Goal: Task Accomplishment & Management: Use online tool/utility

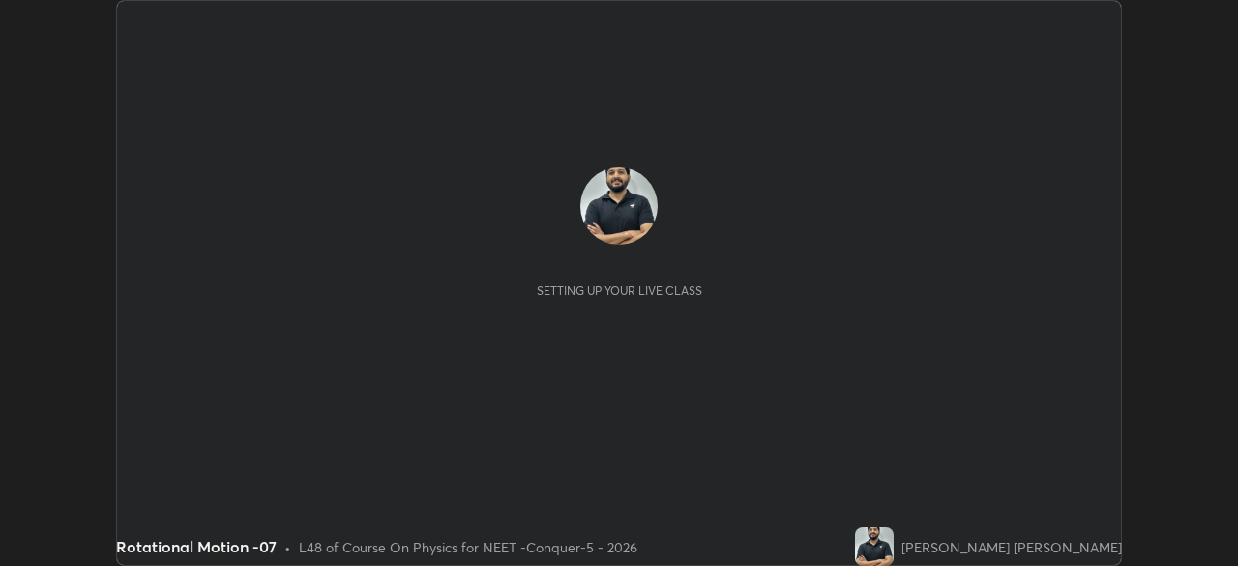
scroll to position [566, 1237]
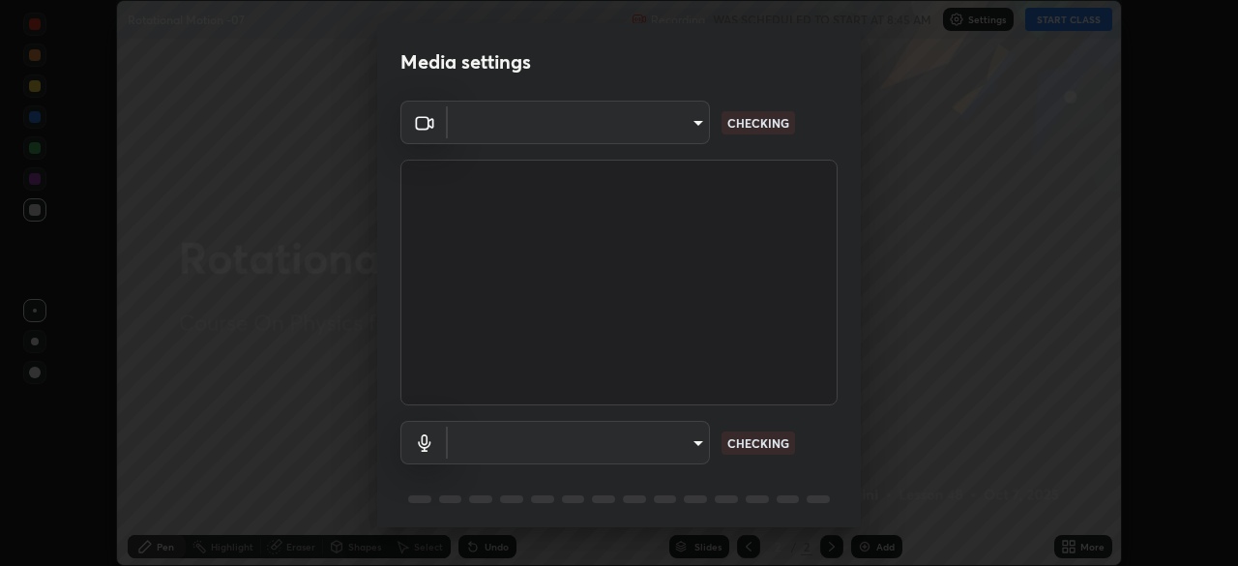
type input "8af73e8d16ef8e3bb7c62716022b9fe157133e9521606ce818031bd72dda2f9e"
click at [538, 446] on body "Erase all Rotational Motion -07 Recording WAS SCHEDULED TO START AT 8:45 AM Set…" at bounding box center [619, 283] width 1238 height 566
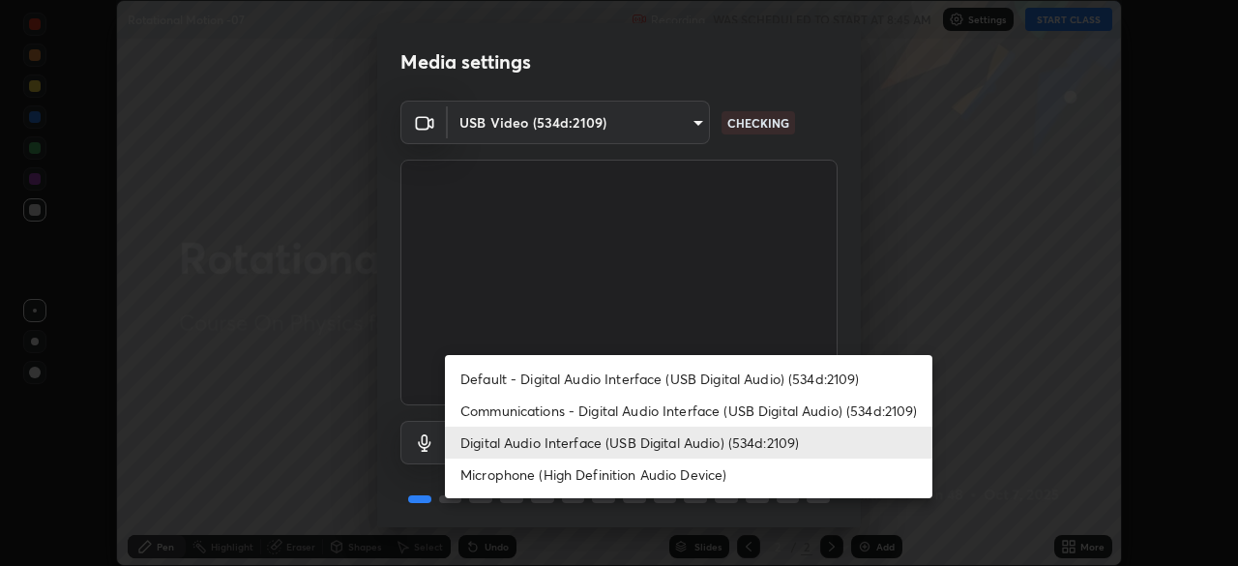
click at [496, 472] on li "Microphone (High Definition Audio Device)" at bounding box center [689, 474] width 488 height 32
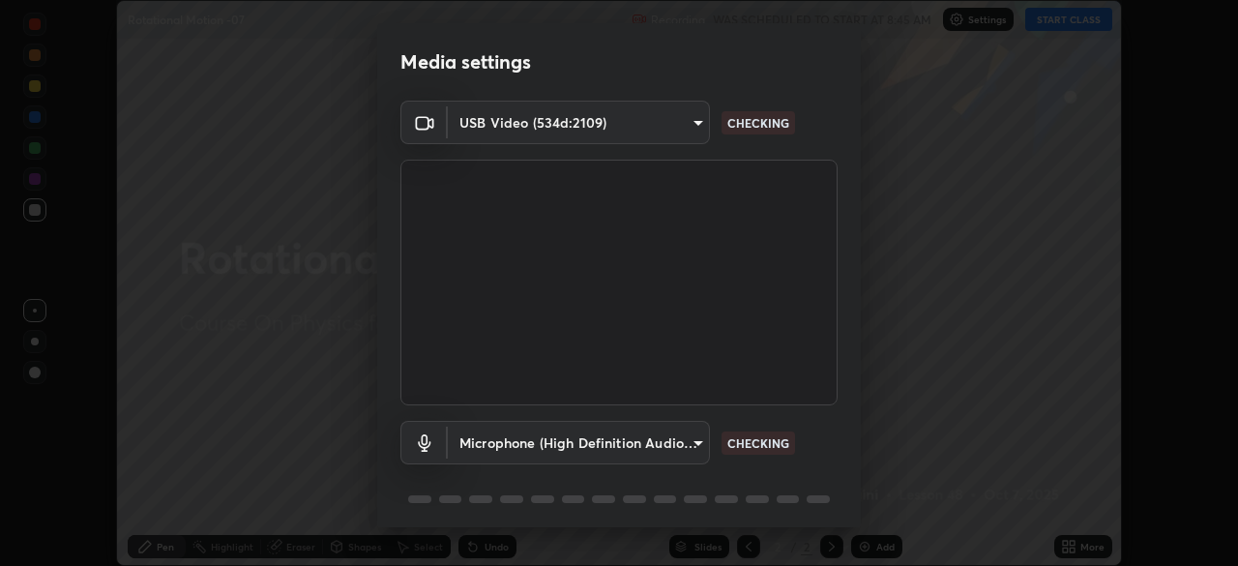
click at [495, 449] on body "Erase all Rotational Motion -07 Recording WAS SCHEDULED TO START AT 8:45 AM Set…" at bounding box center [619, 283] width 1238 height 566
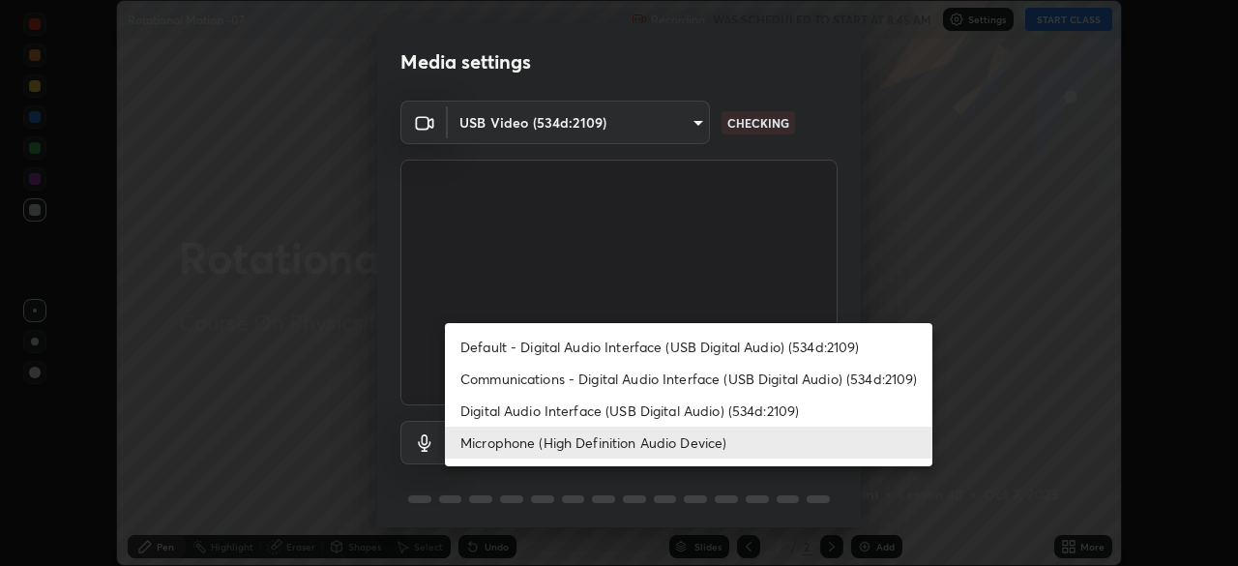
click at [493, 422] on li "Digital Audio Interface (USB Digital Audio) (534d:2109)" at bounding box center [689, 411] width 488 height 32
type input "db0d7c9beb13b4e78125a01b2d6a1ec26d905c86c3f77846953810cd6e9daa18"
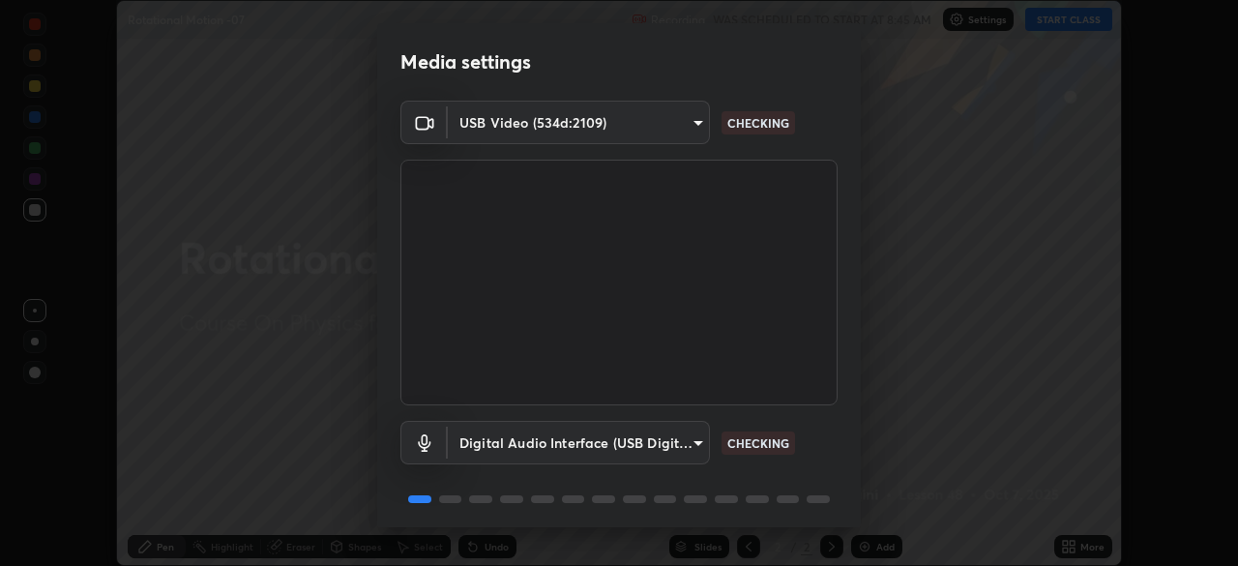
scroll to position [69, 0]
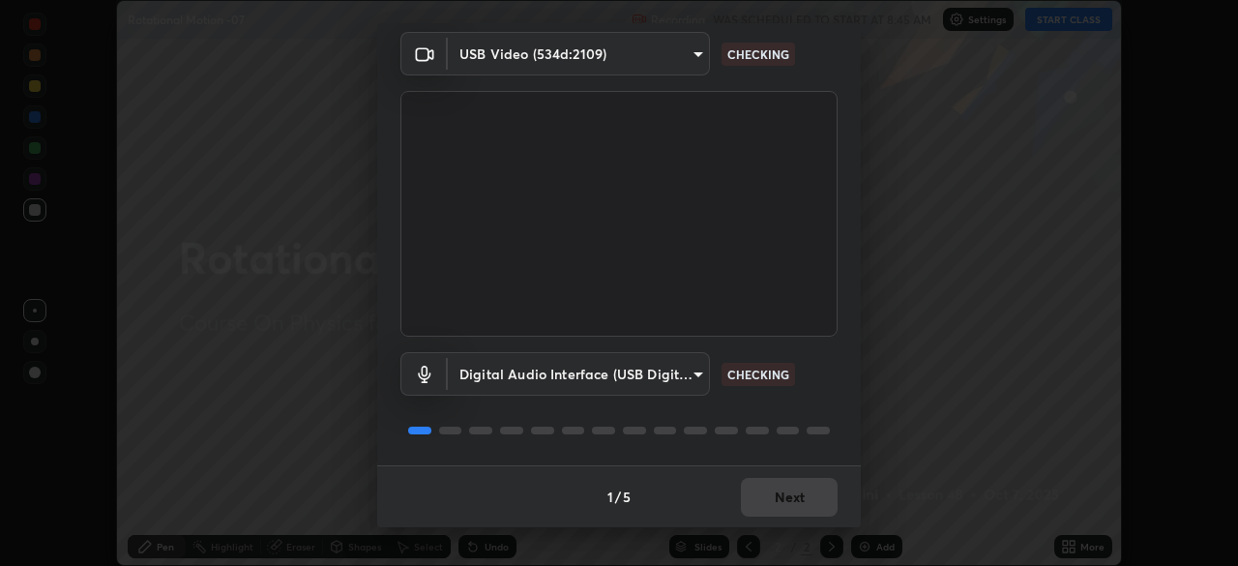
click at [778, 500] on div "1 / 5 Next" at bounding box center [619, 496] width 484 height 62
click at [784, 489] on div "1 / 5 Next" at bounding box center [619, 496] width 484 height 62
click at [784, 497] on div "1 / 5 Next" at bounding box center [619, 496] width 484 height 62
click at [787, 490] on div "1 / 5 Next" at bounding box center [619, 496] width 484 height 62
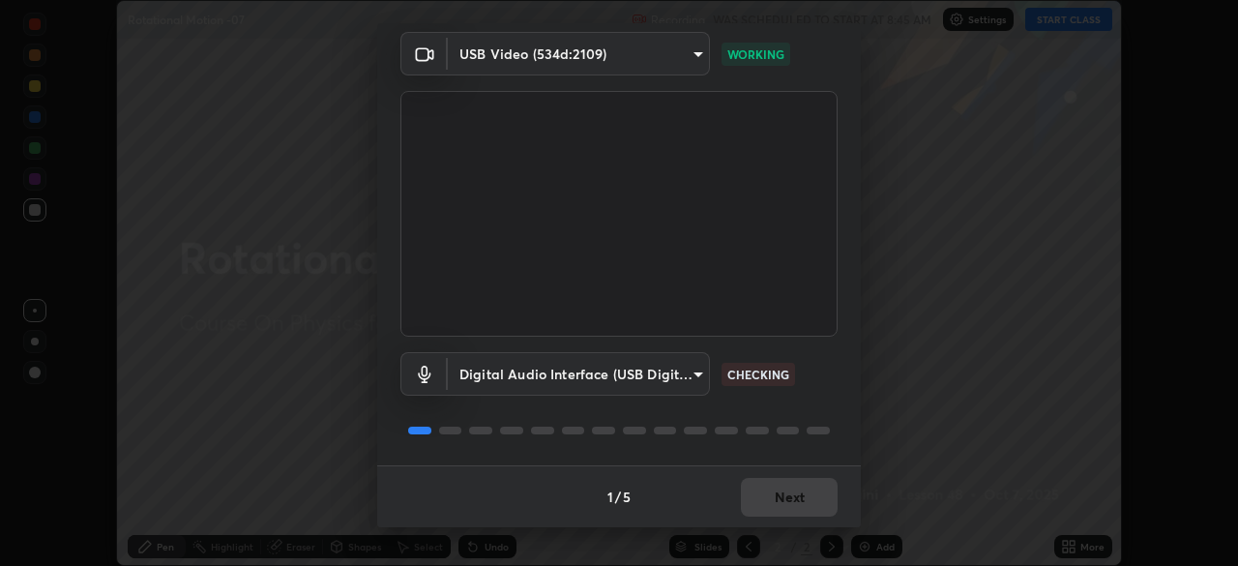
click at [784, 490] on div "1 / 5 Next" at bounding box center [619, 496] width 484 height 62
click at [788, 492] on div "1 / 5 Next" at bounding box center [619, 496] width 484 height 62
click at [790, 491] on div "1 / 5 Next" at bounding box center [619, 496] width 484 height 62
click at [800, 497] on button "Next" at bounding box center [789, 497] width 97 height 39
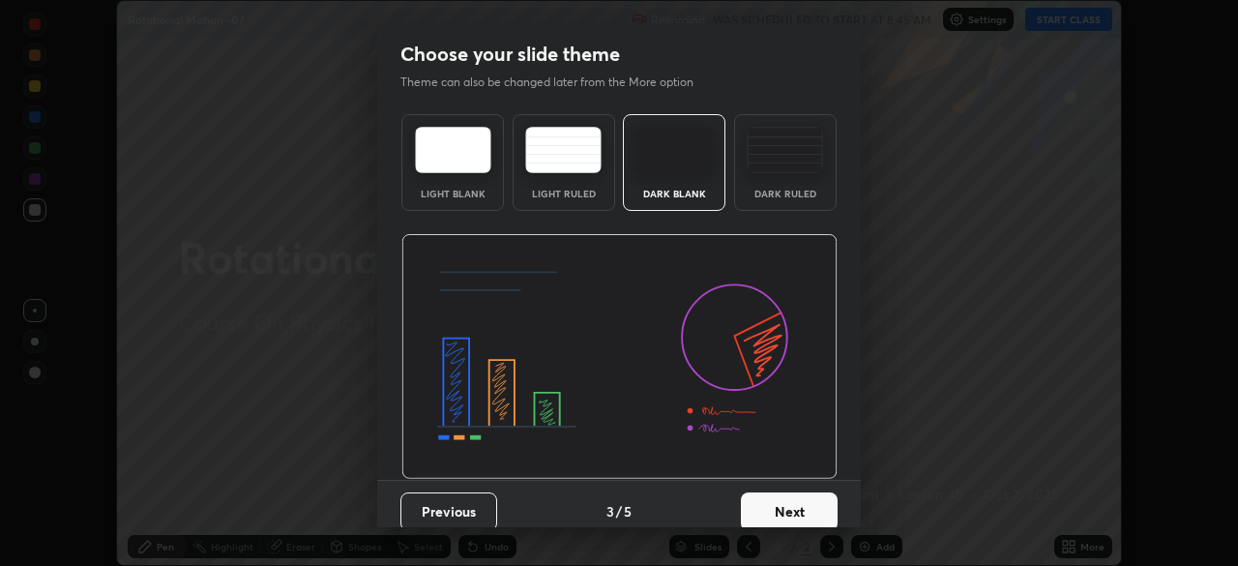
click at [825, 500] on button "Next" at bounding box center [789, 511] width 97 height 39
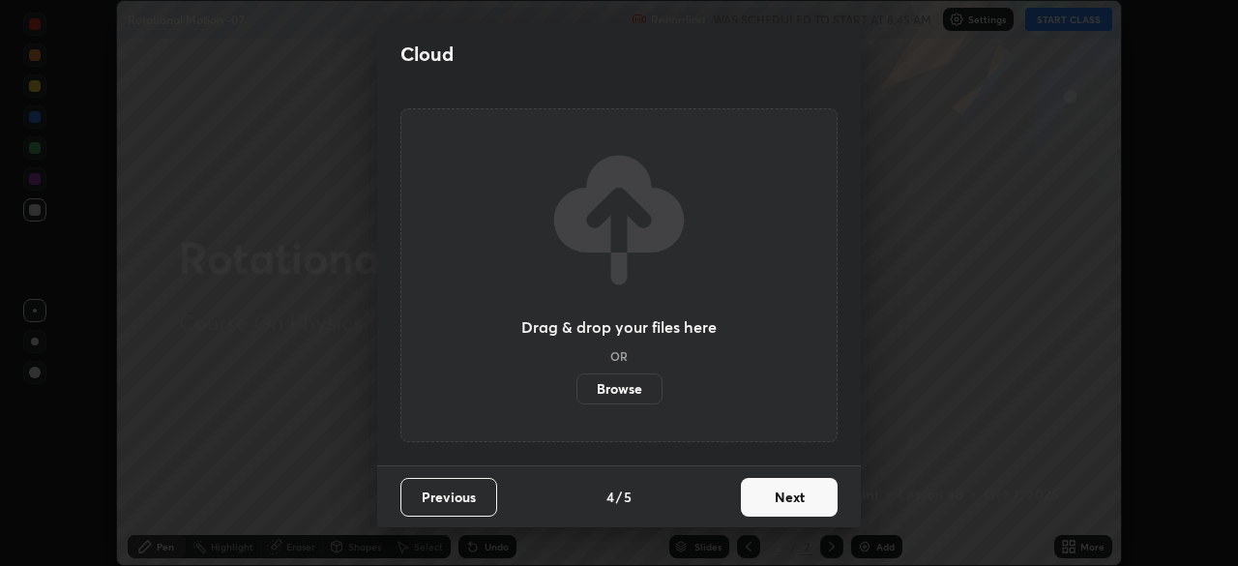
click at [834, 498] on button "Next" at bounding box center [789, 497] width 97 height 39
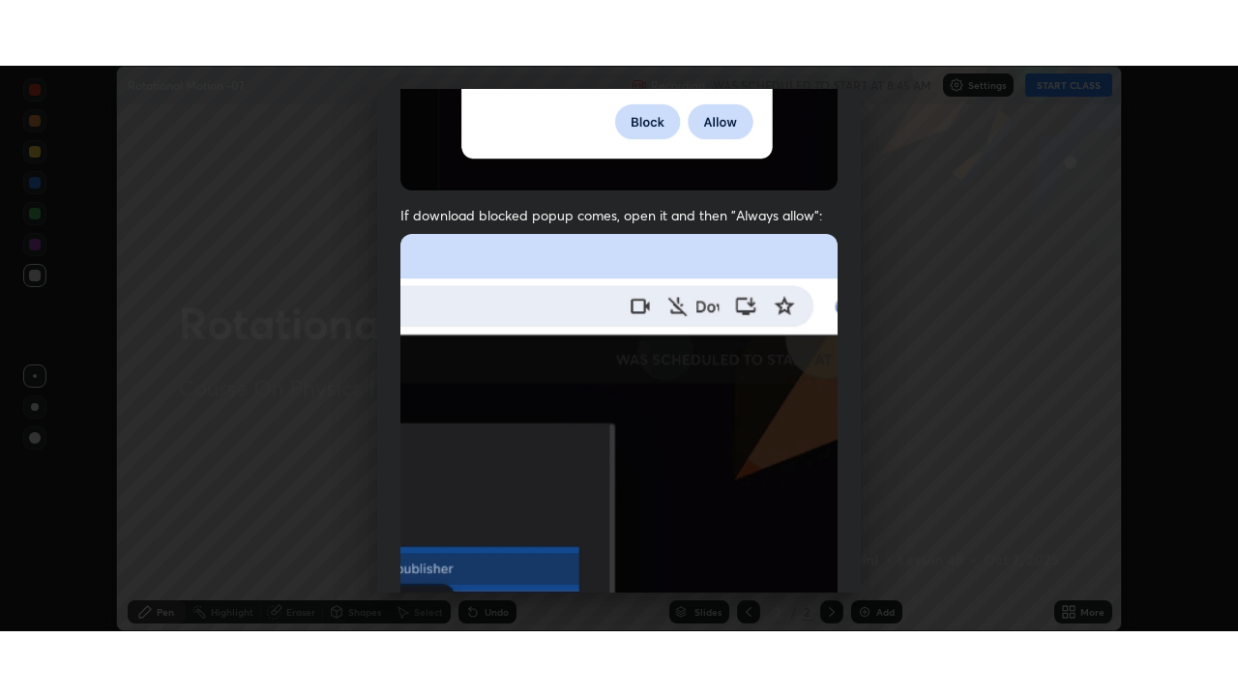
scroll to position [463, 0]
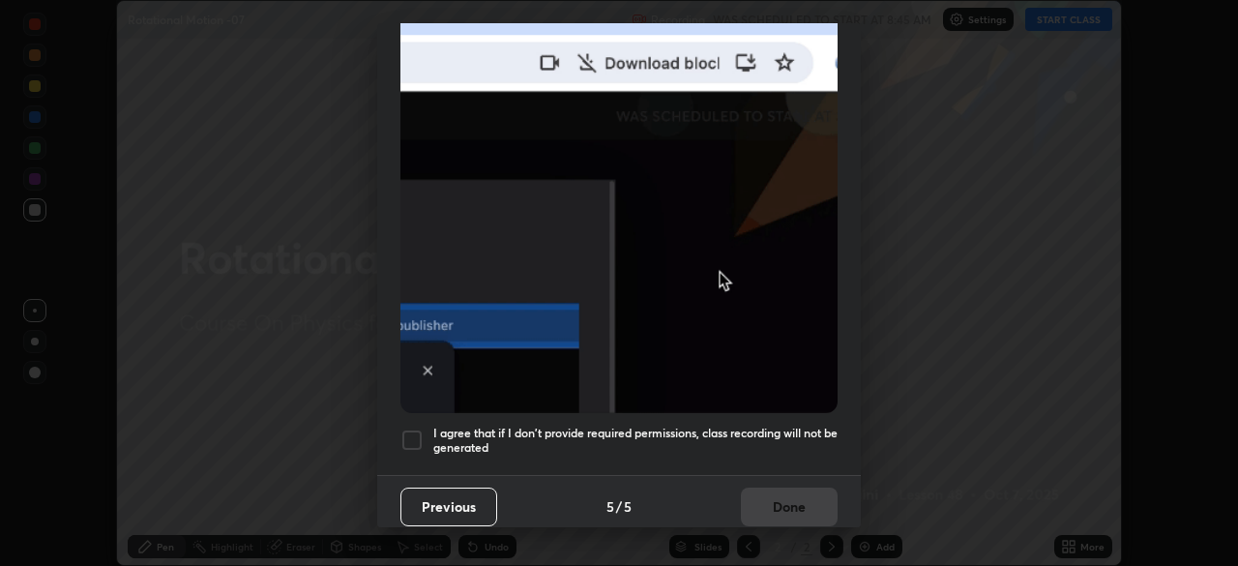
click at [406, 437] on div at bounding box center [411, 440] width 23 height 23
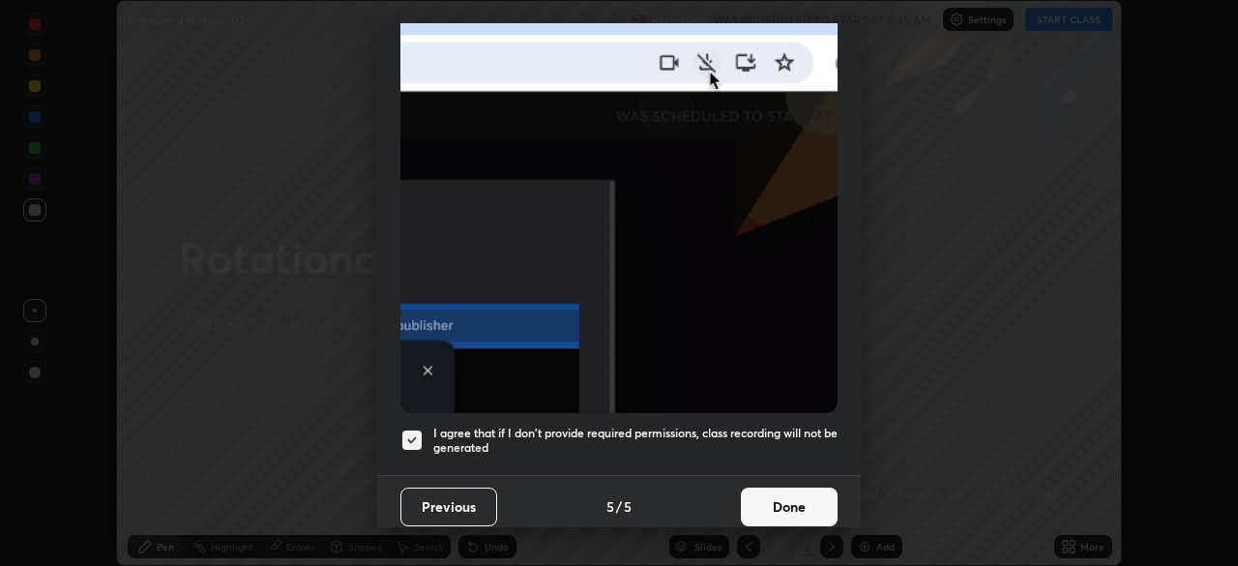
click at [757, 502] on button "Done" at bounding box center [789, 507] width 97 height 39
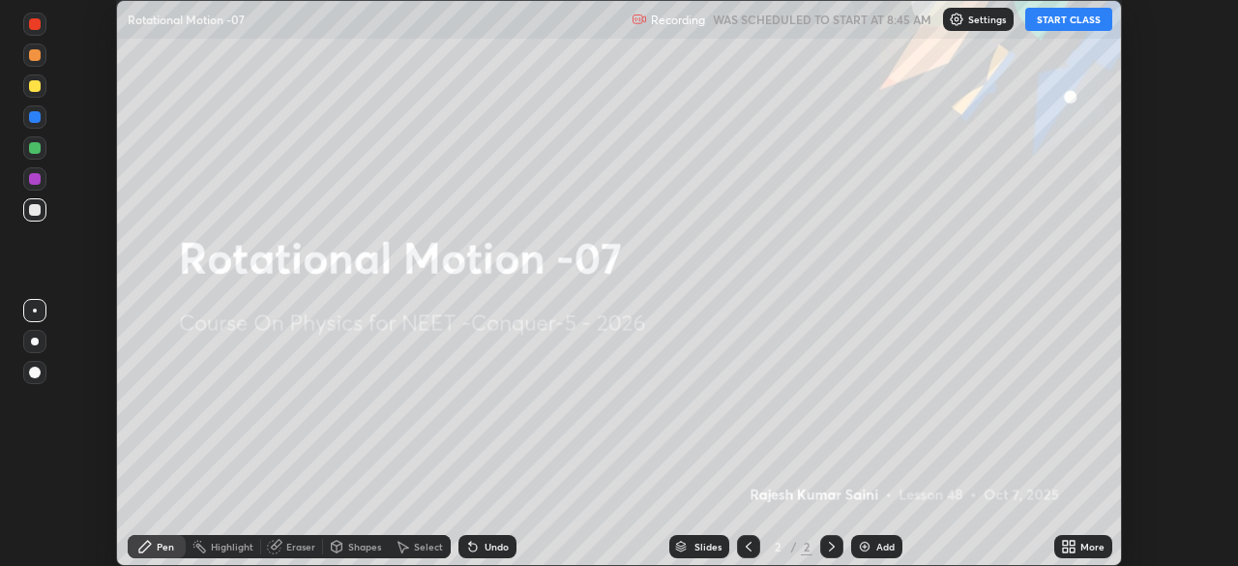
click at [1071, 547] on icon at bounding box center [1068, 546] width 15 height 15
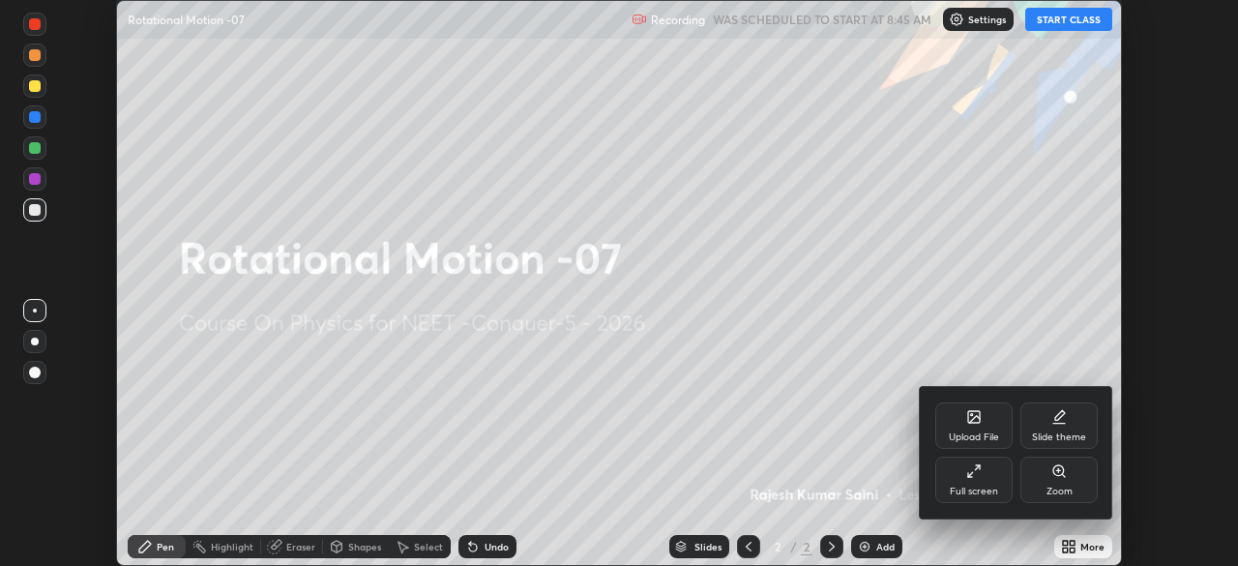
click at [973, 488] on div "Full screen" at bounding box center [974, 492] width 48 height 10
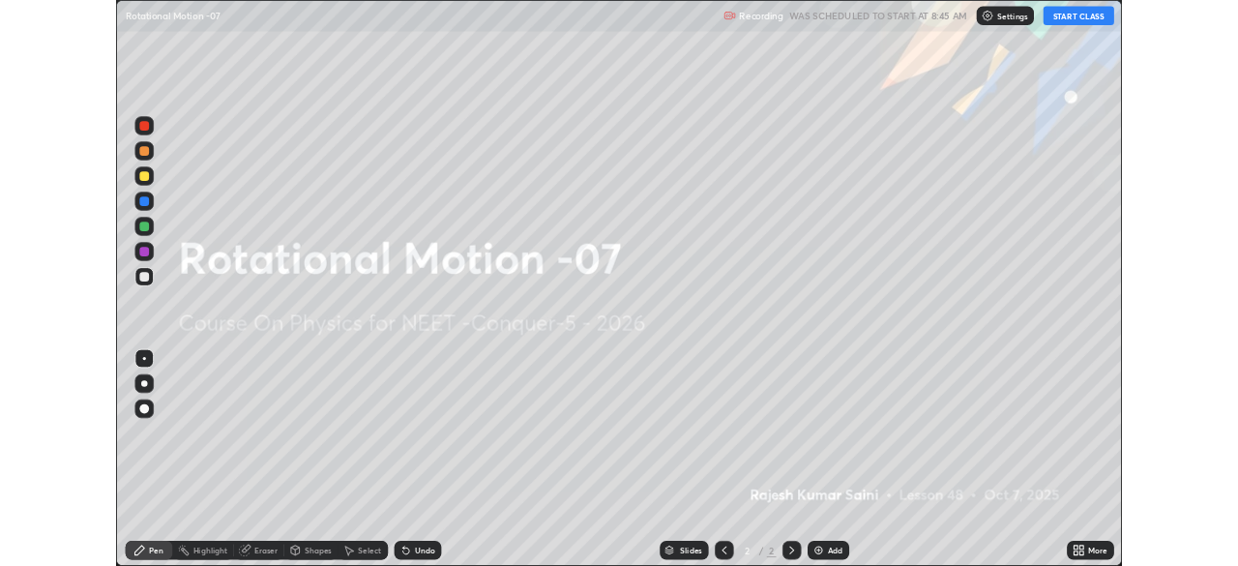
scroll to position [696, 1238]
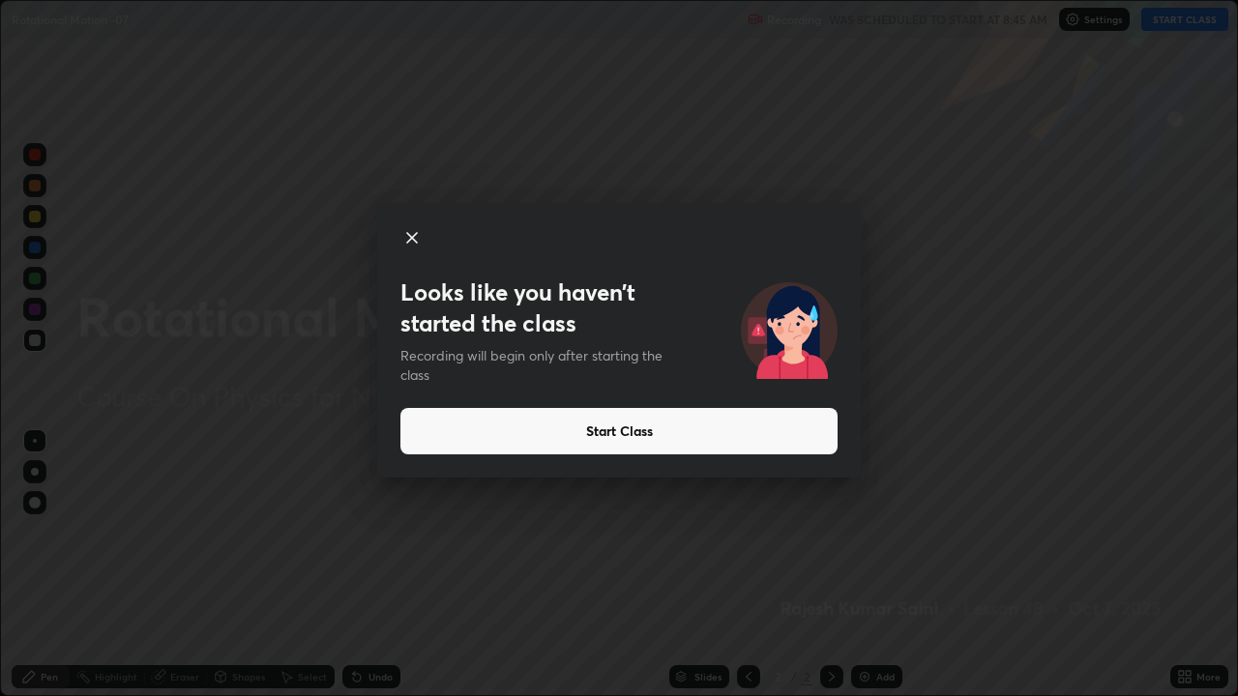
click at [668, 433] on button "Start Class" at bounding box center [618, 431] width 437 height 46
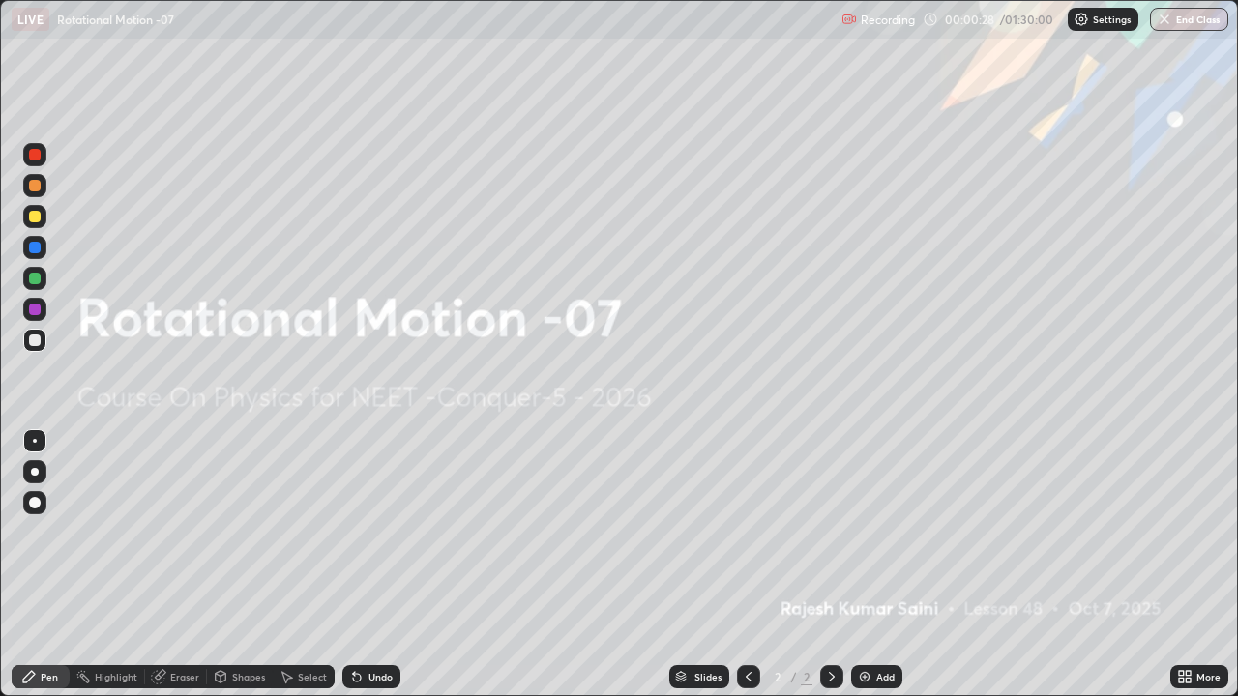
click at [34, 472] on div at bounding box center [35, 472] width 8 height 8
click at [863, 565] on img at bounding box center [864, 676] width 15 height 15
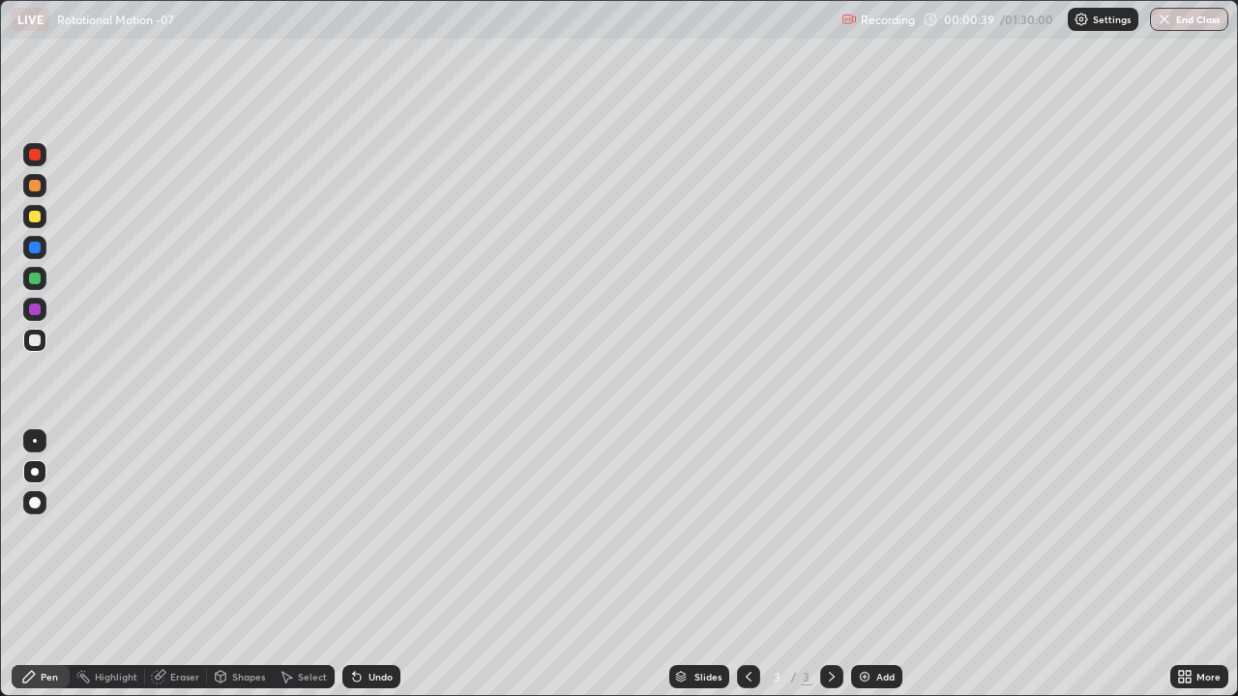
click at [36, 154] on div at bounding box center [35, 155] width 12 height 12
click at [32, 339] on div at bounding box center [35, 341] width 12 height 12
click at [244, 565] on div "Shapes" at bounding box center [248, 677] width 33 height 10
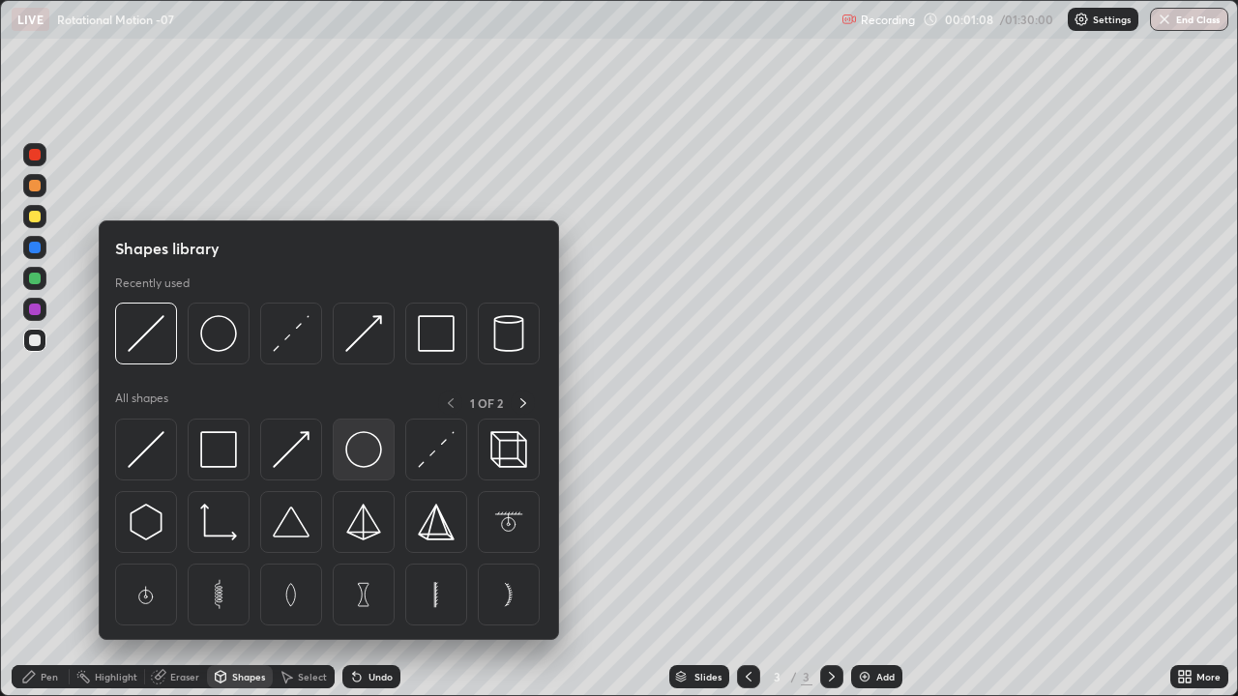
click at [362, 459] on img at bounding box center [363, 449] width 37 height 37
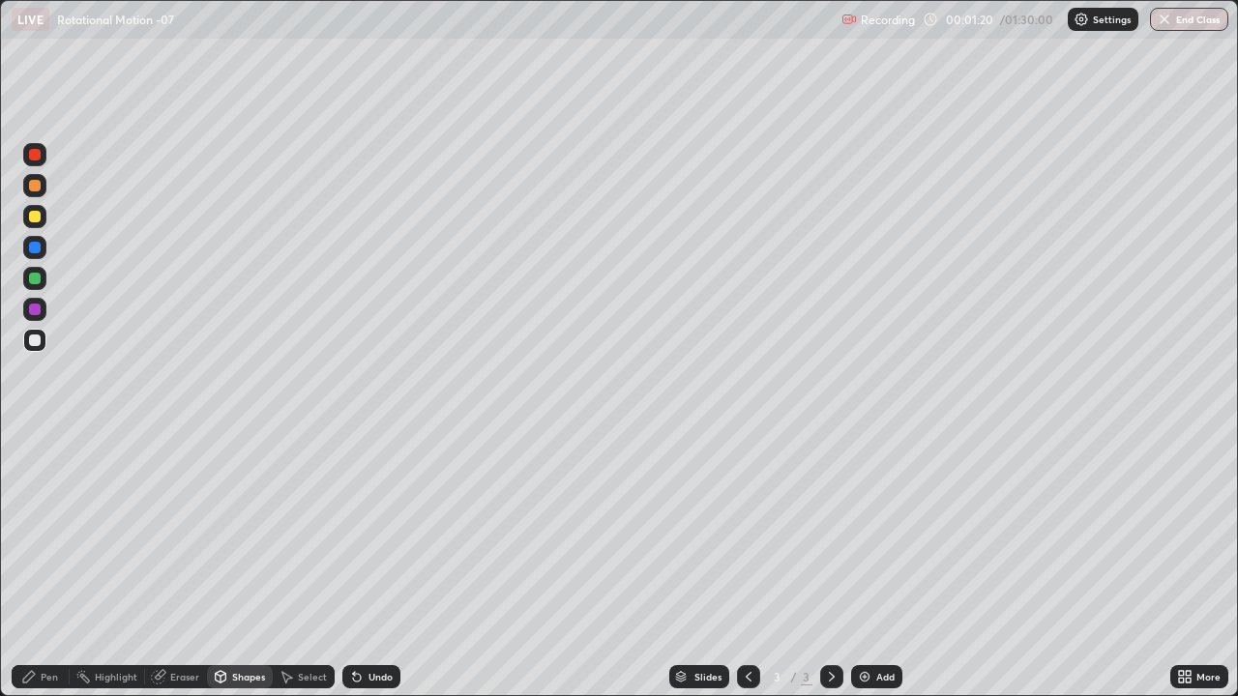
click at [45, 565] on div "Pen" at bounding box center [41, 676] width 58 height 23
click at [31, 312] on div at bounding box center [35, 310] width 12 height 12
click at [32, 343] on div at bounding box center [35, 341] width 12 height 12
click at [34, 279] on div at bounding box center [35, 279] width 12 height 12
click at [29, 340] on div at bounding box center [35, 341] width 12 height 12
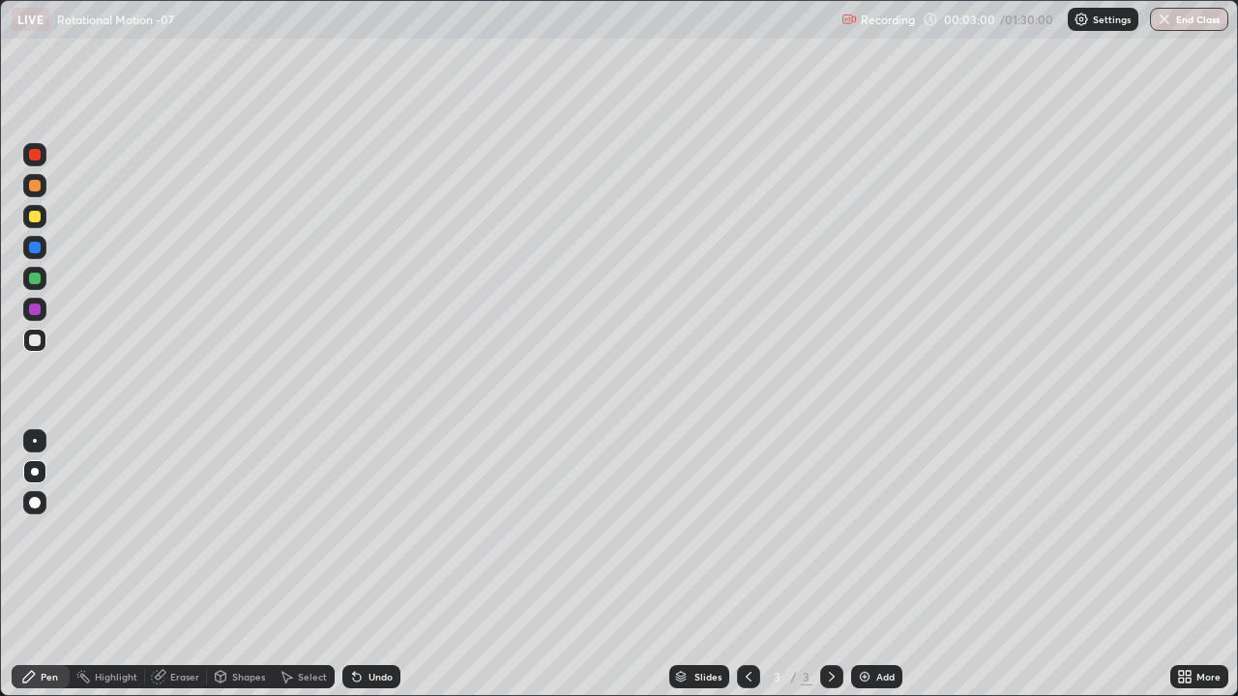
click at [36, 308] on div at bounding box center [35, 310] width 12 height 12
click at [36, 279] on div at bounding box center [35, 279] width 12 height 12
click at [37, 340] on div at bounding box center [35, 341] width 12 height 12
click at [38, 250] on div at bounding box center [35, 248] width 12 height 12
click at [32, 342] on div at bounding box center [35, 341] width 12 height 12
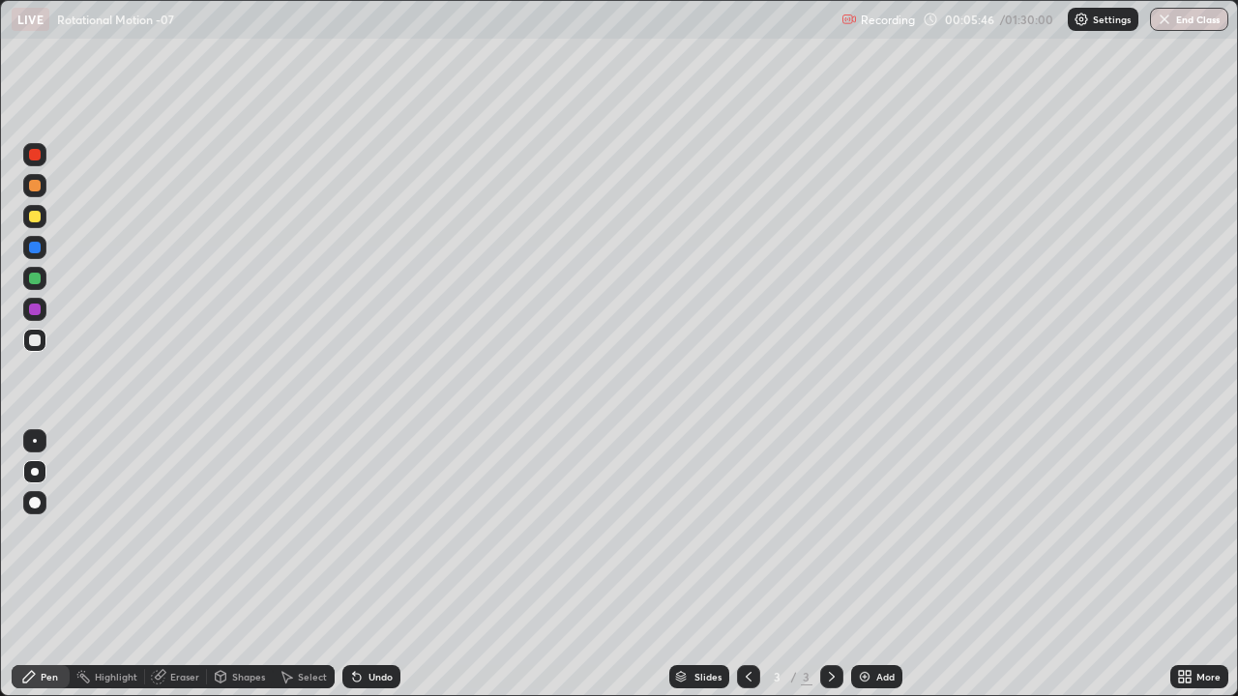
click at [29, 338] on div at bounding box center [35, 341] width 12 height 12
click at [177, 565] on div "Eraser" at bounding box center [176, 676] width 62 height 23
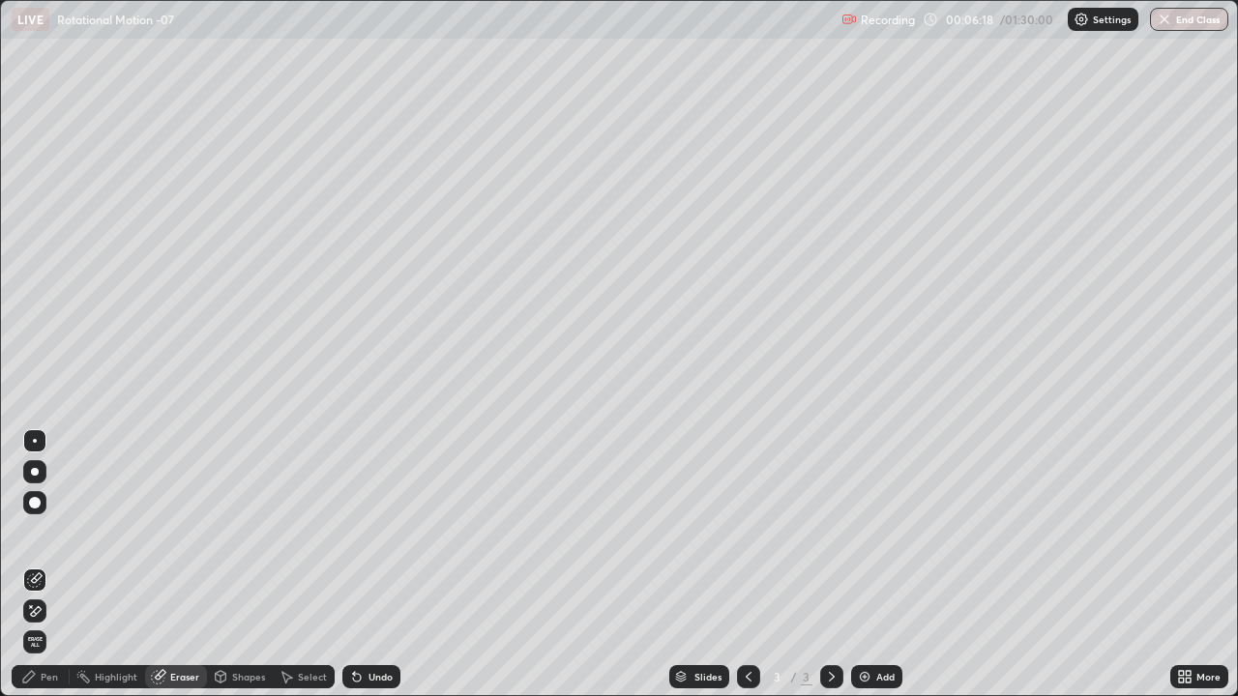
click at [24, 565] on icon at bounding box center [28, 676] width 15 height 15
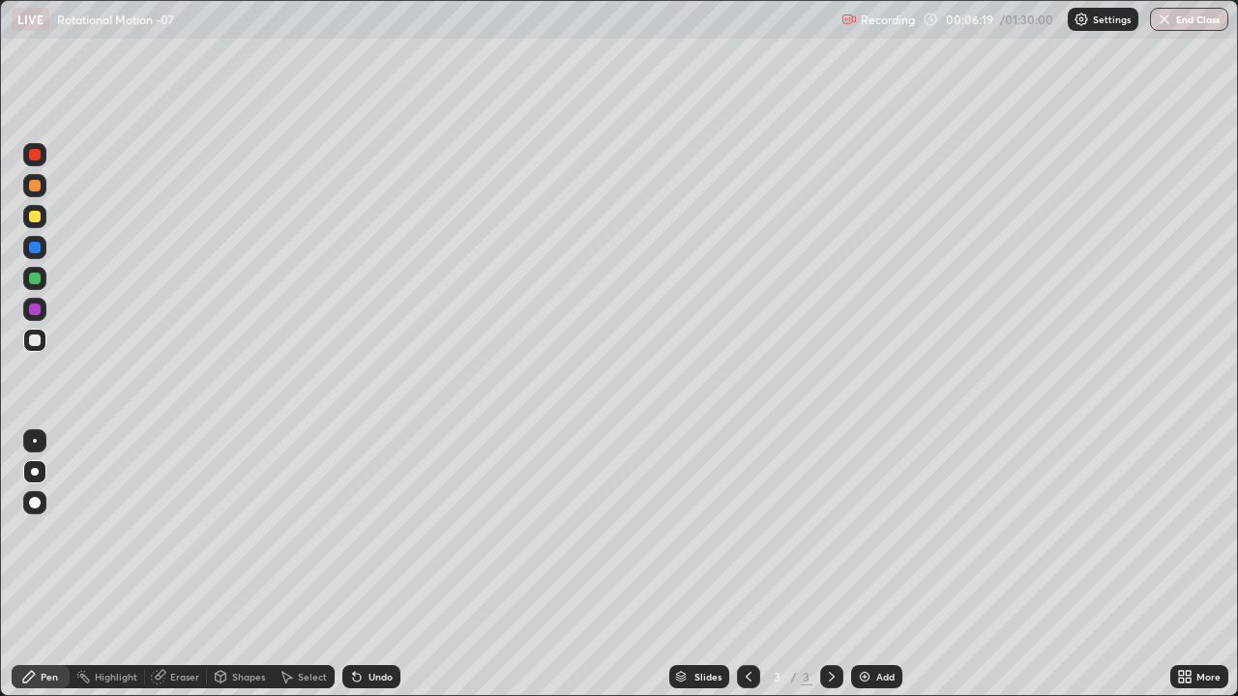
click at [35, 307] on div at bounding box center [35, 310] width 12 height 12
click at [34, 248] on div at bounding box center [35, 248] width 12 height 12
click at [39, 249] on div at bounding box center [35, 248] width 12 height 12
click at [36, 341] on div at bounding box center [35, 341] width 12 height 12
click at [33, 341] on div at bounding box center [35, 341] width 12 height 12
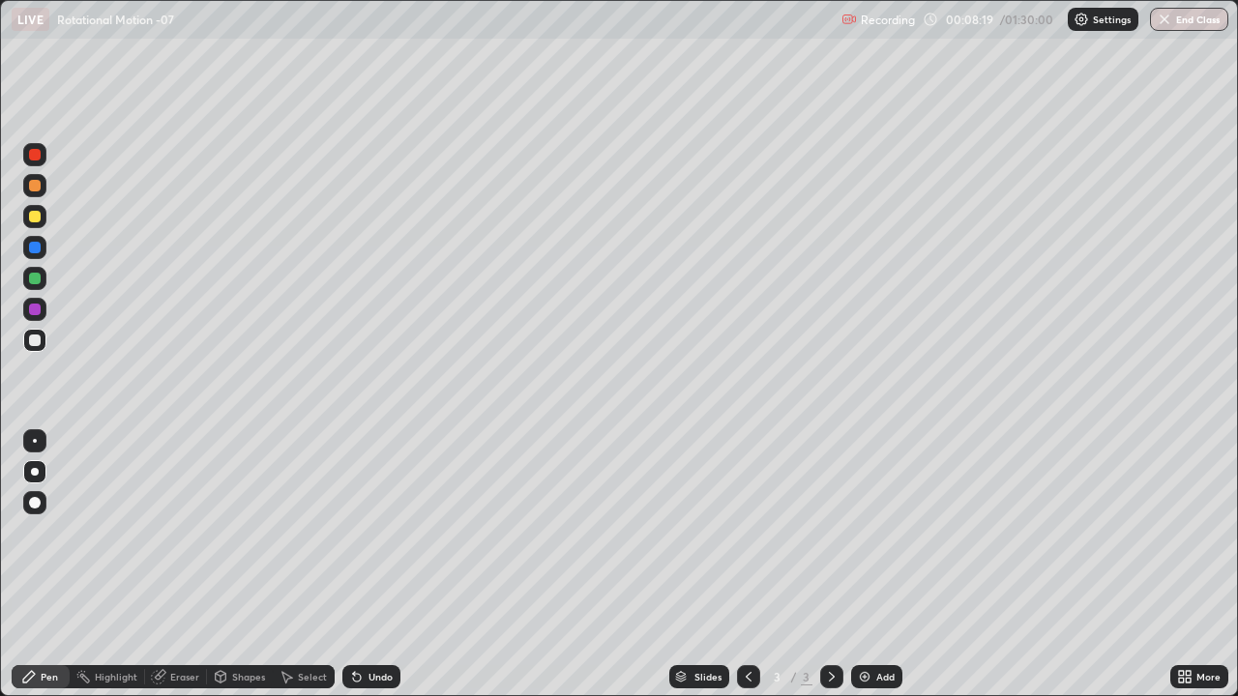
click at [33, 311] on div at bounding box center [35, 310] width 12 height 12
click at [1185, 565] on div "More" at bounding box center [1199, 676] width 58 height 23
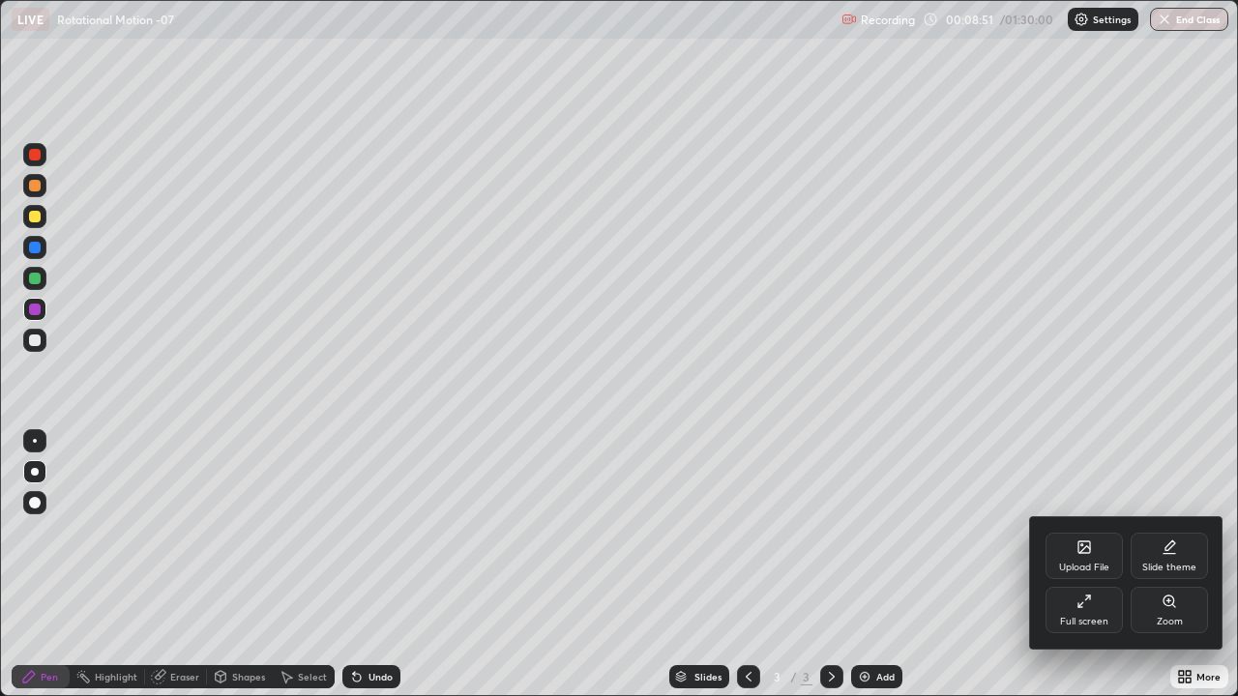
click at [1012, 565] on div at bounding box center [619, 348] width 1238 height 696
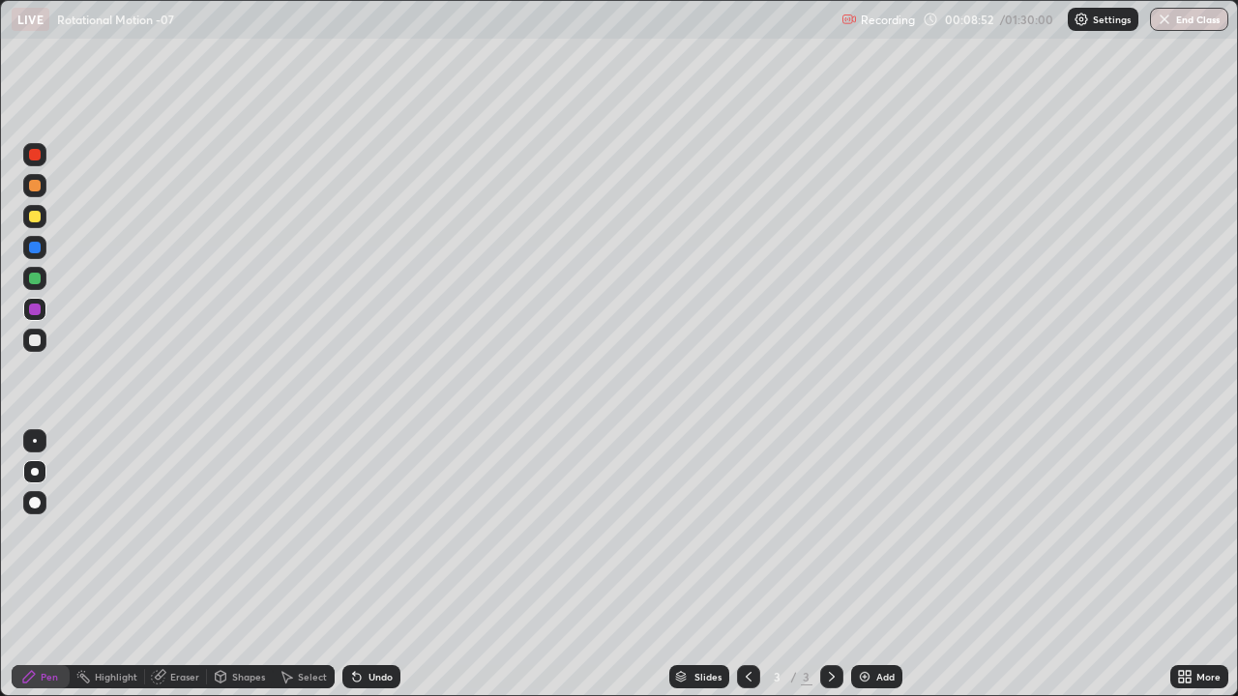
click at [1179, 565] on div "More" at bounding box center [1199, 677] width 58 height 39
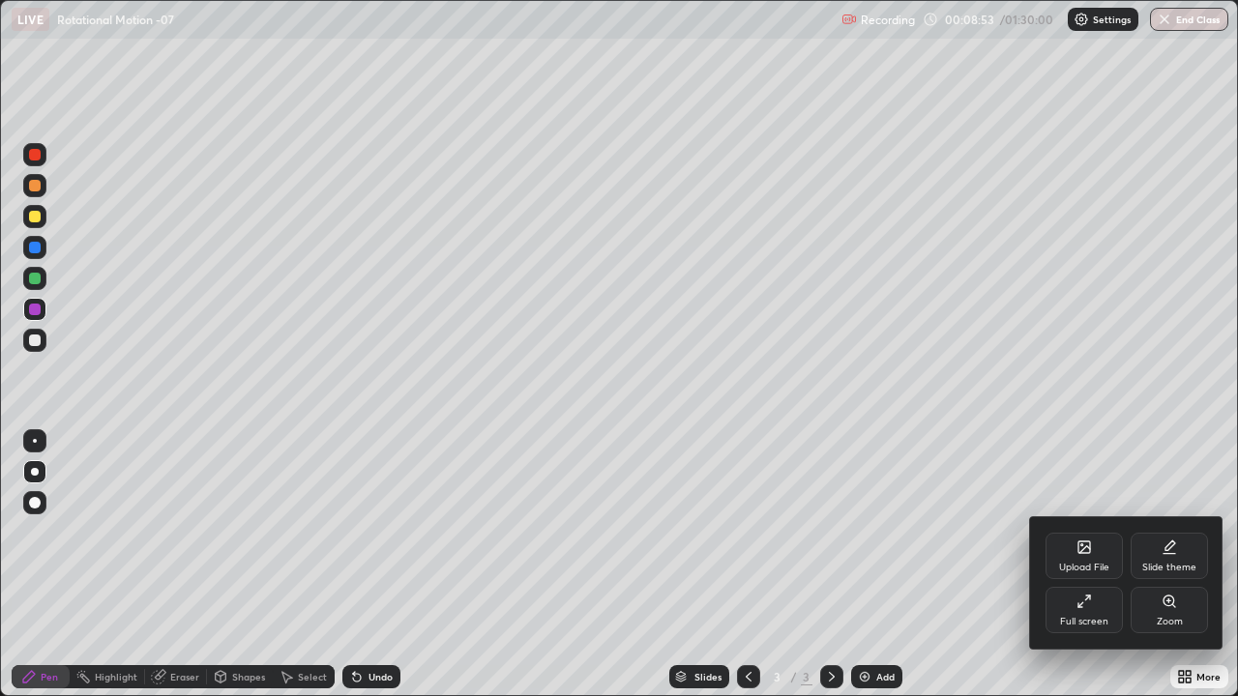
click at [1016, 565] on div at bounding box center [619, 348] width 1238 height 696
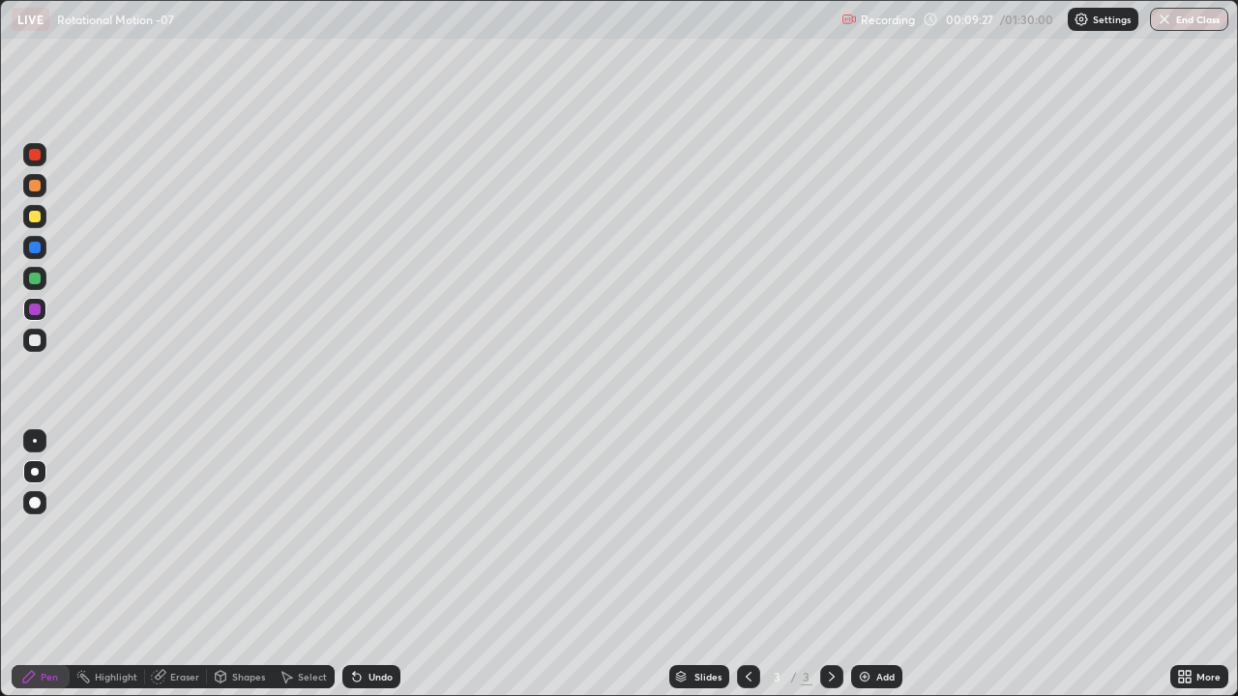
click at [860, 565] on img at bounding box center [864, 676] width 15 height 15
click at [240, 565] on div "Shapes" at bounding box center [248, 677] width 33 height 10
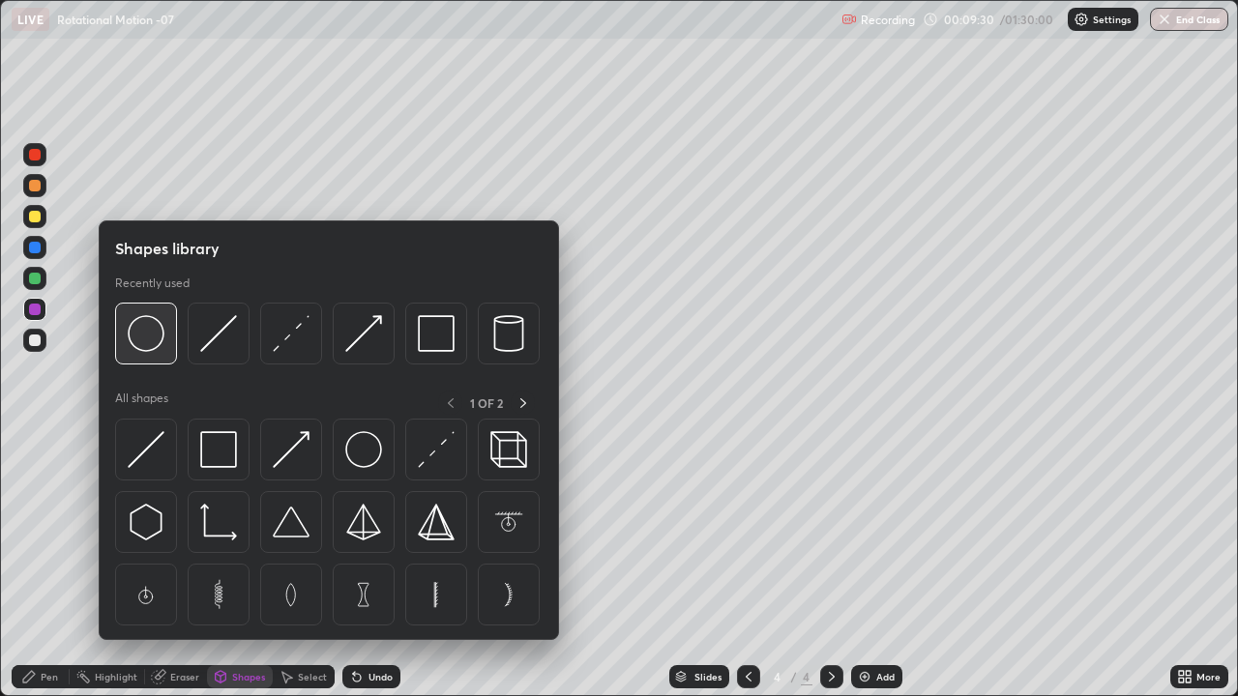
click at [149, 348] on img at bounding box center [146, 333] width 37 height 37
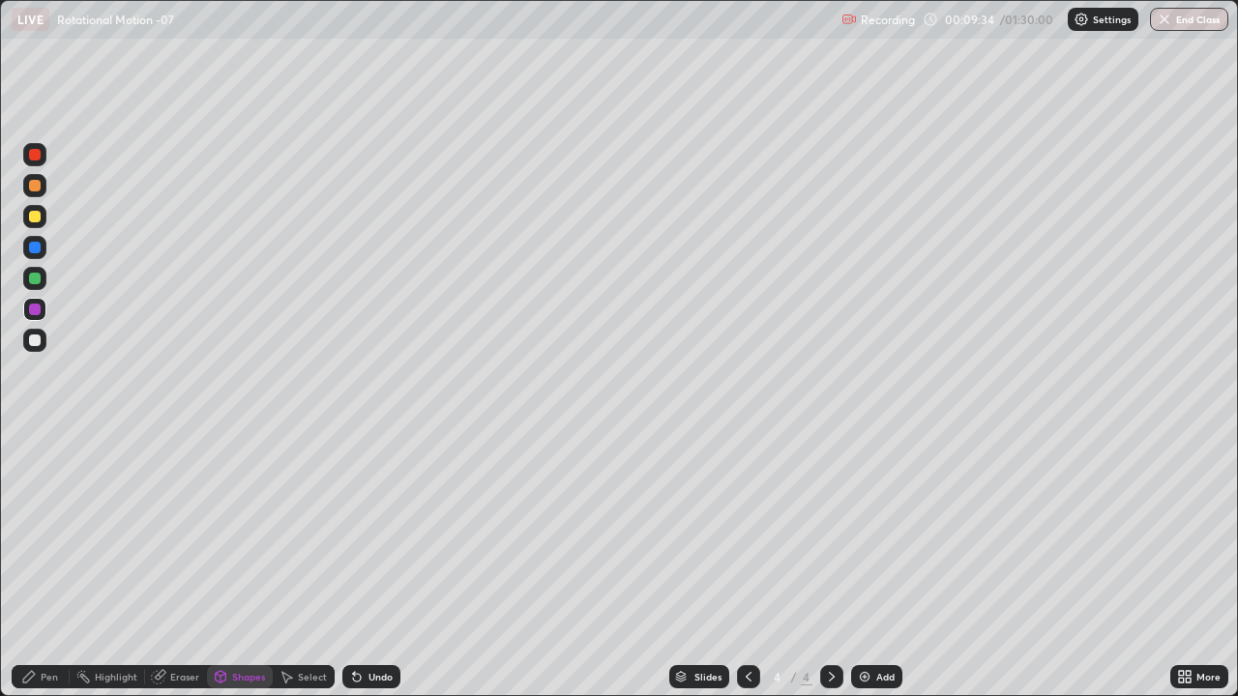
click at [357, 565] on icon at bounding box center [356, 676] width 15 height 15
click at [35, 336] on div at bounding box center [35, 341] width 12 height 12
click at [45, 565] on div "Pen" at bounding box center [41, 676] width 58 height 23
click at [33, 157] on div at bounding box center [35, 155] width 12 height 12
click at [33, 309] on div at bounding box center [35, 310] width 12 height 12
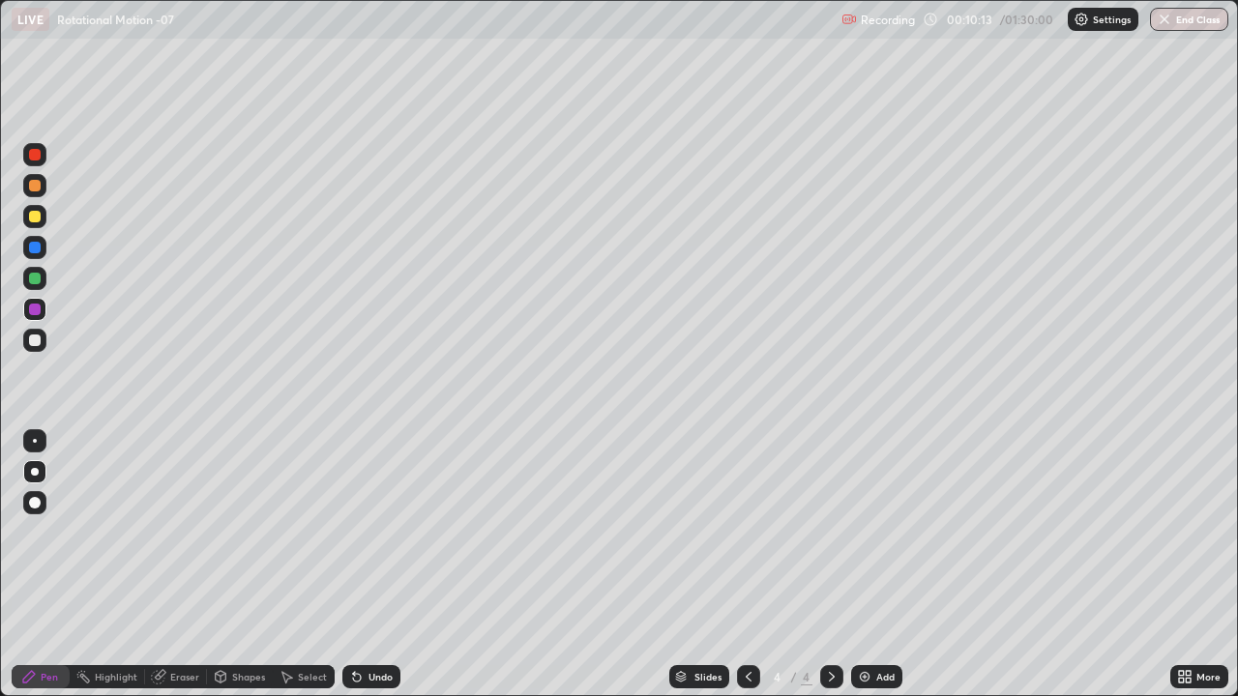
click at [32, 340] on div at bounding box center [35, 341] width 12 height 12
click at [36, 280] on div at bounding box center [35, 279] width 12 height 12
click at [29, 245] on div at bounding box center [35, 248] width 12 height 12
click at [745, 565] on icon at bounding box center [748, 676] width 15 height 15
click at [830, 565] on icon at bounding box center [831, 676] width 15 height 15
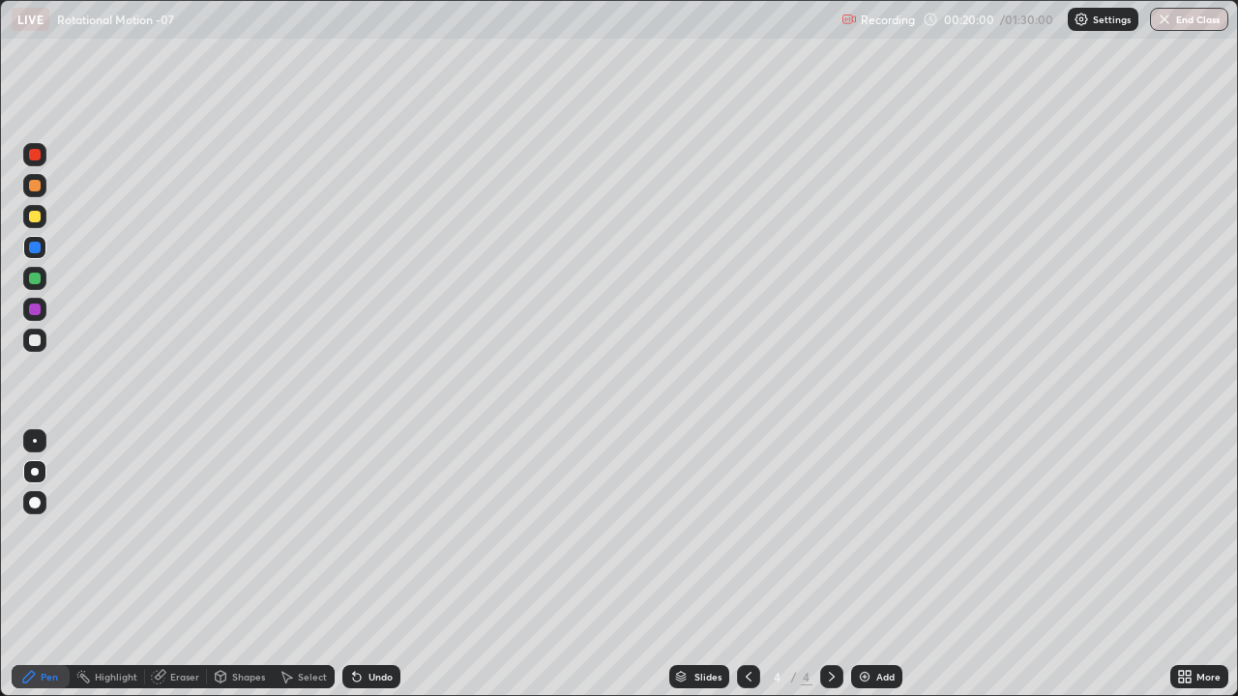
click at [228, 565] on div "Shapes" at bounding box center [240, 676] width 66 height 23
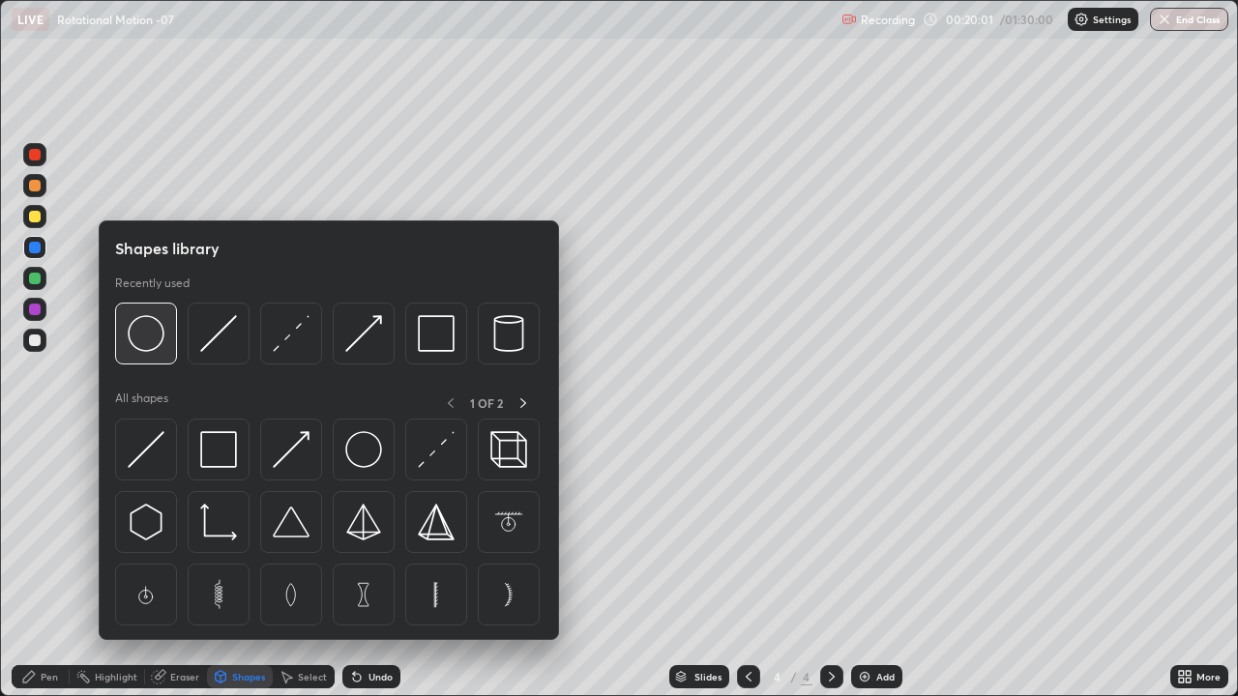
click at [133, 337] on img at bounding box center [146, 333] width 37 height 37
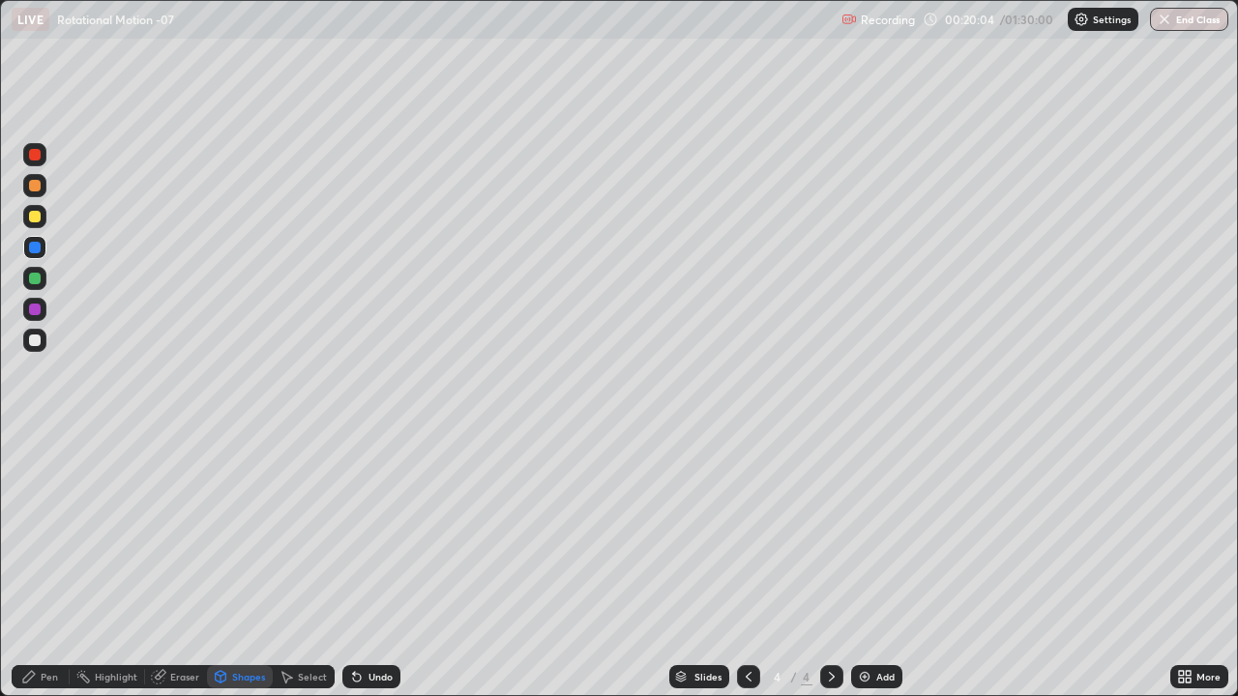
click at [33, 339] on div at bounding box center [35, 341] width 12 height 12
click at [50, 565] on div "Pen" at bounding box center [49, 677] width 17 height 10
click at [28, 278] on div at bounding box center [34, 278] width 23 height 23
click at [34, 311] on div at bounding box center [35, 310] width 12 height 12
click at [369, 565] on div "Undo" at bounding box center [381, 677] width 24 height 10
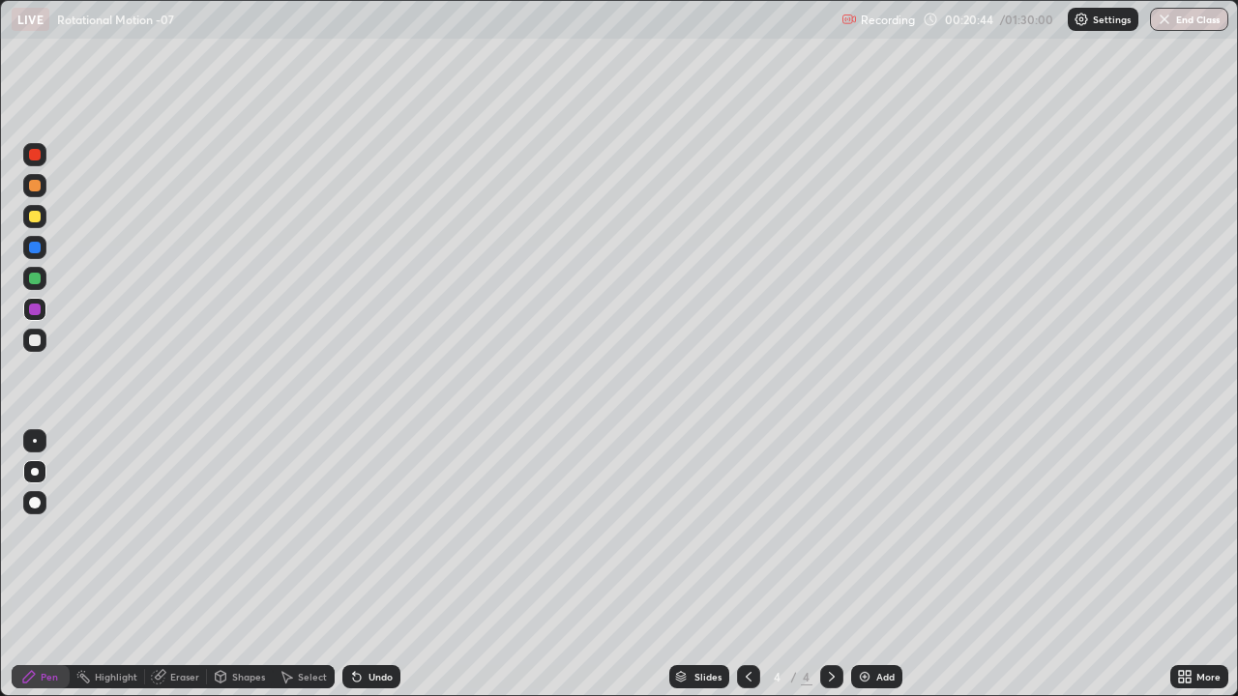
click at [369, 565] on div "Undo" at bounding box center [381, 677] width 24 height 10
click at [370, 565] on div "Undo" at bounding box center [381, 677] width 24 height 10
click at [369, 565] on div "Undo" at bounding box center [381, 677] width 24 height 10
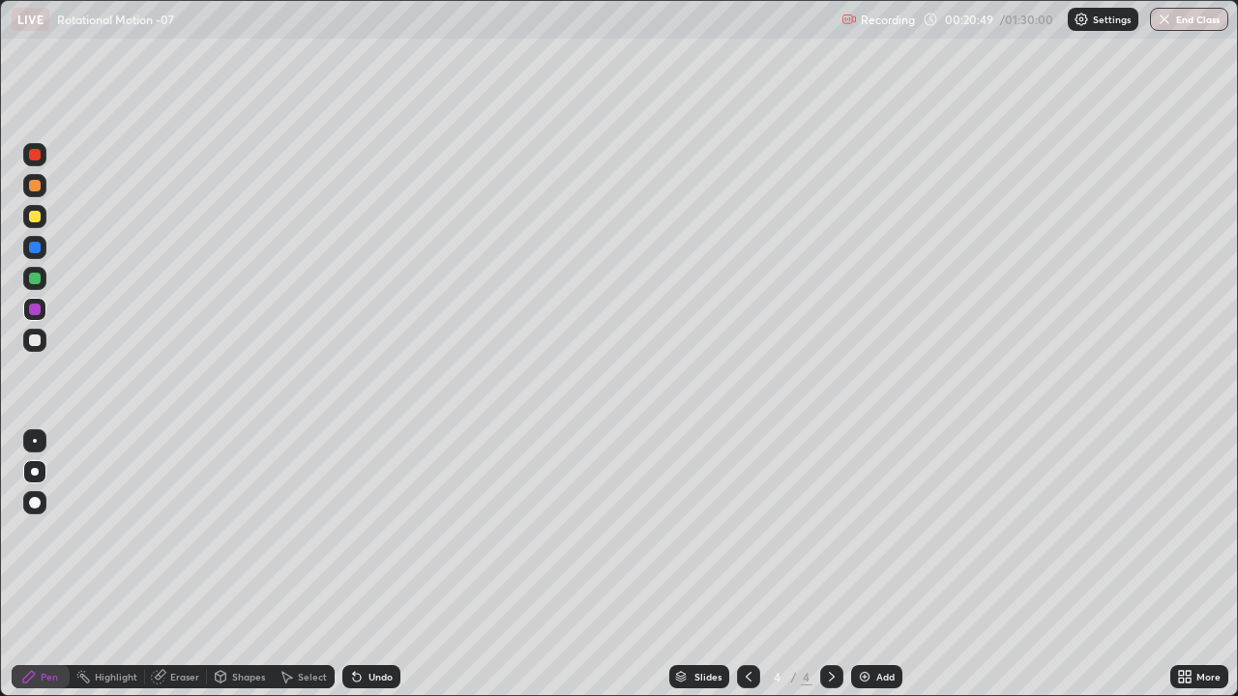
click at [373, 565] on div "Undo" at bounding box center [381, 677] width 24 height 10
click at [375, 565] on div "Undo" at bounding box center [381, 677] width 24 height 10
click at [372, 565] on div "Undo" at bounding box center [381, 677] width 24 height 10
click at [370, 565] on div "Undo" at bounding box center [381, 677] width 24 height 10
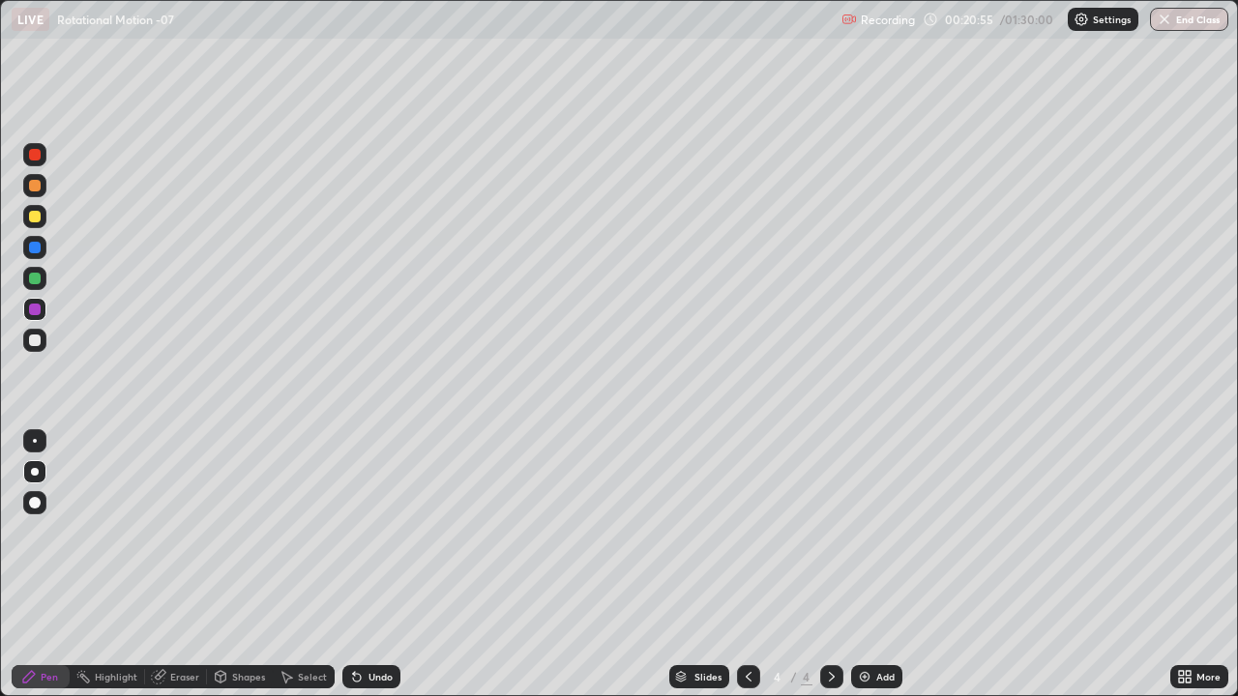
click at [369, 565] on div "Undo" at bounding box center [381, 677] width 24 height 10
click at [344, 565] on div "Undo" at bounding box center [371, 676] width 58 height 23
click at [372, 565] on div "Undo" at bounding box center [381, 677] width 24 height 10
click at [35, 277] on div at bounding box center [35, 279] width 12 height 12
click at [39, 311] on div at bounding box center [35, 310] width 12 height 12
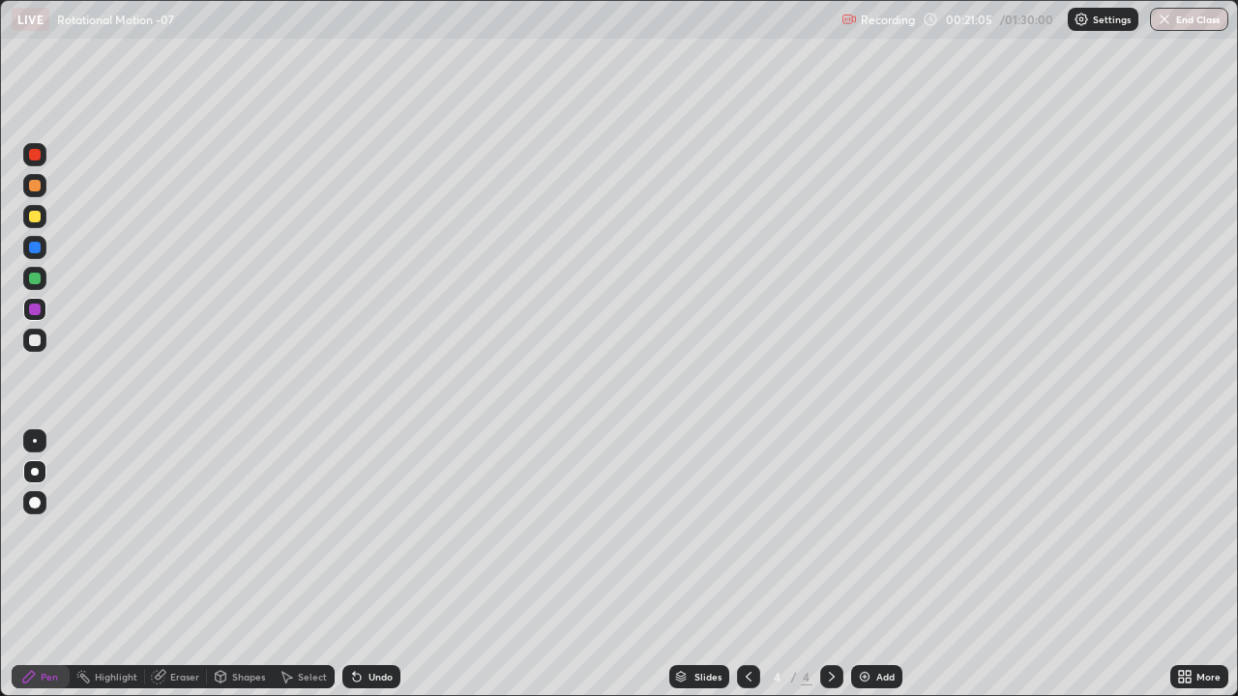
click at [39, 219] on div at bounding box center [35, 217] width 12 height 12
click at [36, 249] on div at bounding box center [35, 248] width 12 height 12
click at [34, 340] on div at bounding box center [35, 341] width 12 height 12
click at [39, 216] on div at bounding box center [35, 217] width 12 height 12
click at [299, 565] on div "Select" at bounding box center [312, 677] width 29 height 10
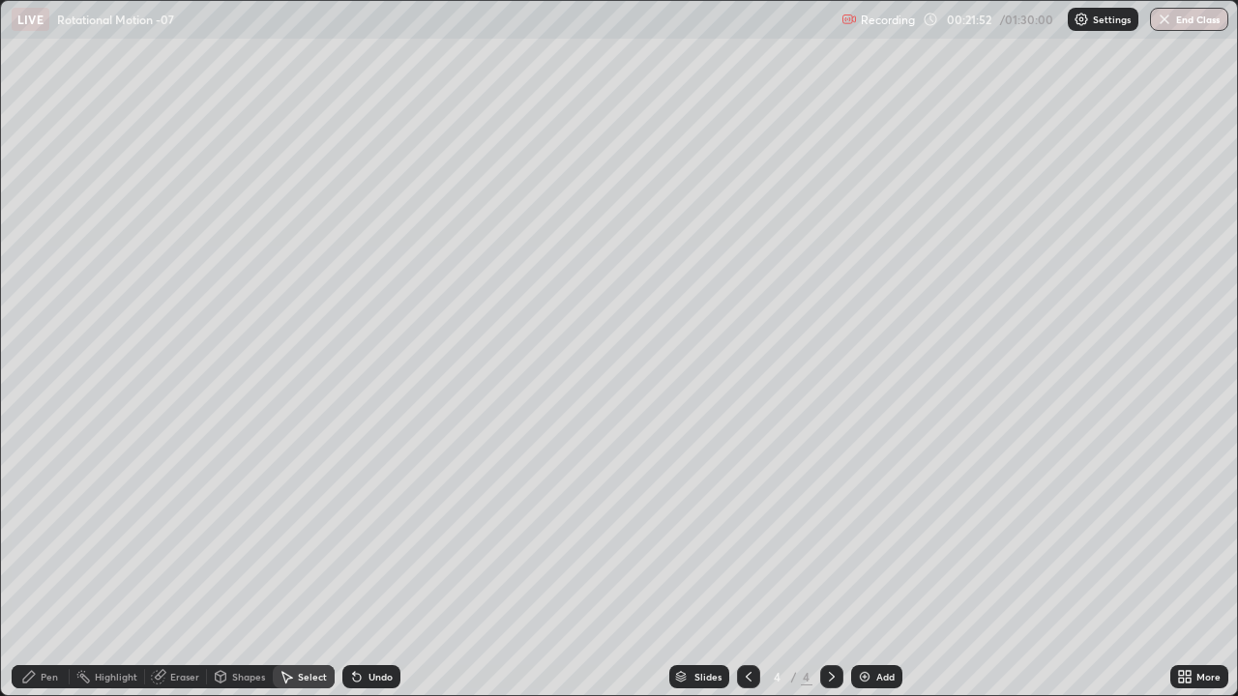
click at [253, 565] on div "Shapes" at bounding box center [248, 677] width 33 height 10
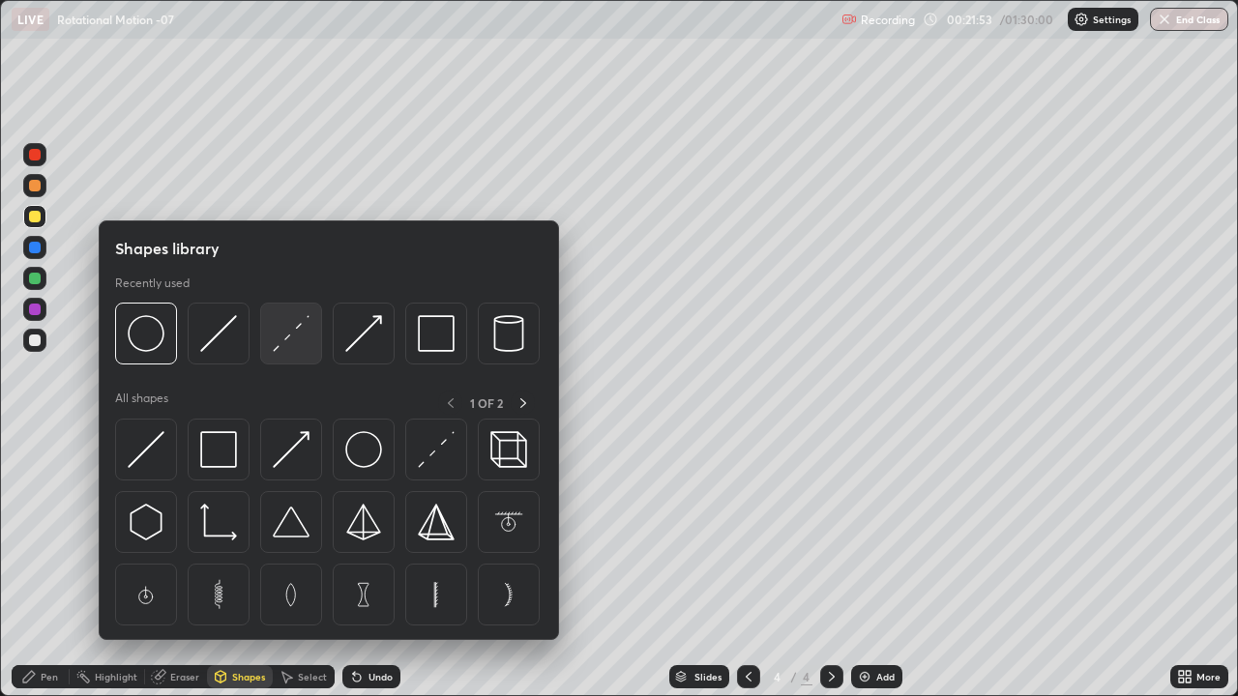
click at [288, 347] on img at bounding box center [291, 333] width 37 height 37
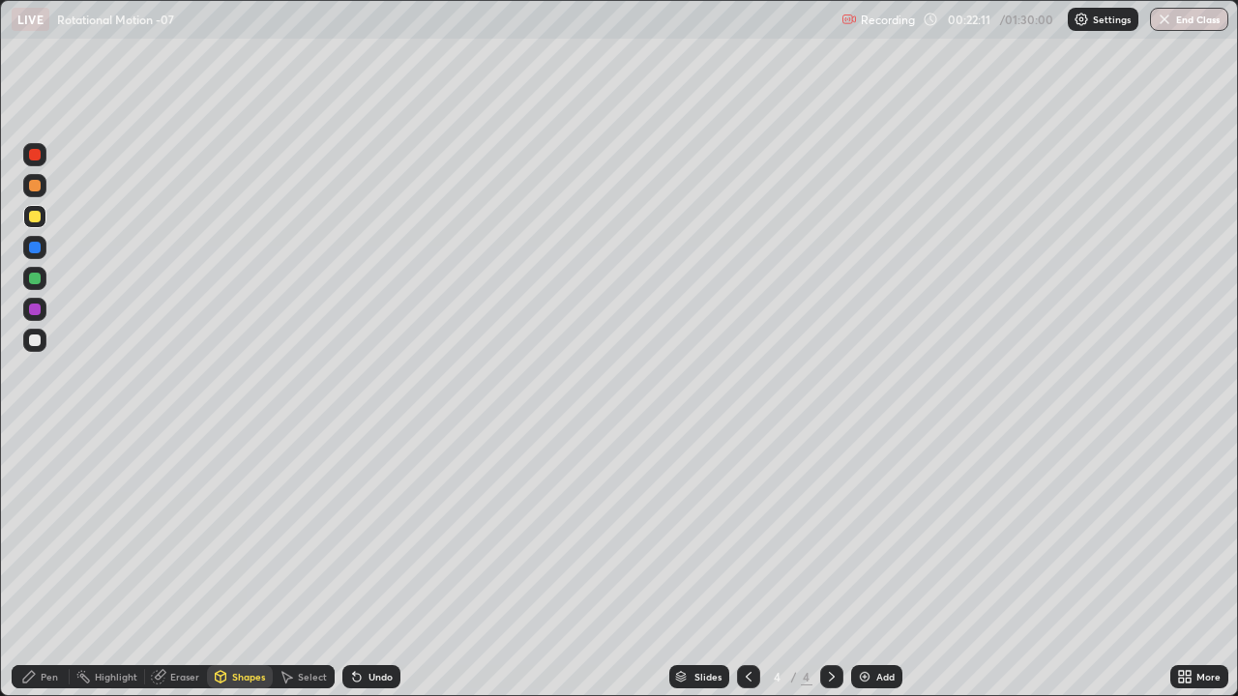
click at [36, 565] on icon at bounding box center [28, 676] width 15 height 15
click at [34, 309] on div at bounding box center [35, 310] width 12 height 12
click at [861, 565] on img at bounding box center [864, 676] width 15 height 15
click at [33, 337] on div at bounding box center [35, 341] width 12 height 12
click at [241, 565] on div "Shapes" at bounding box center [248, 677] width 33 height 10
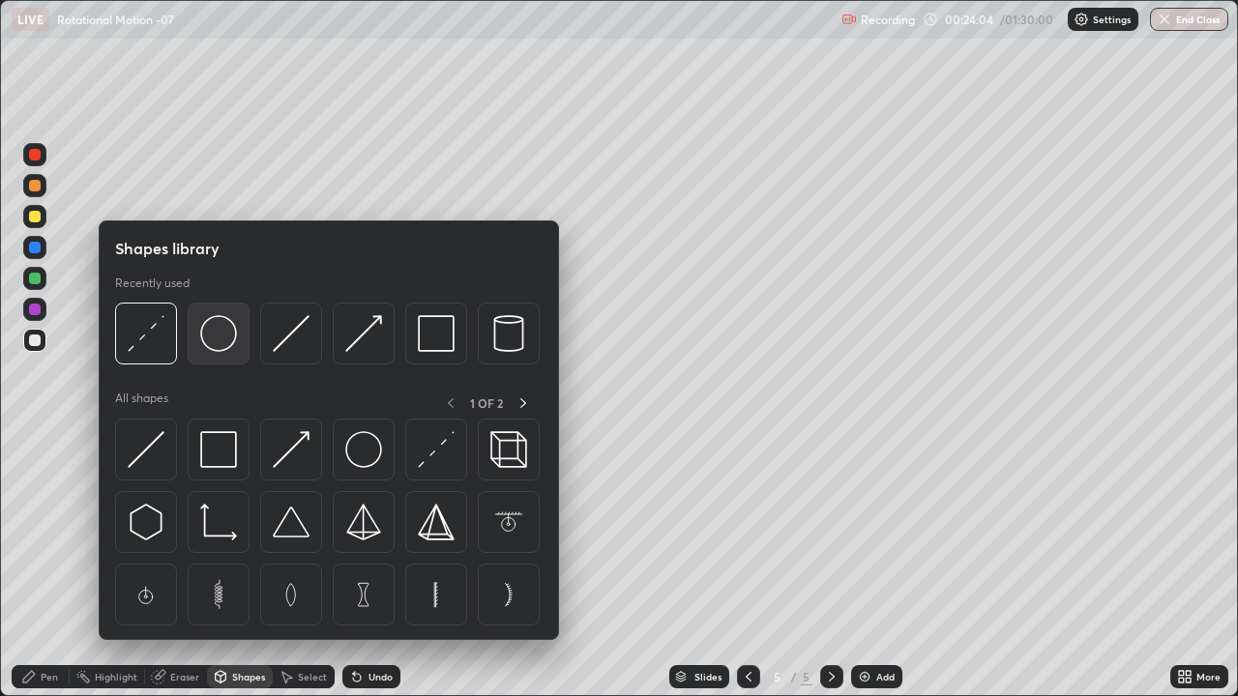
click at [213, 343] on img at bounding box center [218, 333] width 37 height 37
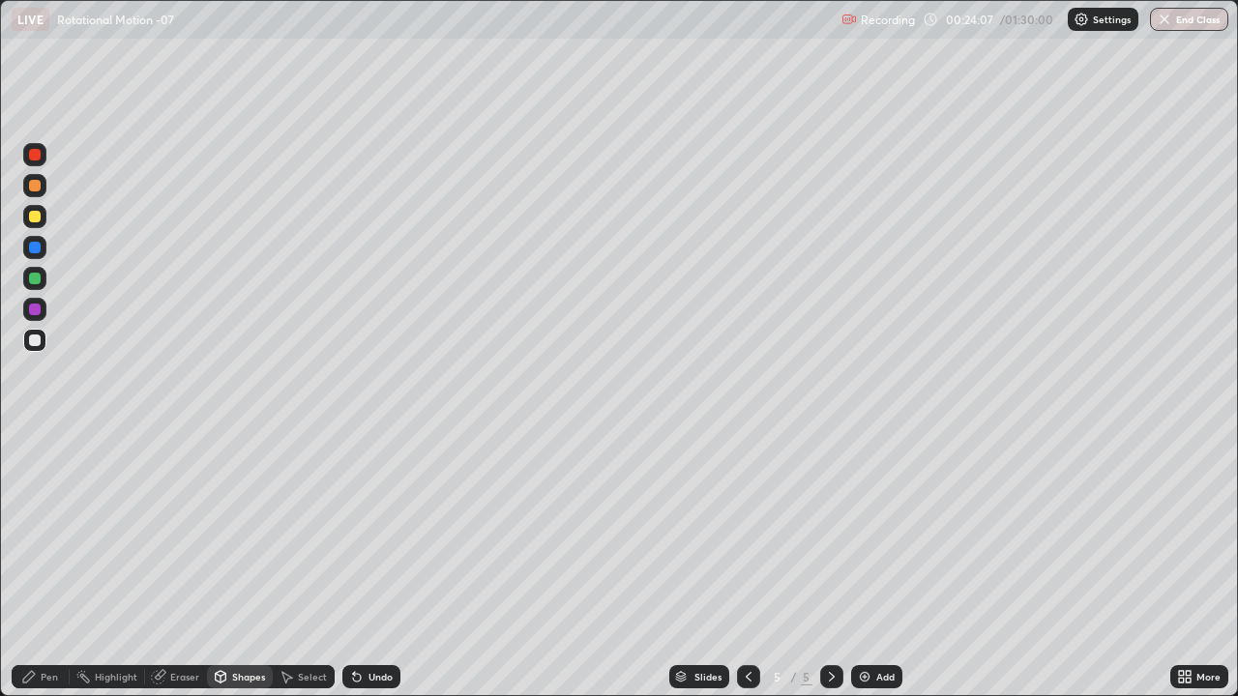
click at [45, 565] on div "Pen" at bounding box center [49, 677] width 17 height 10
click at [35, 245] on div at bounding box center [35, 248] width 12 height 12
click at [37, 281] on div at bounding box center [35, 279] width 12 height 12
click at [37, 215] on div at bounding box center [35, 217] width 12 height 12
click at [232, 565] on div "Shapes" at bounding box center [248, 677] width 33 height 10
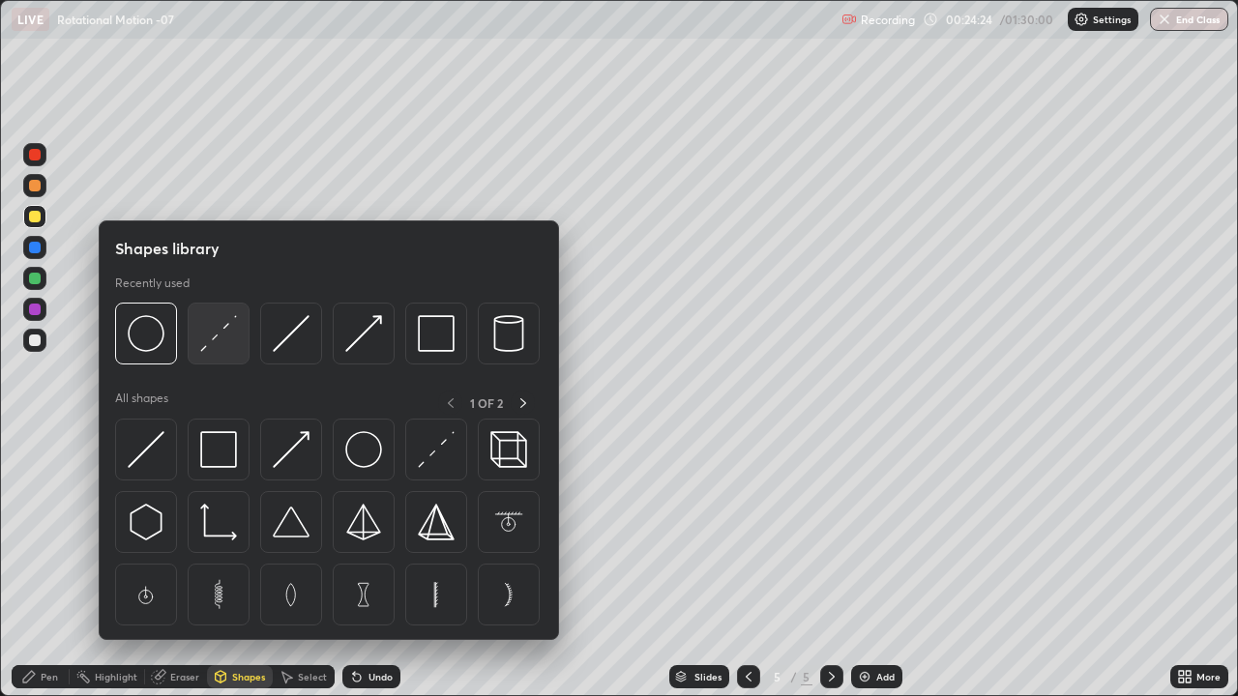
click at [227, 340] on img at bounding box center [218, 333] width 37 height 37
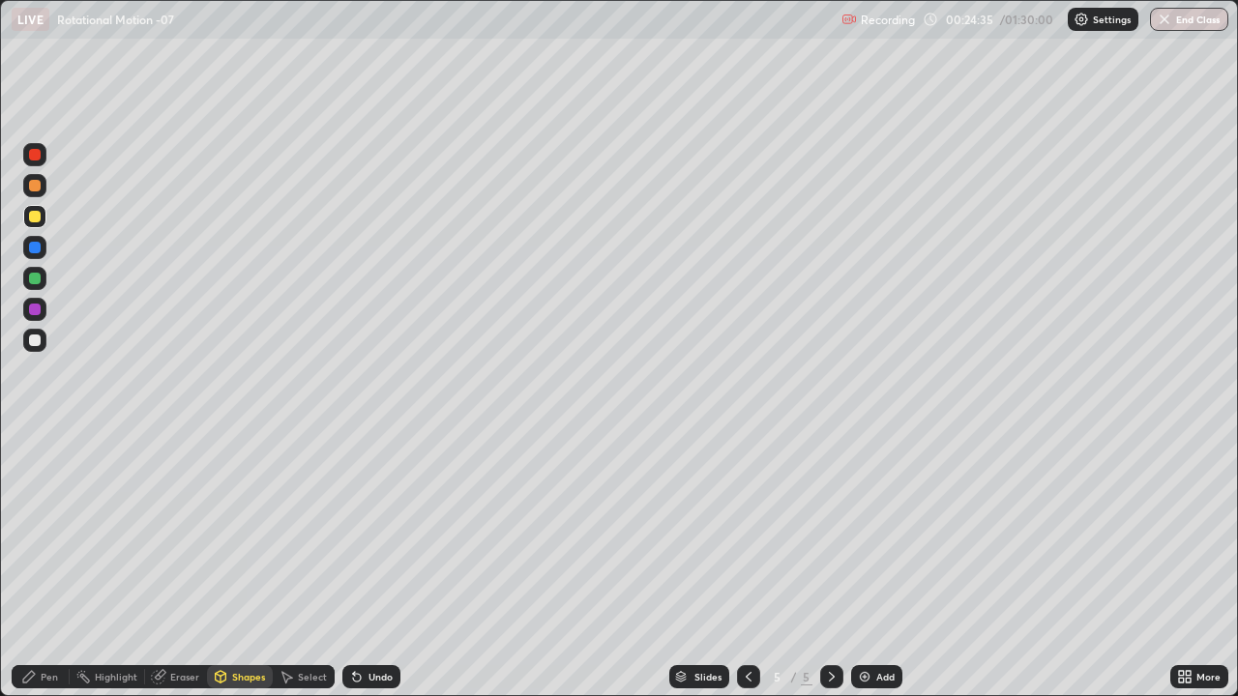
click at [33, 279] on div at bounding box center [35, 279] width 12 height 12
click at [44, 565] on div "Pen" at bounding box center [49, 677] width 17 height 10
click at [35, 189] on div at bounding box center [35, 186] width 12 height 12
click at [233, 565] on div "Shapes" at bounding box center [248, 677] width 33 height 10
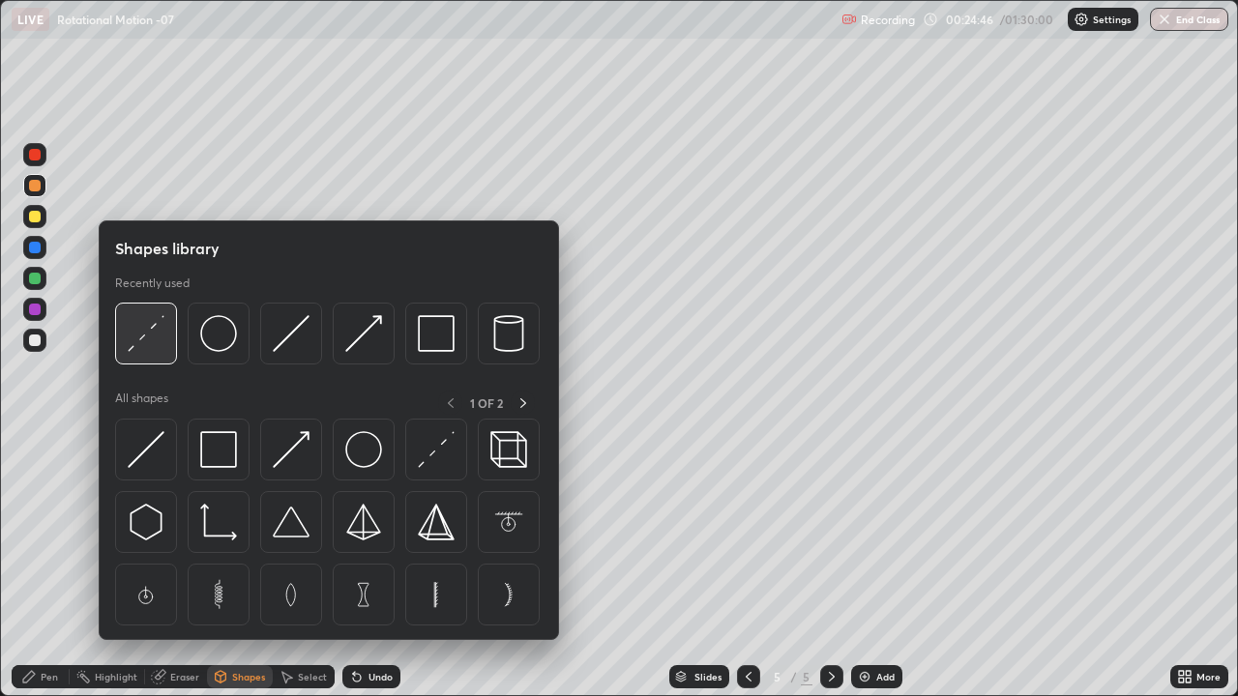
click at [144, 344] on img at bounding box center [146, 333] width 37 height 37
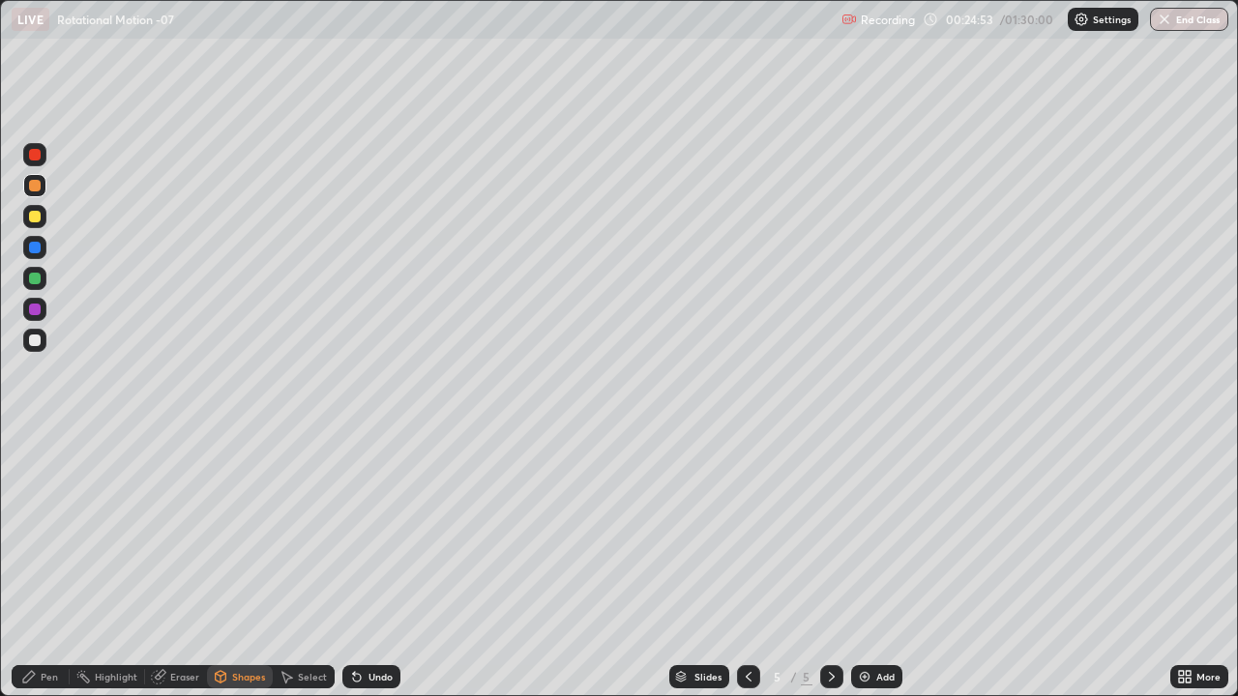
click at [32, 218] on div at bounding box center [35, 217] width 12 height 12
click at [48, 565] on div "Pen" at bounding box center [49, 677] width 17 height 10
click at [35, 248] on div at bounding box center [35, 248] width 12 height 12
click at [33, 338] on div at bounding box center [35, 341] width 12 height 12
click at [240, 565] on div "Shapes" at bounding box center [248, 677] width 33 height 10
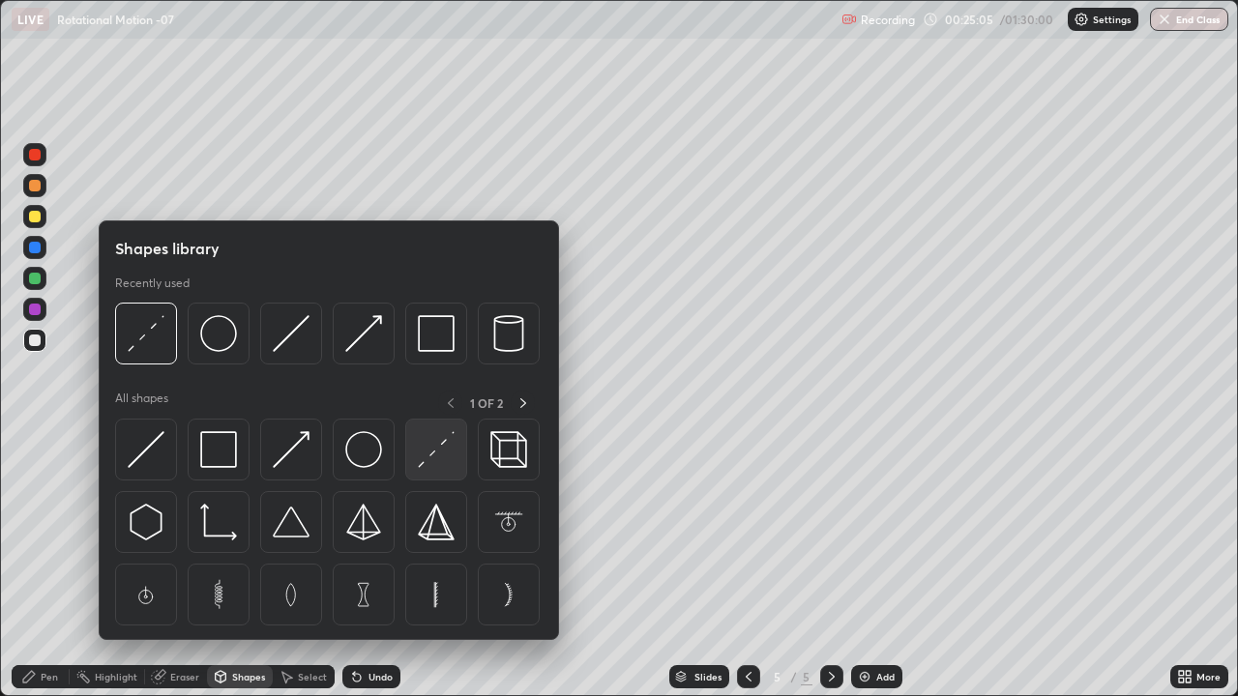
click at [430, 463] on img at bounding box center [436, 449] width 37 height 37
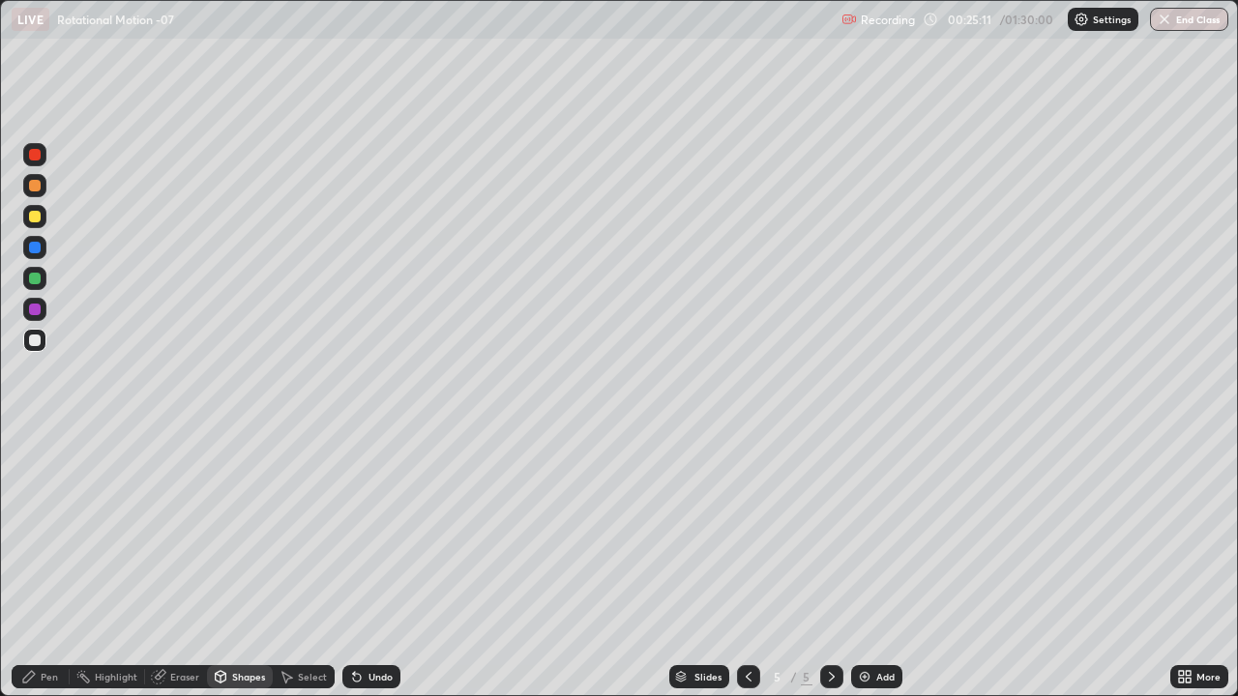
click at [44, 565] on div "Pen" at bounding box center [41, 676] width 58 height 23
click at [748, 565] on icon at bounding box center [749, 677] width 6 height 10
click at [830, 565] on icon at bounding box center [831, 676] width 15 height 15
click at [31, 514] on div at bounding box center [34, 502] width 23 height 23
click at [745, 565] on icon at bounding box center [748, 676] width 15 height 15
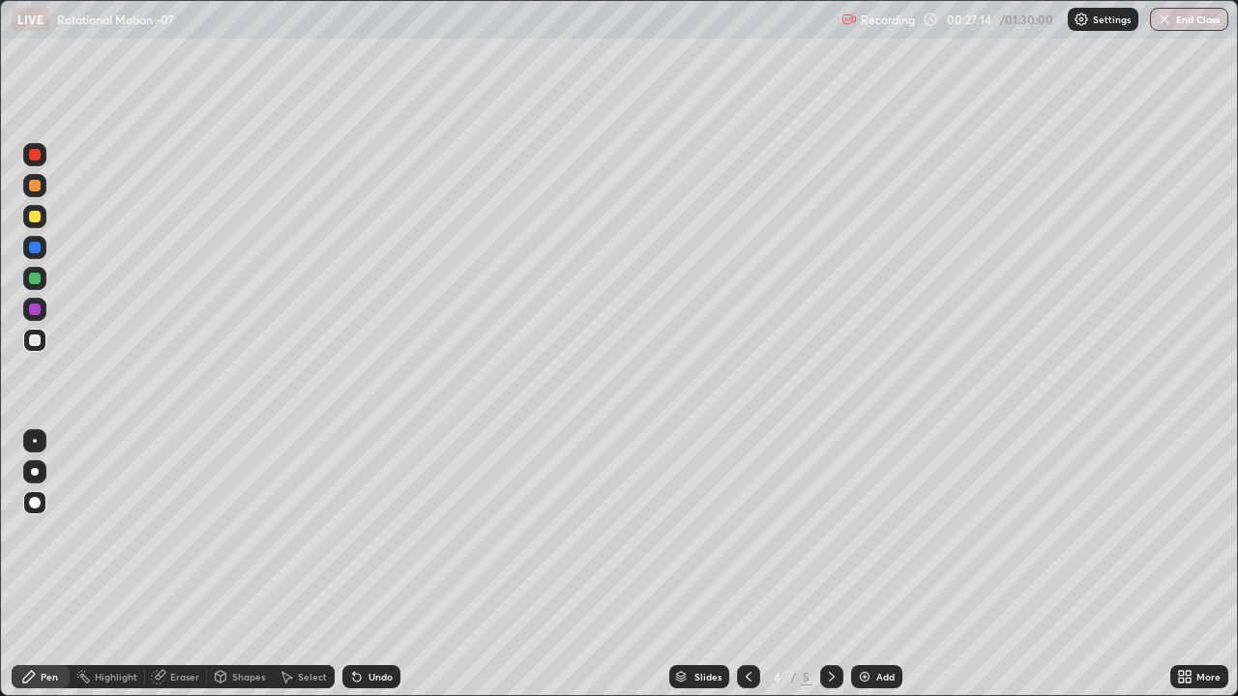
click at [828, 565] on icon at bounding box center [831, 676] width 15 height 15
click at [747, 565] on icon at bounding box center [748, 676] width 15 height 15
click at [827, 565] on icon at bounding box center [831, 676] width 15 height 15
click at [830, 565] on icon at bounding box center [831, 676] width 15 height 15
click at [744, 565] on icon at bounding box center [748, 676] width 15 height 15
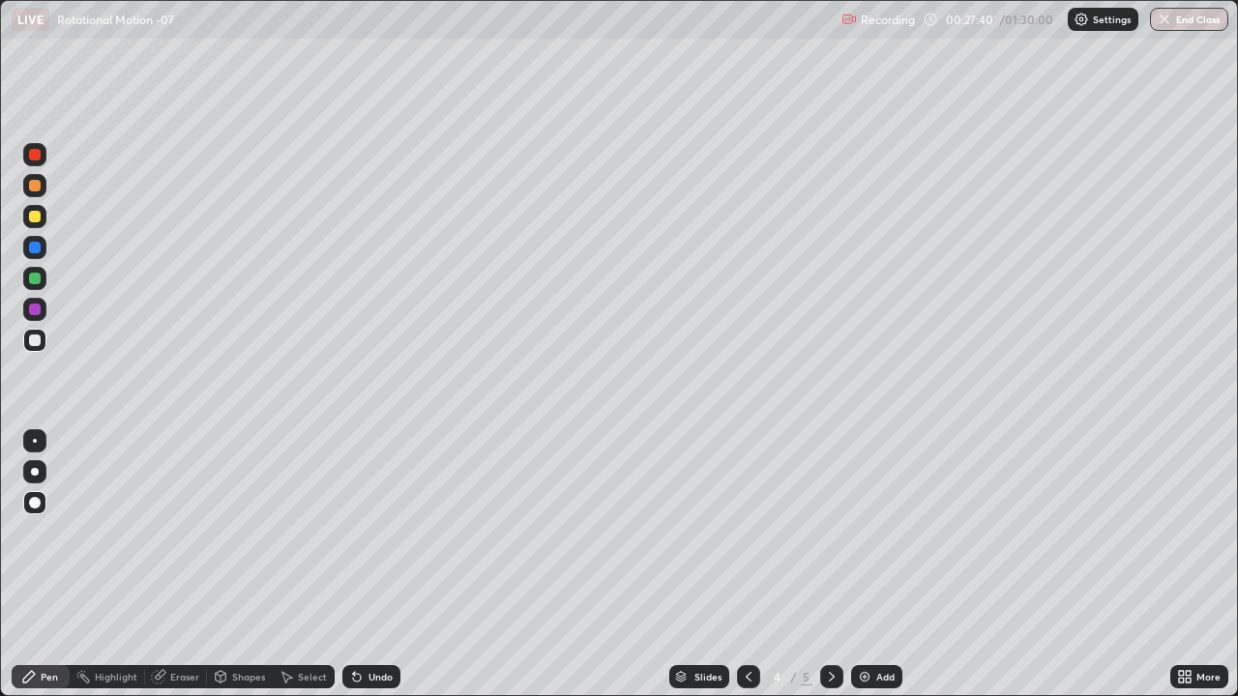
click at [747, 565] on icon at bounding box center [748, 676] width 15 height 15
click at [830, 565] on icon at bounding box center [831, 676] width 15 height 15
click at [833, 565] on icon at bounding box center [831, 676] width 15 height 15
click at [867, 565] on img at bounding box center [864, 676] width 15 height 15
click at [33, 157] on div at bounding box center [35, 155] width 12 height 12
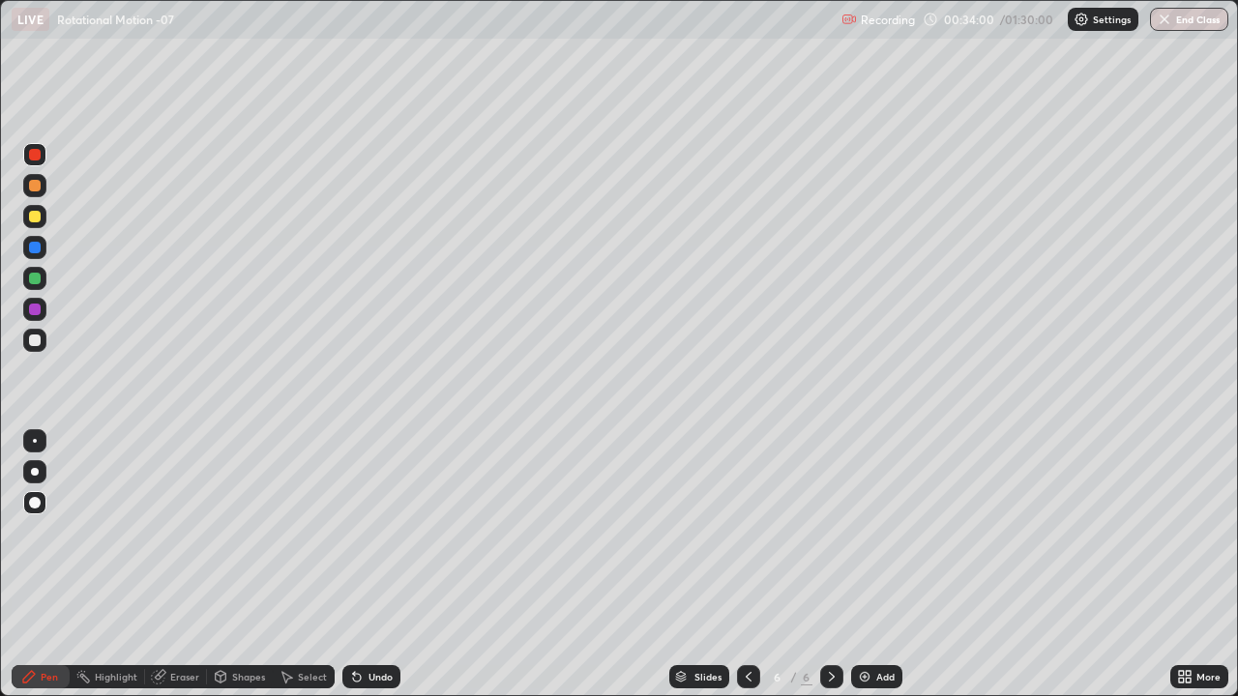
click at [35, 472] on div at bounding box center [35, 472] width 8 height 8
click at [326, 37] on div "LIVE Rotational Motion -07" at bounding box center [423, 19] width 822 height 39
click at [327, 36] on div "LIVE Rotational Motion -07" at bounding box center [423, 19] width 822 height 39
click at [235, 565] on div "Shapes" at bounding box center [248, 677] width 33 height 10
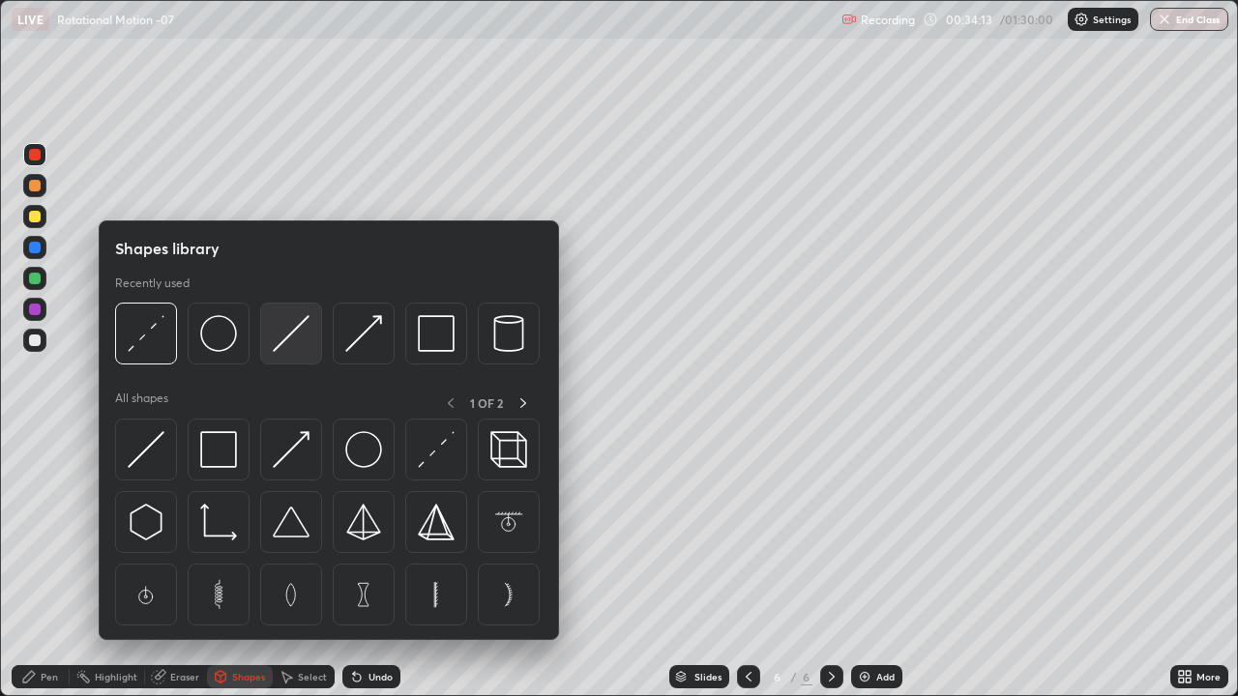
click at [286, 345] on img at bounding box center [291, 333] width 37 height 37
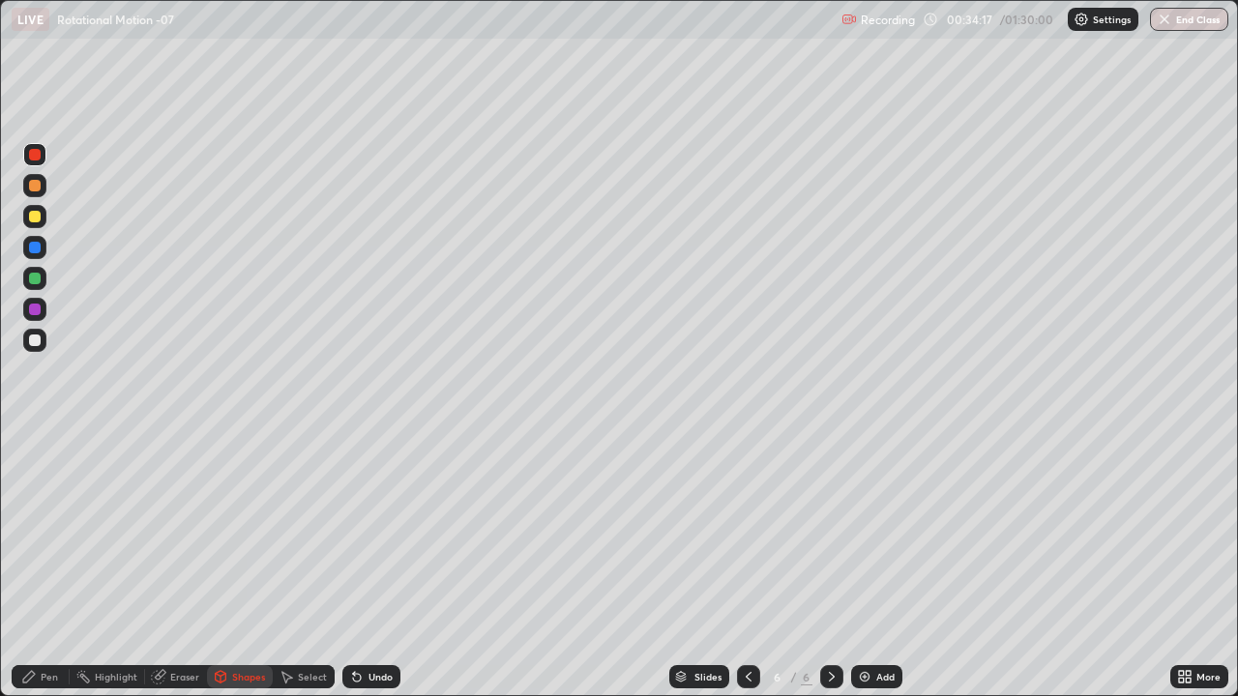
click at [240, 565] on div "Shapes" at bounding box center [248, 677] width 33 height 10
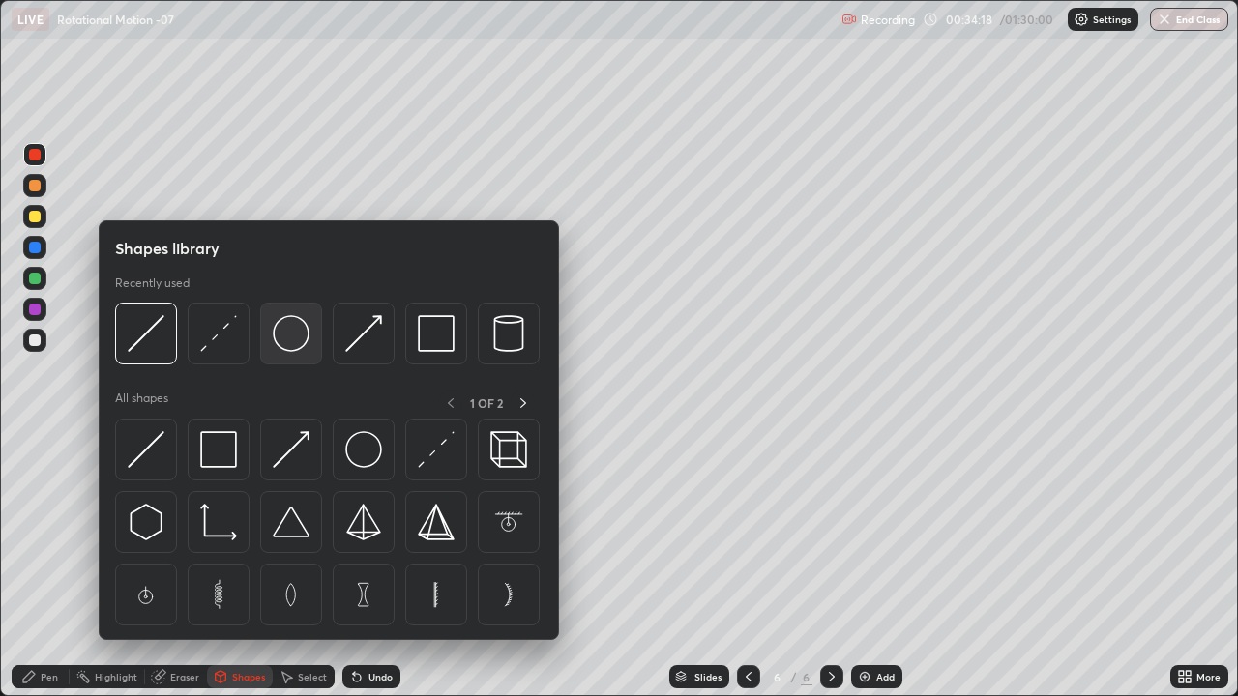
click at [300, 337] on img at bounding box center [291, 333] width 37 height 37
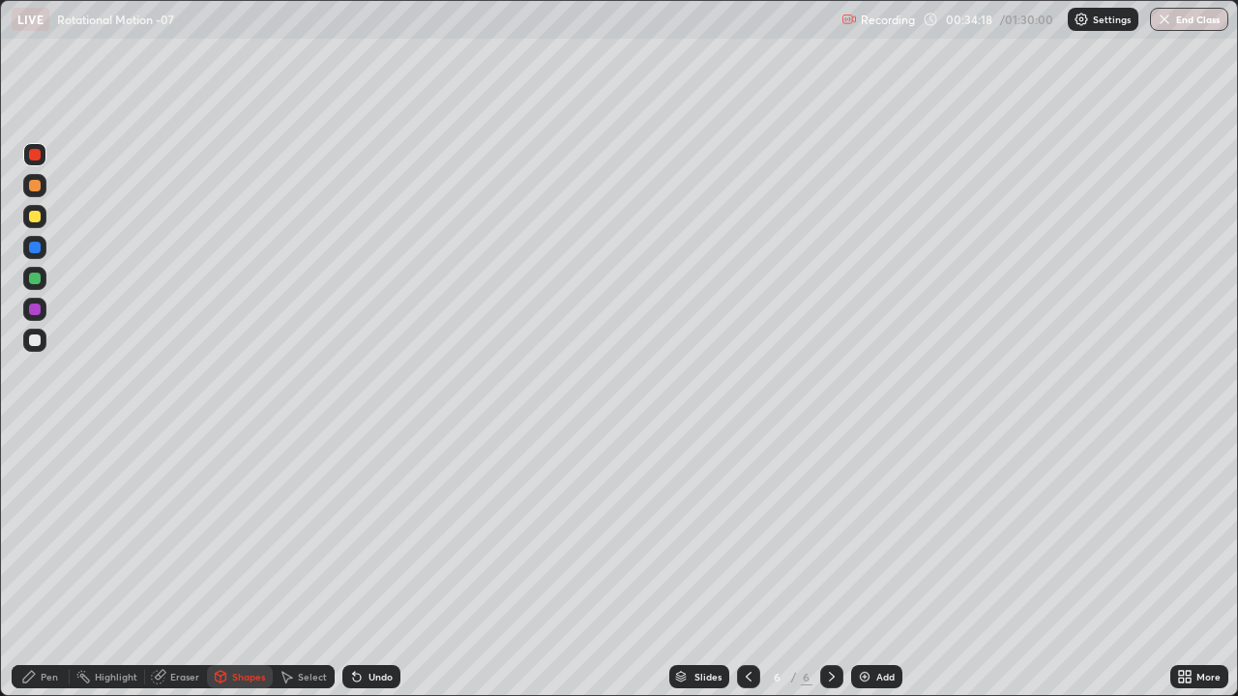
click at [32, 247] on div at bounding box center [35, 248] width 12 height 12
click at [38, 565] on div "Pen" at bounding box center [41, 676] width 58 height 23
click at [35, 340] on div at bounding box center [35, 341] width 12 height 12
click at [32, 221] on div at bounding box center [35, 217] width 12 height 12
click at [30, 309] on div at bounding box center [35, 310] width 12 height 12
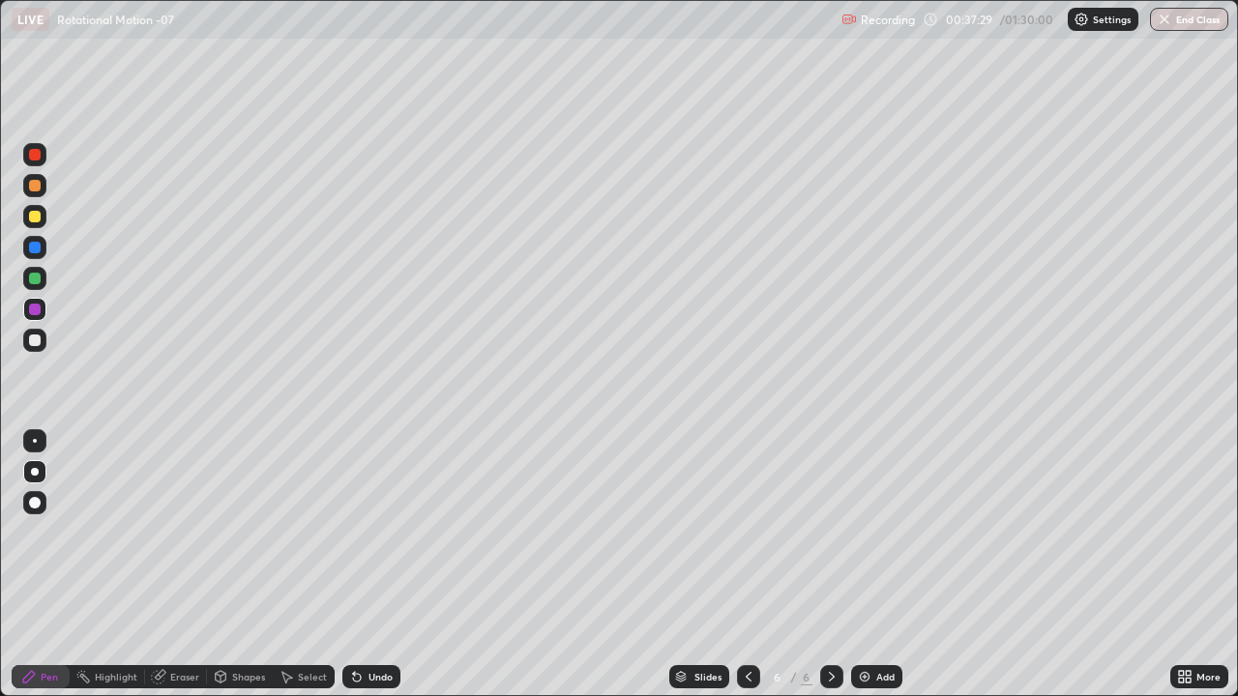
click at [371, 565] on div "Undo" at bounding box center [381, 677] width 24 height 10
click at [34, 280] on div at bounding box center [35, 279] width 12 height 12
click at [33, 340] on div at bounding box center [35, 341] width 12 height 12
click at [866, 565] on img at bounding box center [864, 676] width 15 height 15
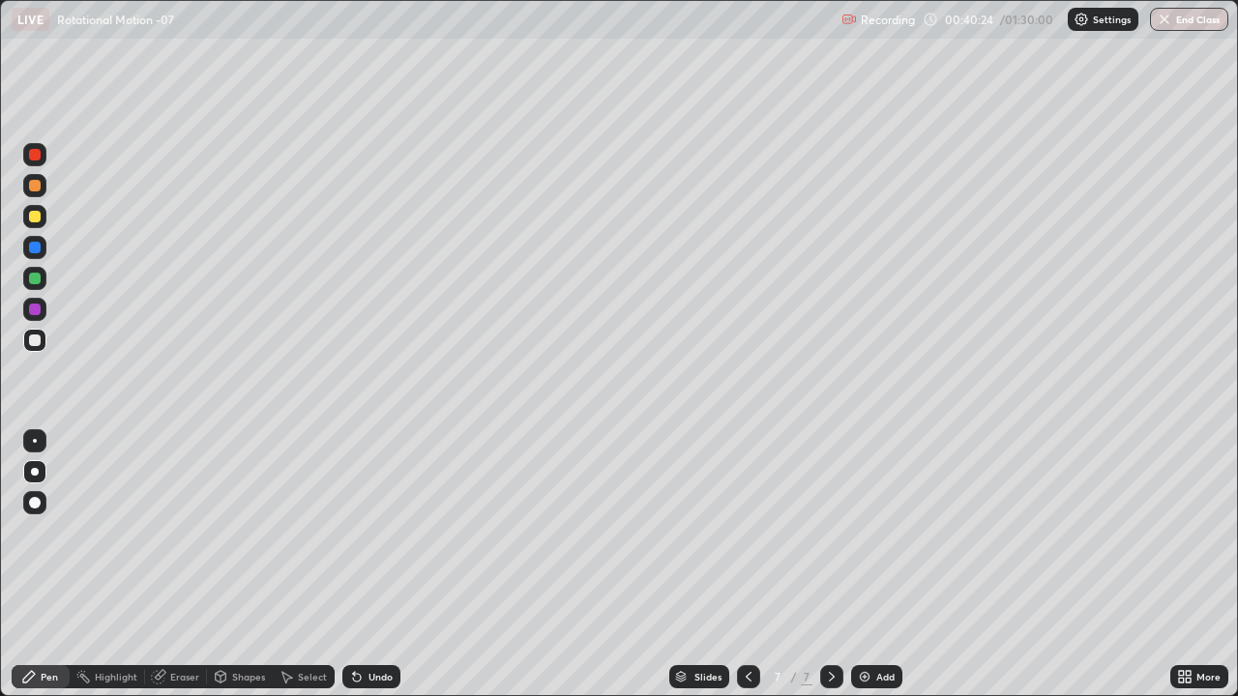
click at [247, 565] on div "Shapes" at bounding box center [248, 677] width 33 height 10
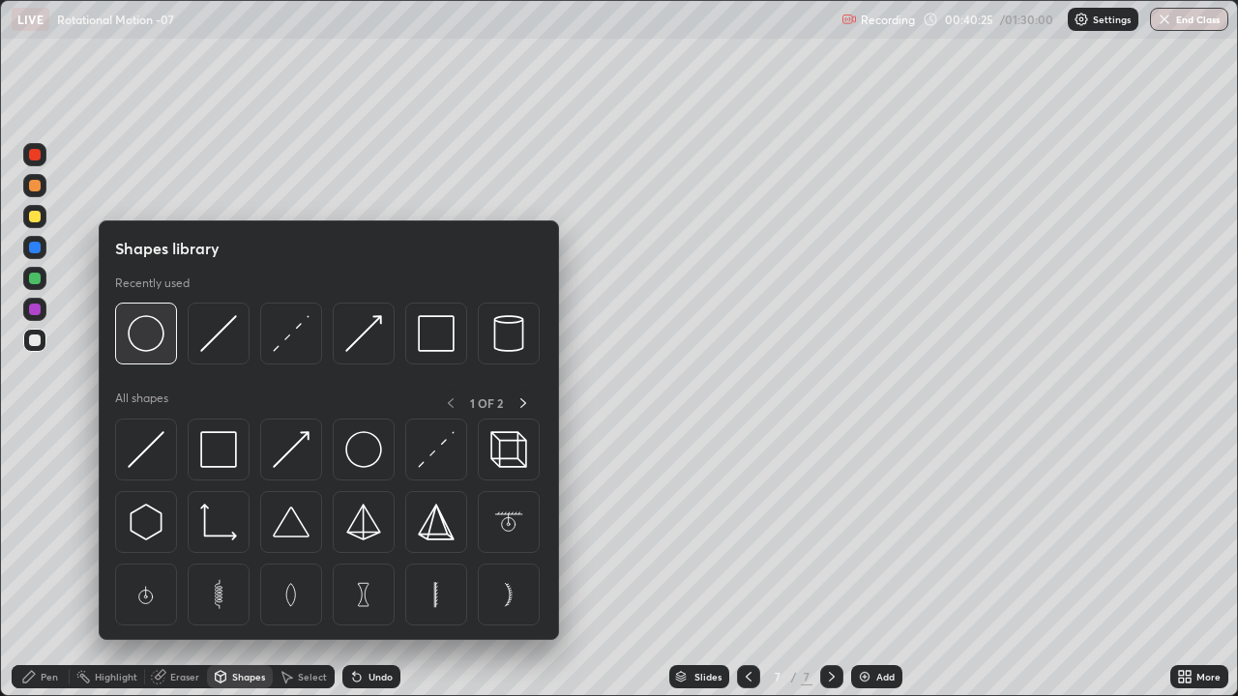
click at [148, 342] on img at bounding box center [146, 333] width 37 height 37
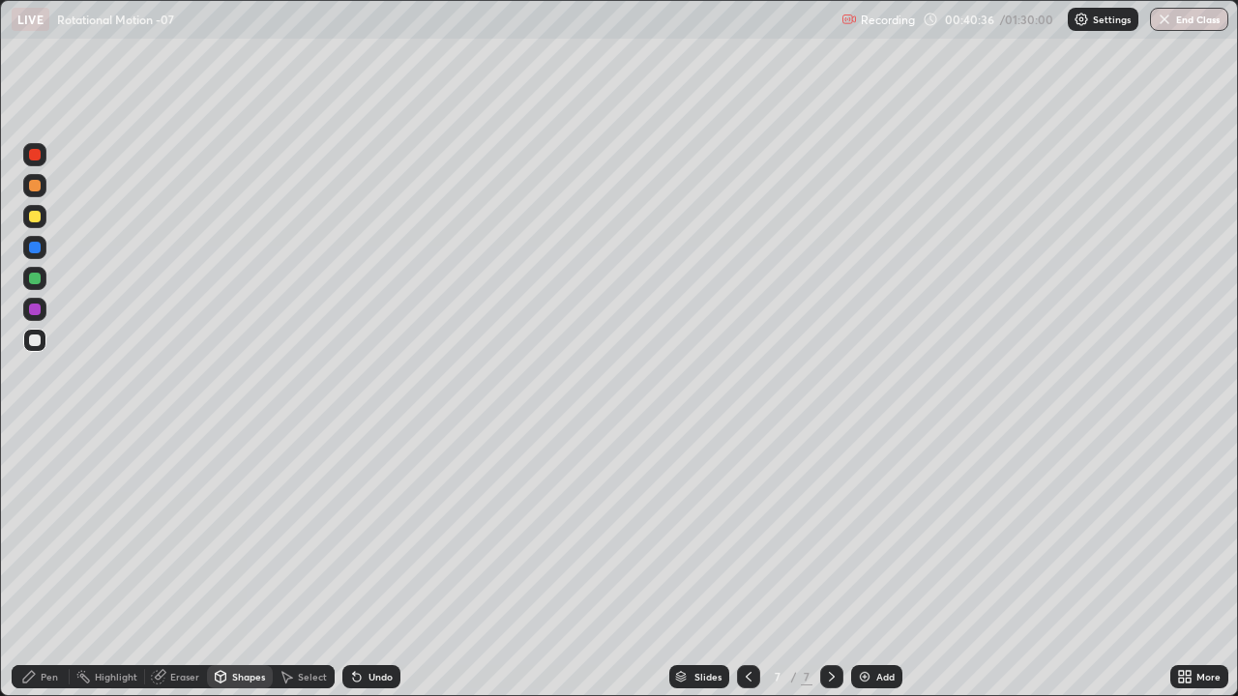
click at [35, 279] on div at bounding box center [35, 279] width 12 height 12
click at [48, 565] on div "Pen" at bounding box center [49, 677] width 17 height 10
click at [44, 565] on div "Pen" at bounding box center [41, 676] width 58 height 23
click at [31, 340] on div at bounding box center [35, 341] width 12 height 12
click at [34, 280] on div at bounding box center [35, 279] width 12 height 12
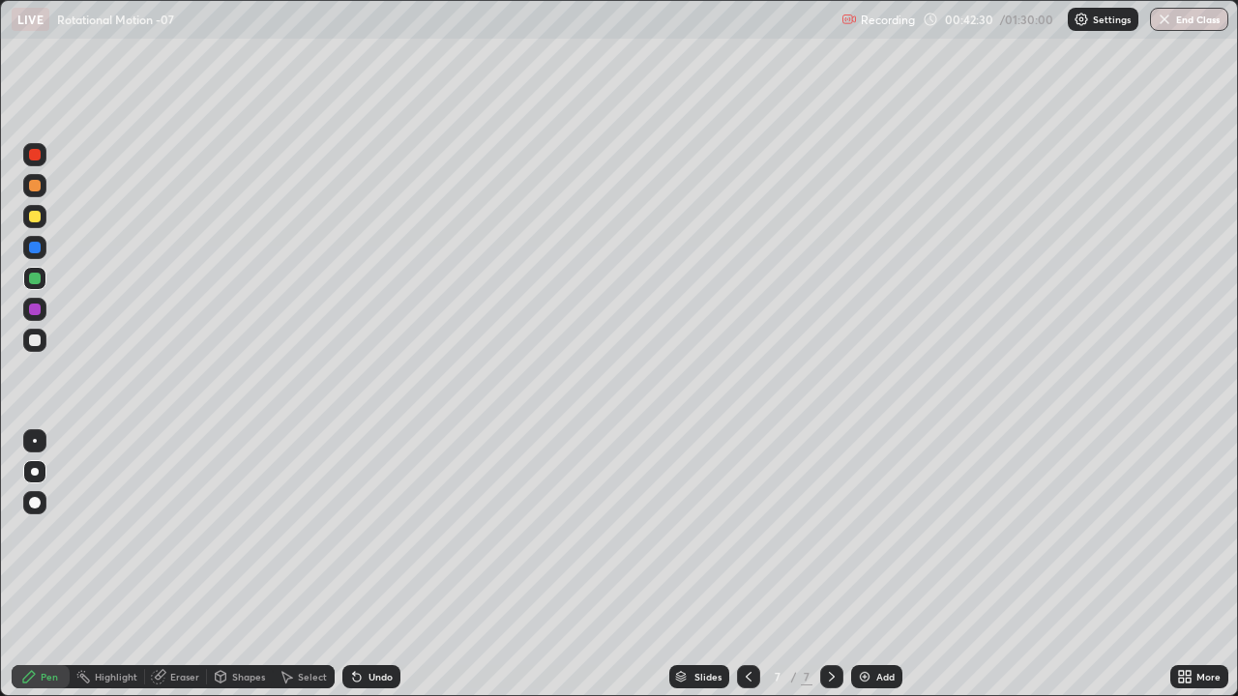
click at [36, 341] on div at bounding box center [35, 341] width 12 height 12
click at [869, 565] on img at bounding box center [864, 676] width 15 height 15
click at [243, 565] on div "Shapes" at bounding box center [248, 677] width 33 height 10
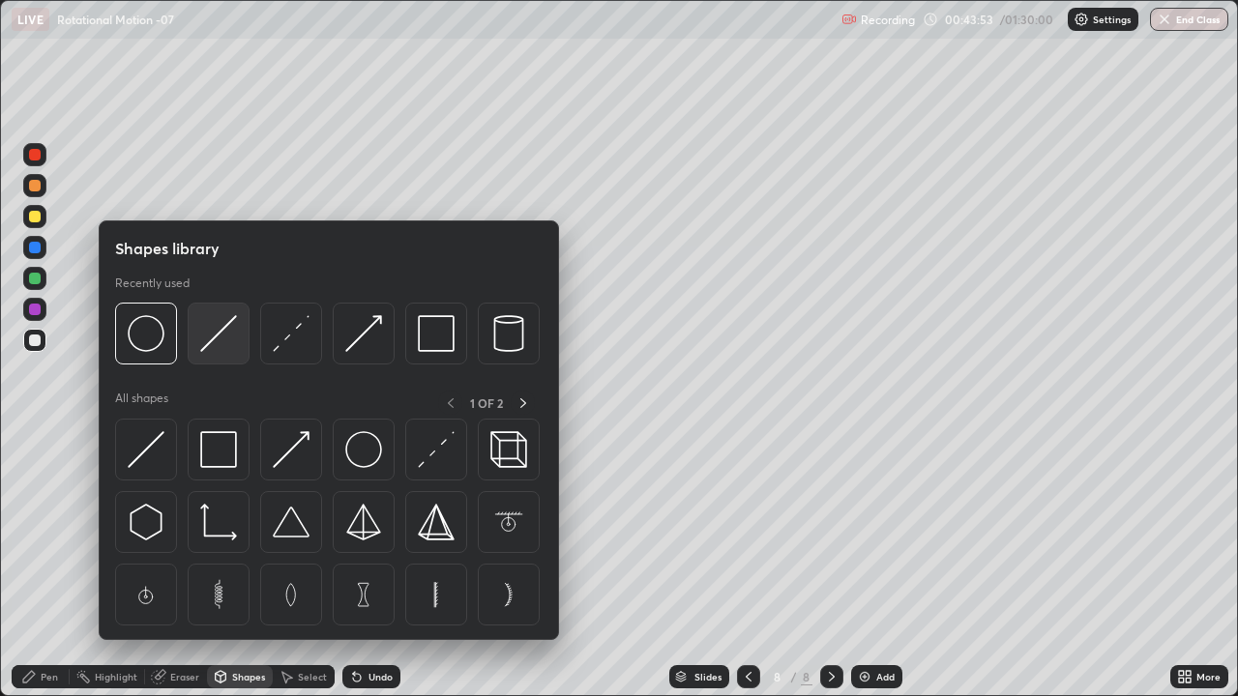
click at [212, 349] on img at bounding box center [218, 333] width 37 height 37
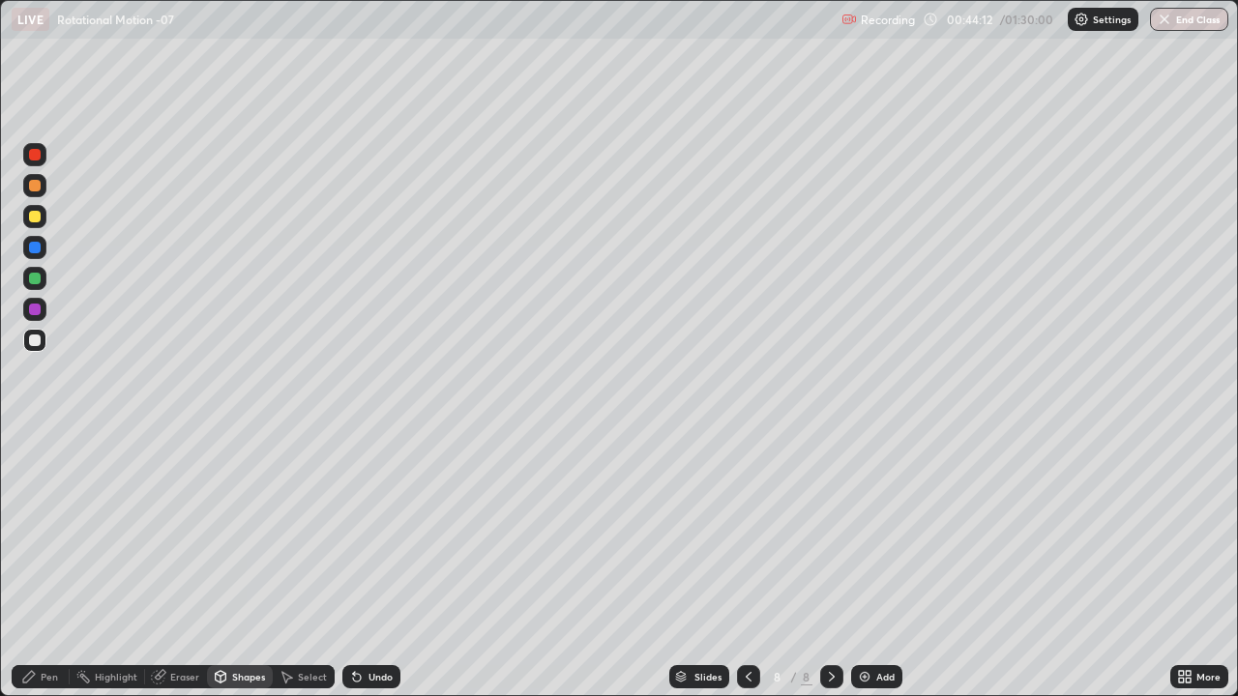
click at [33, 565] on div "Pen" at bounding box center [41, 676] width 58 height 23
click at [246, 565] on div "Shapes" at bounding box center [248, 677] width 33 height 10
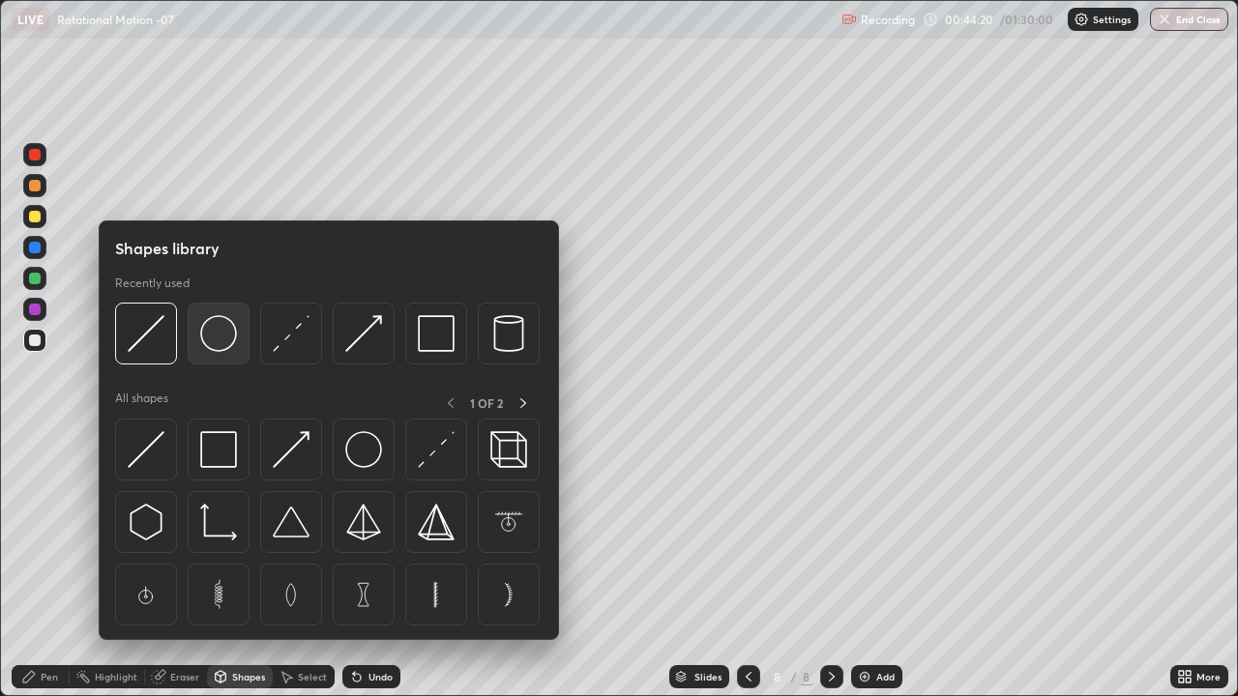
click at [223, 341] on img at bounding box center [218, 333] width 37 height 37
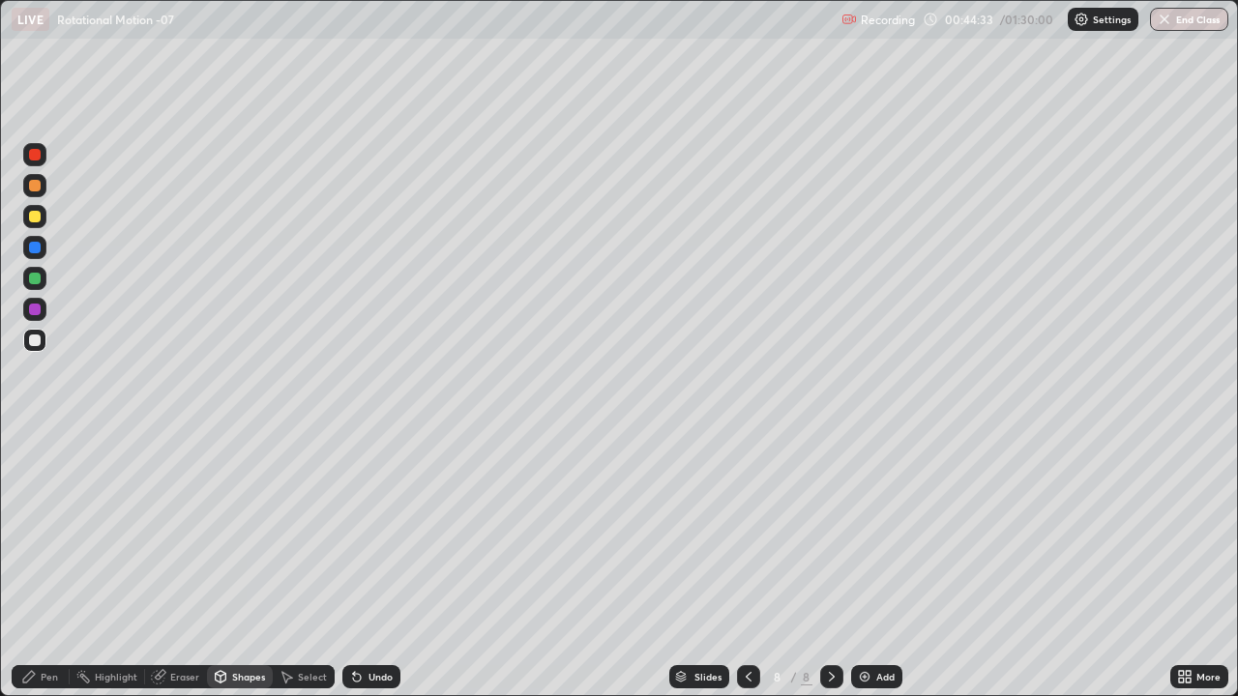
click at [48, 565] on div "Pen" at bounding box center [49, 677] width 17 height 10
click at [39, 218] on div at bounding box center [35, 217] width 12 height 12
click at [32, 277] on div at bounding box center [35, 279] width 12 height 12
click at [738, 565] on div at bounding box center [748, 676] width 23 height 23
click at [748, 565] on icon at bounding box center [748, 676] width 15 height 15
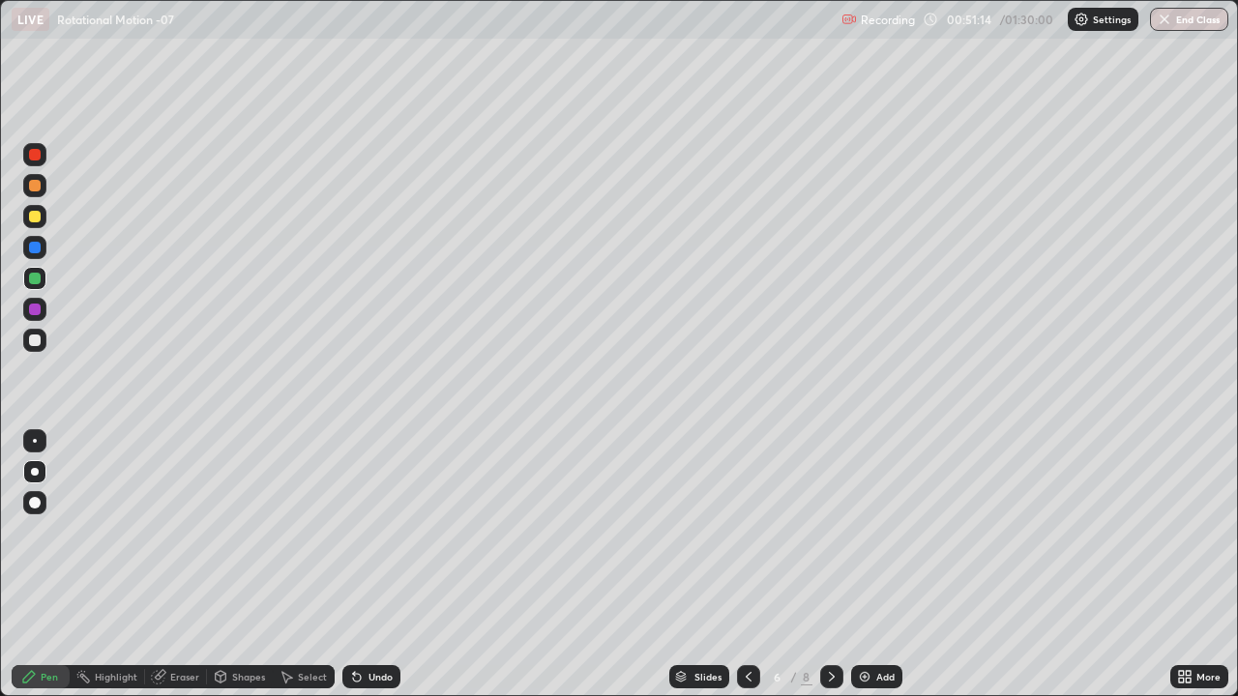
click at [830, 565] on icon at bounding box center [831, 676] width 15 height 15
click at [827, 565] on icon at bounding box center [831, 676] width 15 height 15
click at [33, 244] on div at bounding box center [35, 248] width 12 height 12
click at [863, 565] on img at bounding box center [864, 676] width 15 height 15
click at [36, 157] on div at bounding box center [35, 155] width 12 height 12
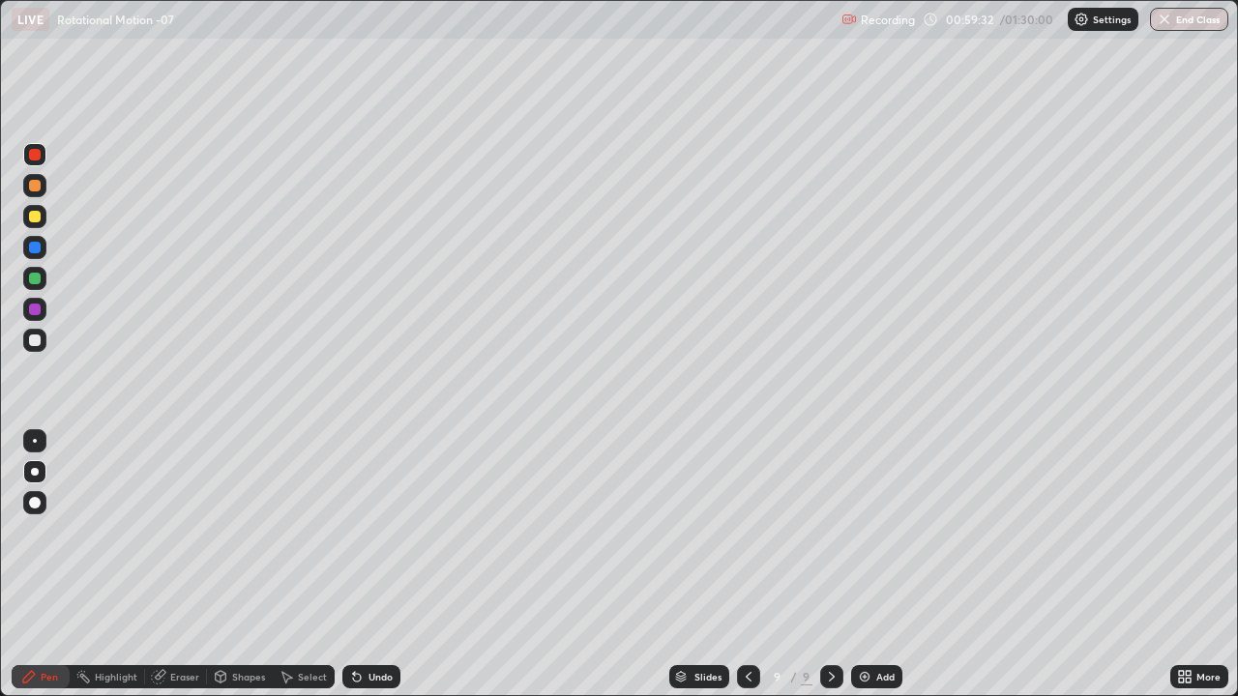
click at [205, 36] on div "LIVE Rotational Motion -07" at bounding box center [423, 19] width 822 height 39
click at [249, 35] on div "LIVE Rotational Motion -07" at bounding box center [423, 19] width 822 height 39
click at [254, 38] on div "LIVE Rotational Motion -07" at bounding box center [423, 19] width 822 height 39
click at [307, 38] on div "LIVE Rotational Motion -07" at bounding box center [423, 19] width 822 height 39
click at [299, 38] on div "LIVE Rotational Motion -07" at bounding box center [423, 19] width 822 height 39
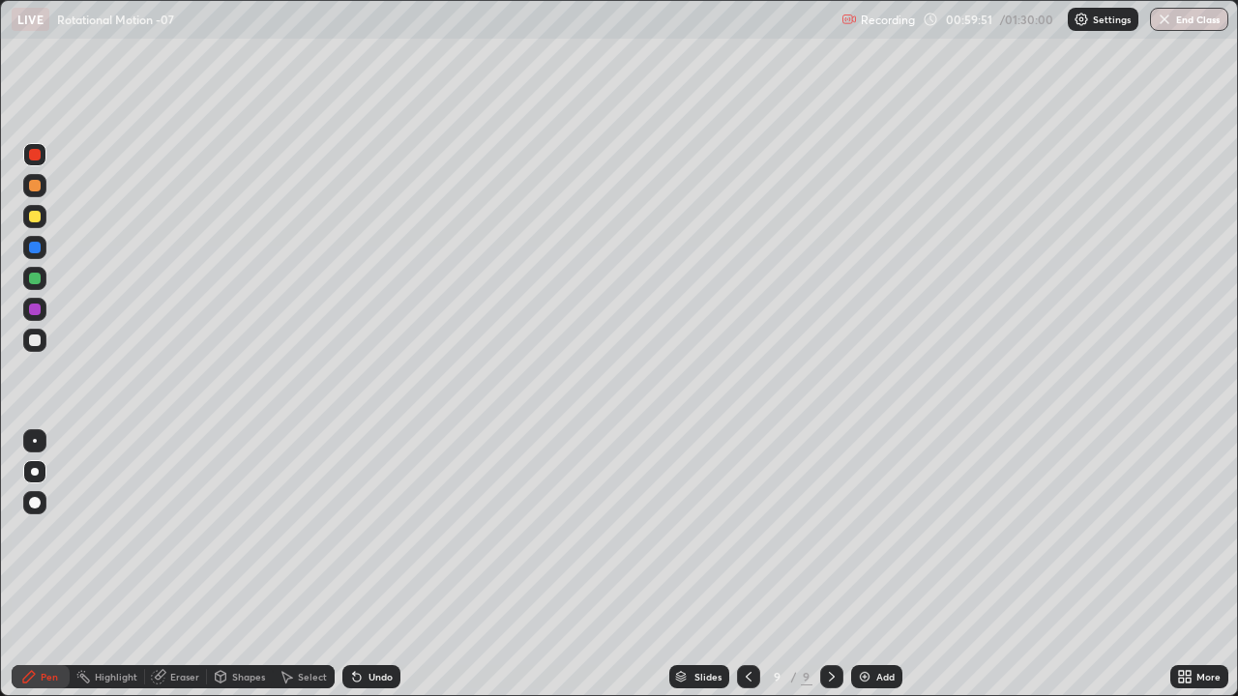
click at [244, 565] on div "Shapes" at bounding box center [248, 677] width 33 height 10
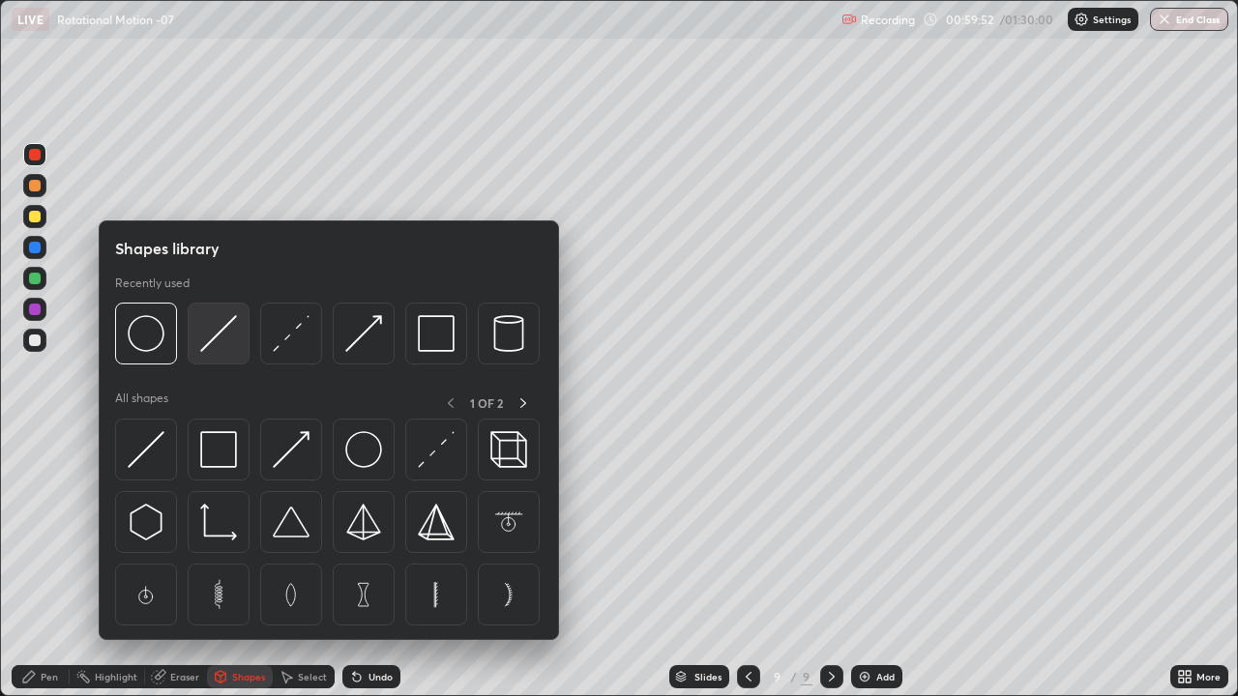
click at [214, 346] on img at bounding box center [218, 333] width 37 height 37
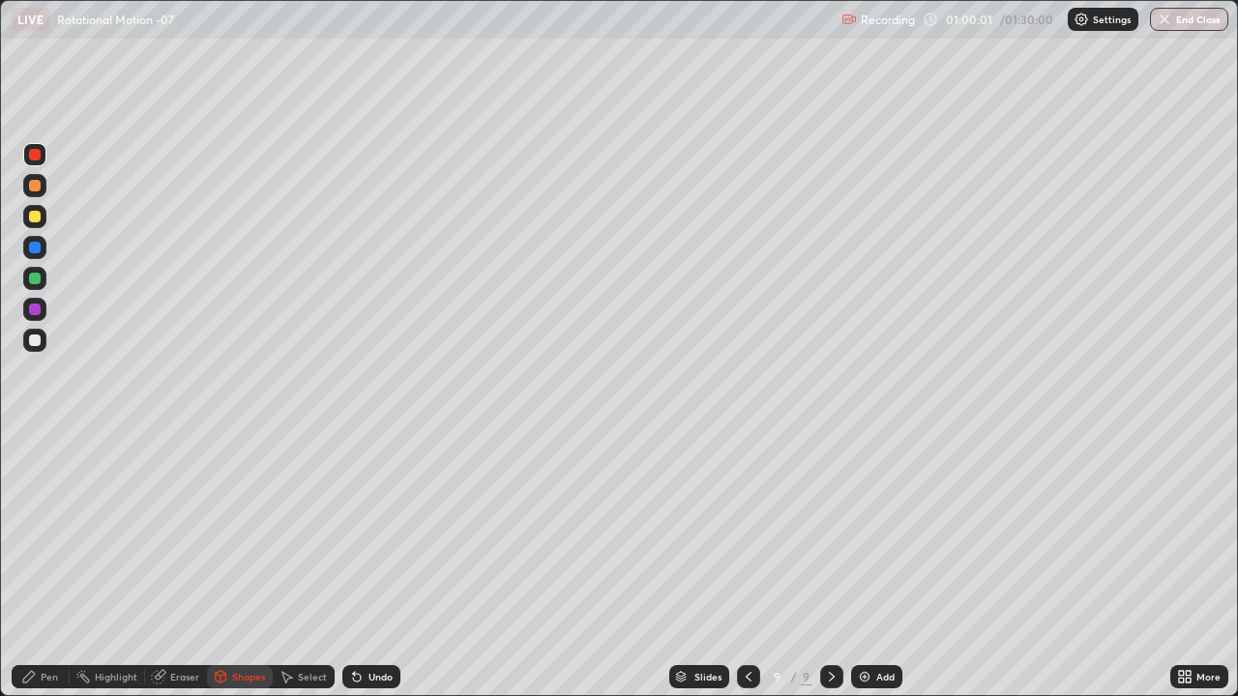
click at [44, 565] on div "Pen" at bounding box center [49, 677] width 17 height 10
click at [233, 565] on div "Shapes" at bounding box center [240, 676] width 66 height 23
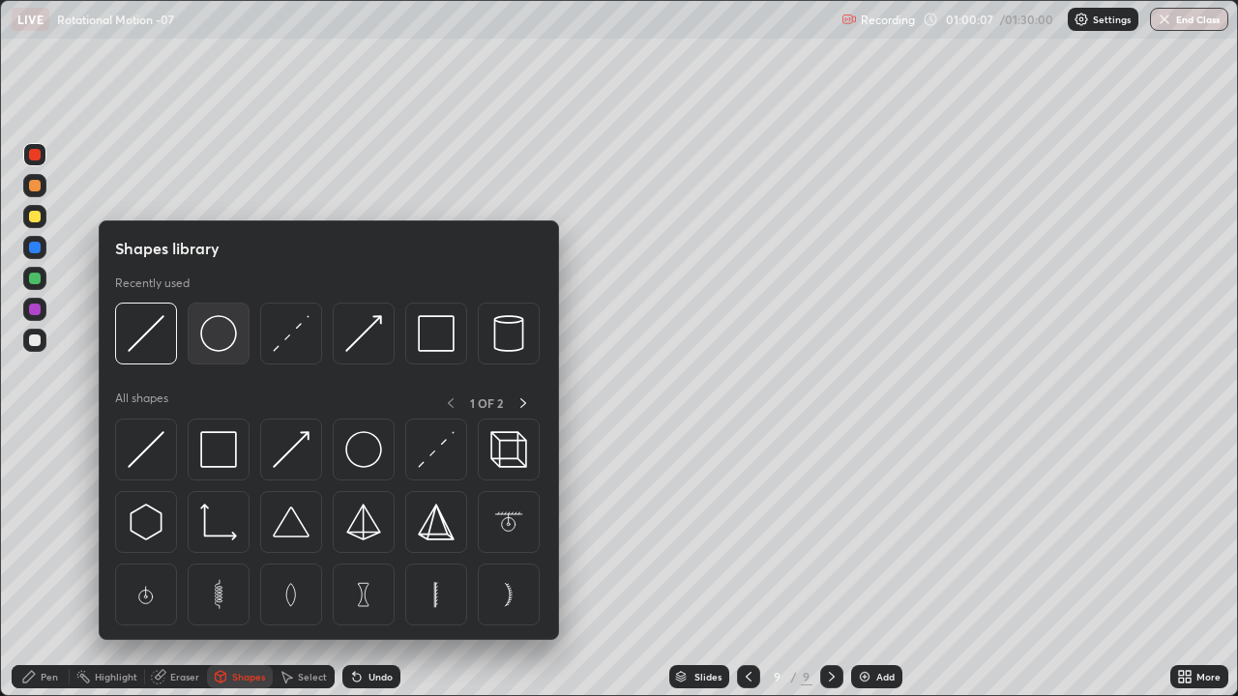
click at [211, 334] on img at bounding box center [218, 333] width 37 height 37
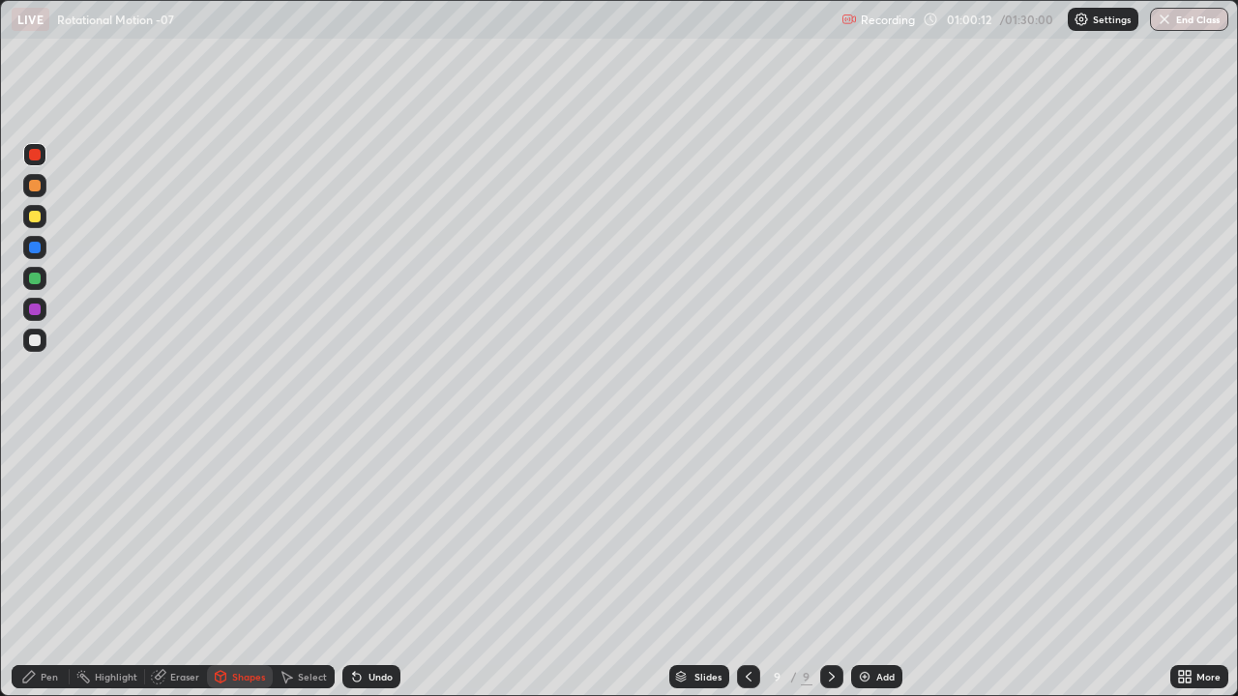
click at [44, 565] on div "Pen" at bounding box center [49, 677] width 17 height 10
click at [32, 338] on div at bounding box center [35, 341] width 12 height 12
click at [31, 219] on div at bounding box center [35, 217] width 12 height 12
click at [29, 335] on div at bounding box center [34, 340] width 23 height 23
click at [31, 155] on div at bounding box center [35, 155] width 12 height 12
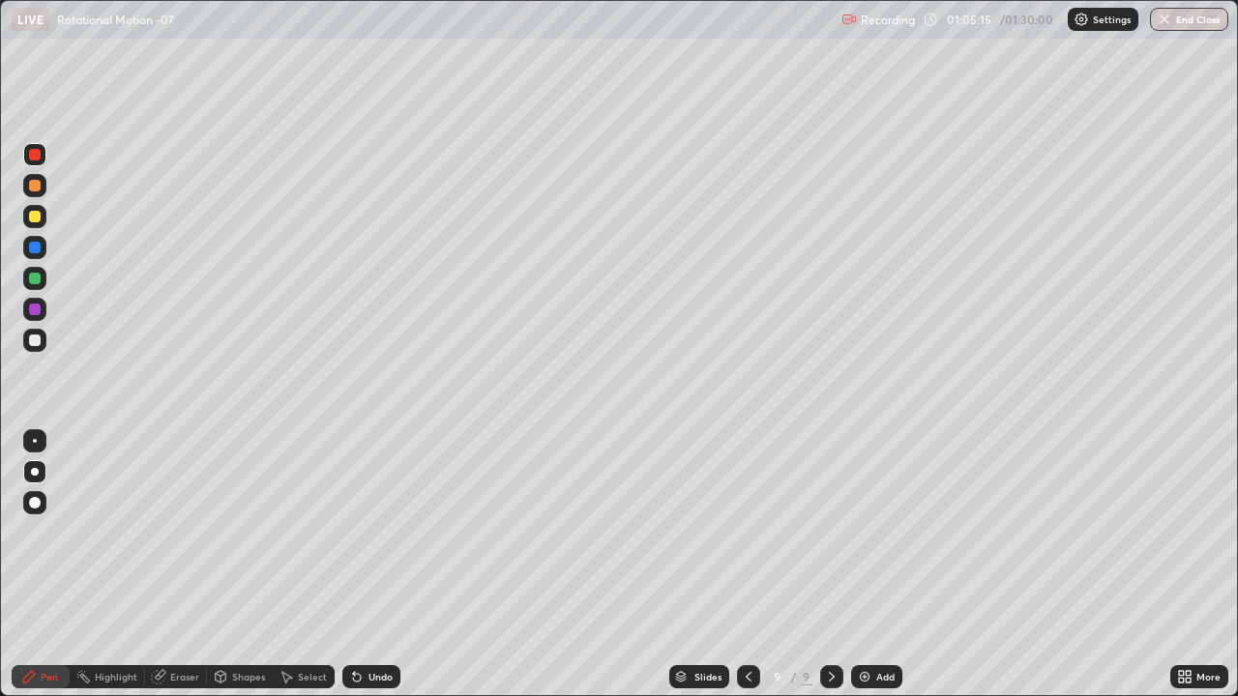
click at [31, 340] on div at bounding box center [35, 341] width 12 height 12
click at [36, 221] on div at bounding box center [35, 217] width 12 height 12
click at [249, 565] on div "Shapes" at bounding box center [248, 677] width 33 height 10
click at [185, 565] on div "Eraser" at bounding box center [184, 677] width 29 height 10
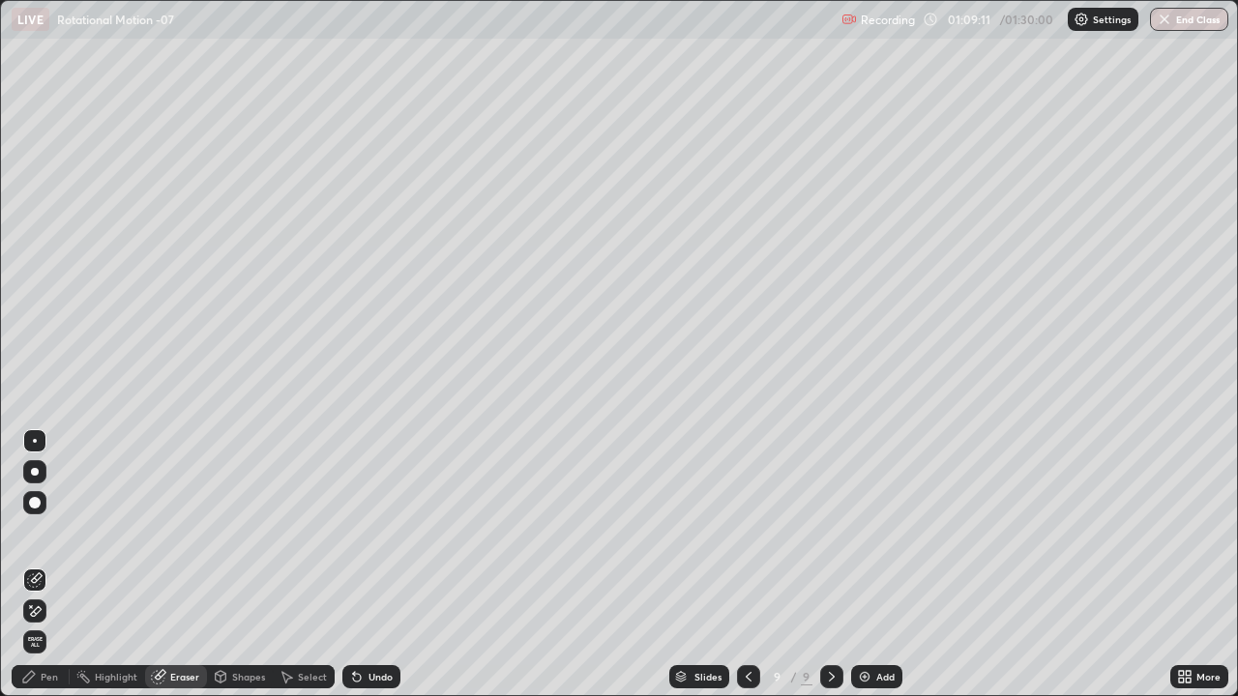
click at [42, 565] on div "Pen" at bounding box center [49, 677] width 17 height 10
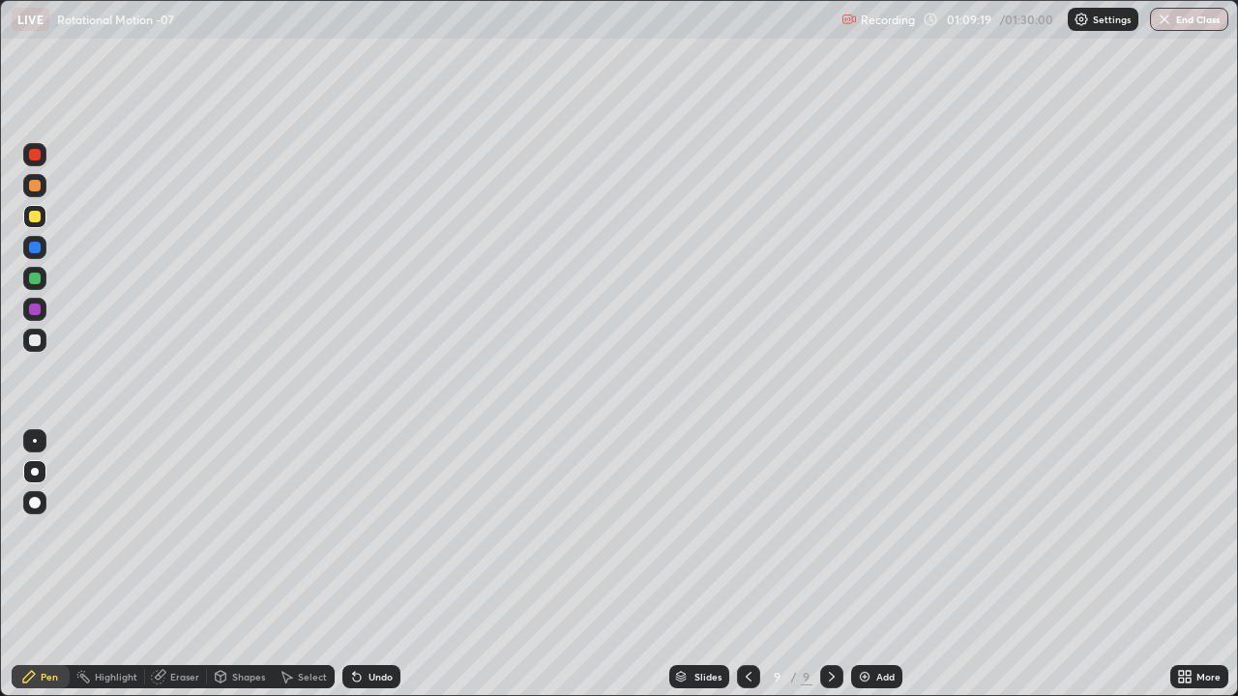
click at [189, 565] on div "Eraser" at bounding box center [184, 677] width 29 height 10
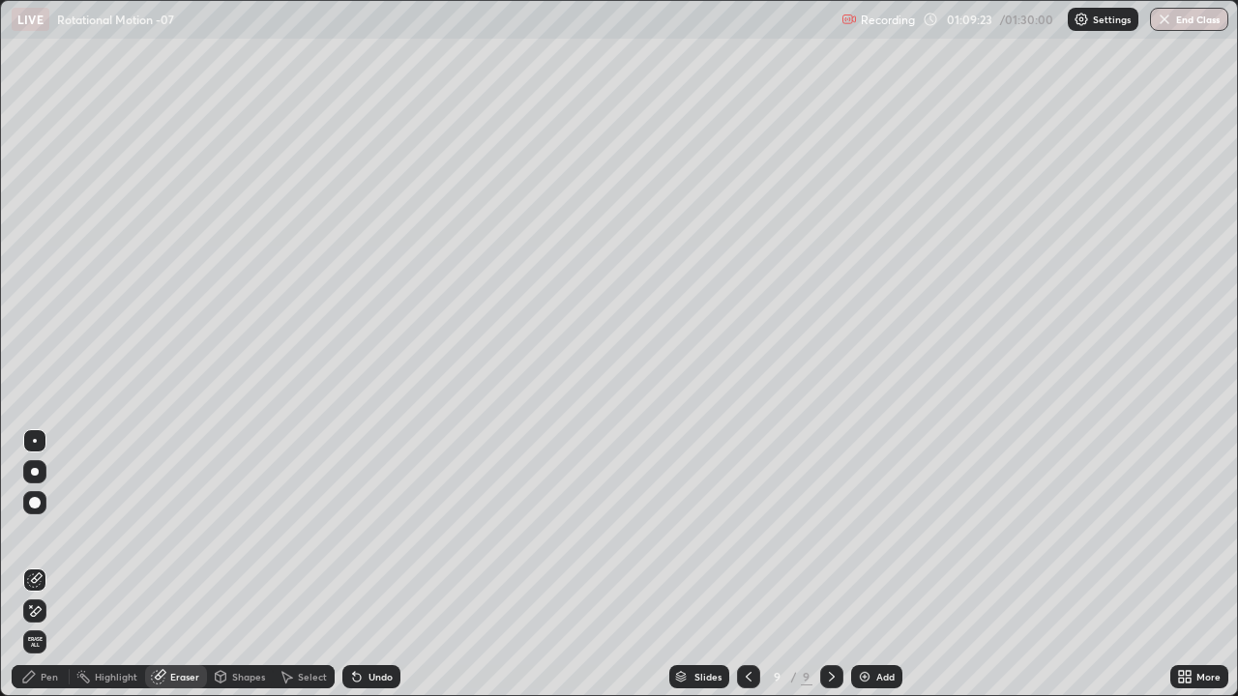
click at [47, 565] on div "Pen" at bounding box center [49, 677] width 17 height 10
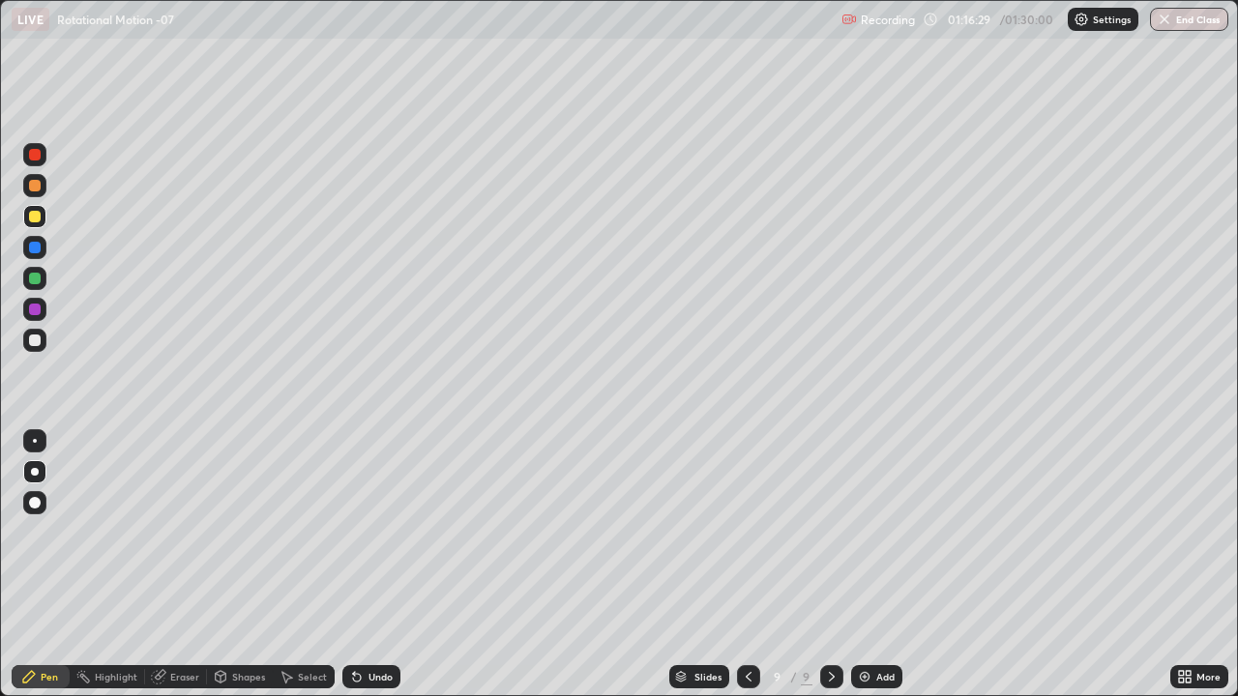
click at [865, 565] on img at bounding box center [864, 676] width 15 height 15
click at [35, 159] on div at bounding box center [35, 155] width 12 height 12
click at [33, 341] on div at bounding box center [35, 341] width 12 height 12
click at [36, 217] on div at bounding box center [35, 217] width 12 height 12
click at [33, 341] on div at bounding box center [35, 341] width 12 height 12
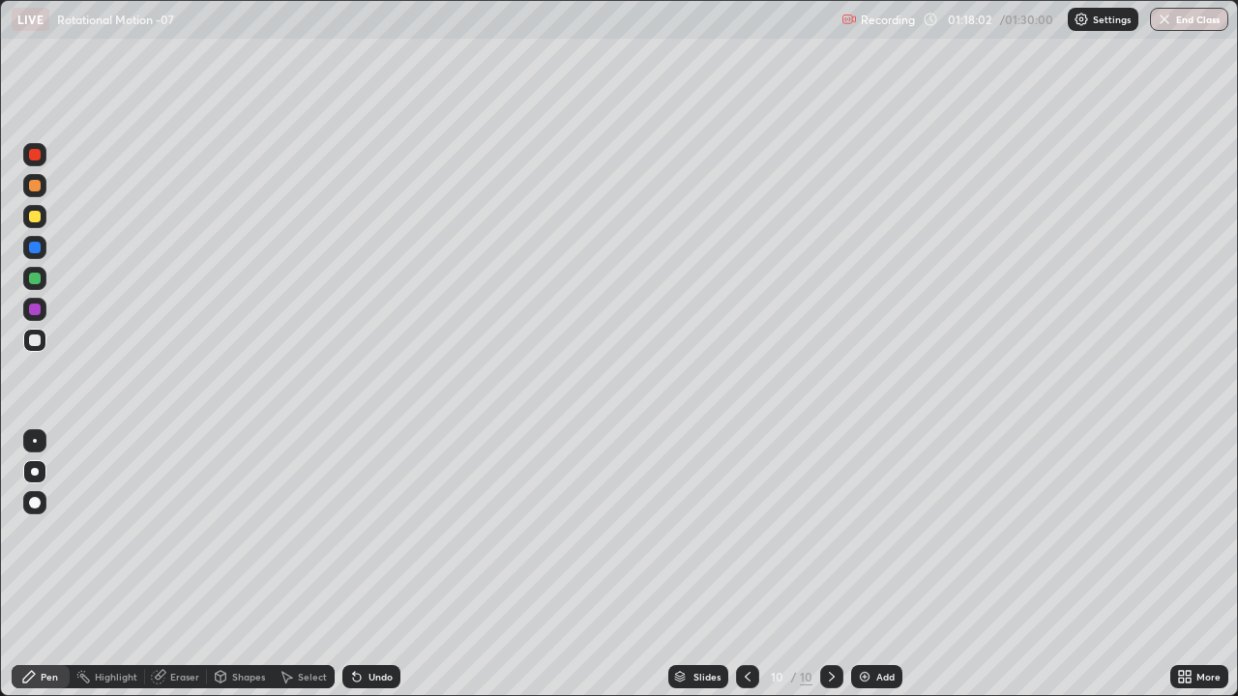
click at [26, 280] on div at bounding box center [34, 278] width 23 height 23
click at [1165, 22] on img "button" at bounding box center [1164, 19] width 15 height 15
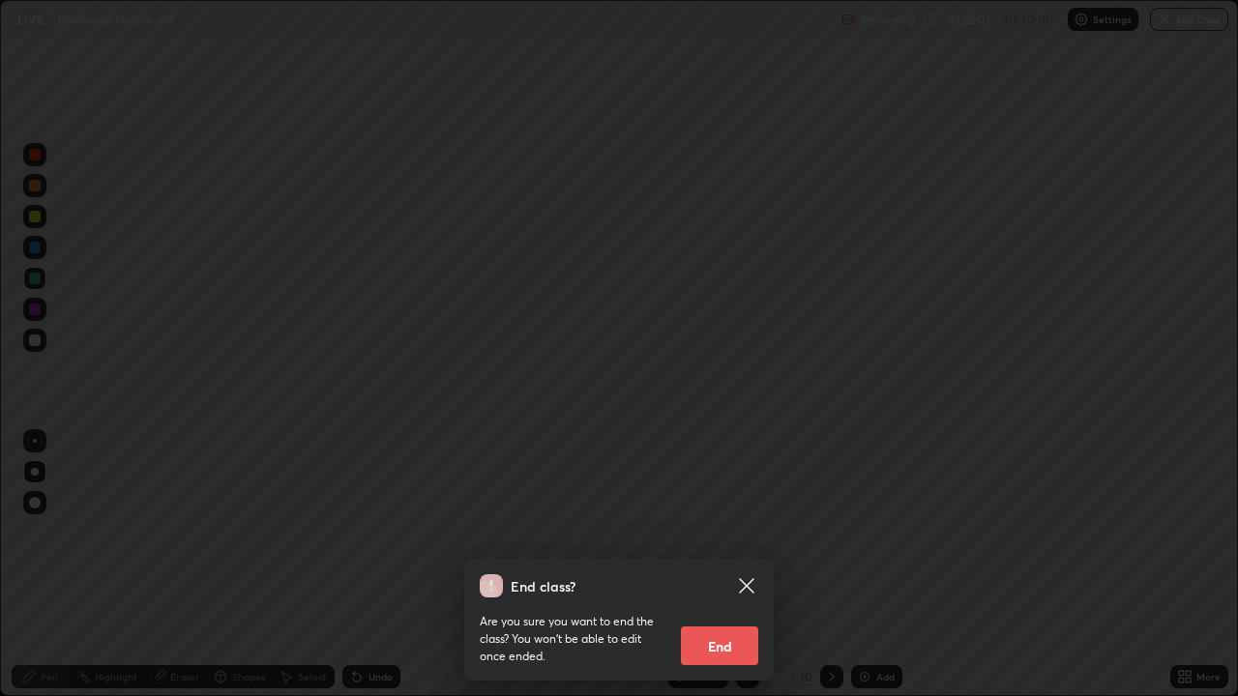
click at [715, 565] on button "End" at bounding box center [719, 646] width 77 height 39
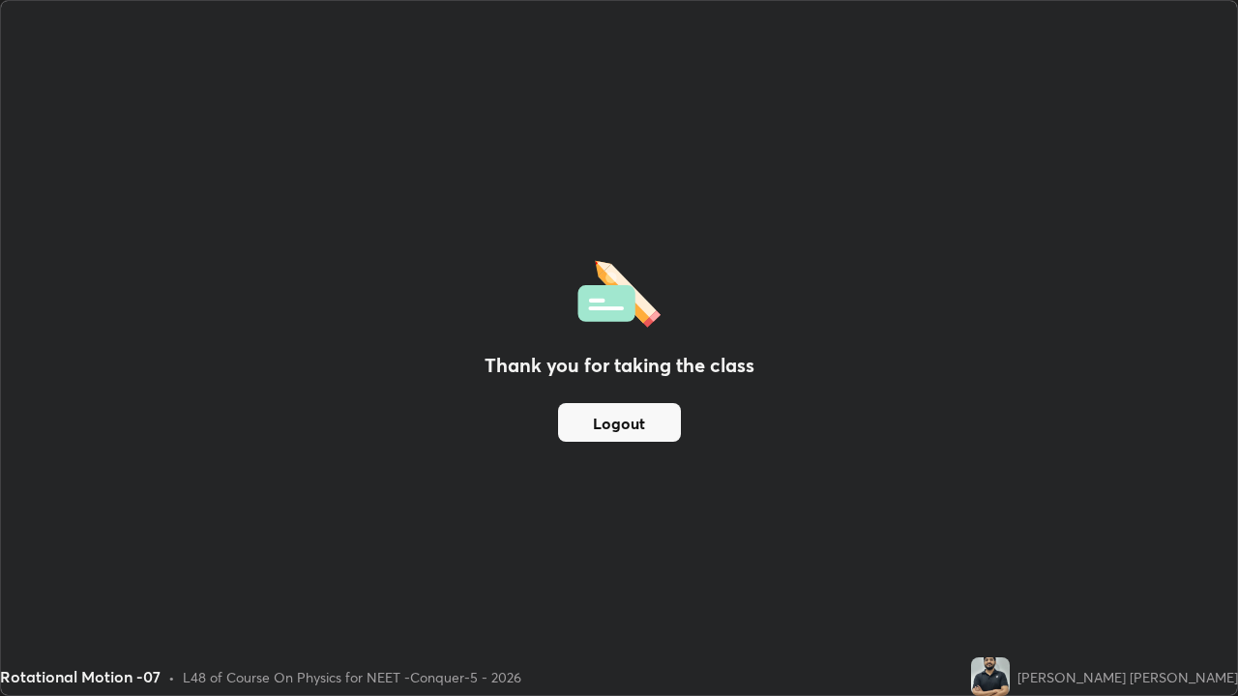
click at [0, 398] on div "Thank you for taking the class Logout Setting up your live class" at bounding box center [619, 348] width 1238 height 696
click at [586, 433] on button "Logout" at bounding box center [619, 422] width 123 height 39
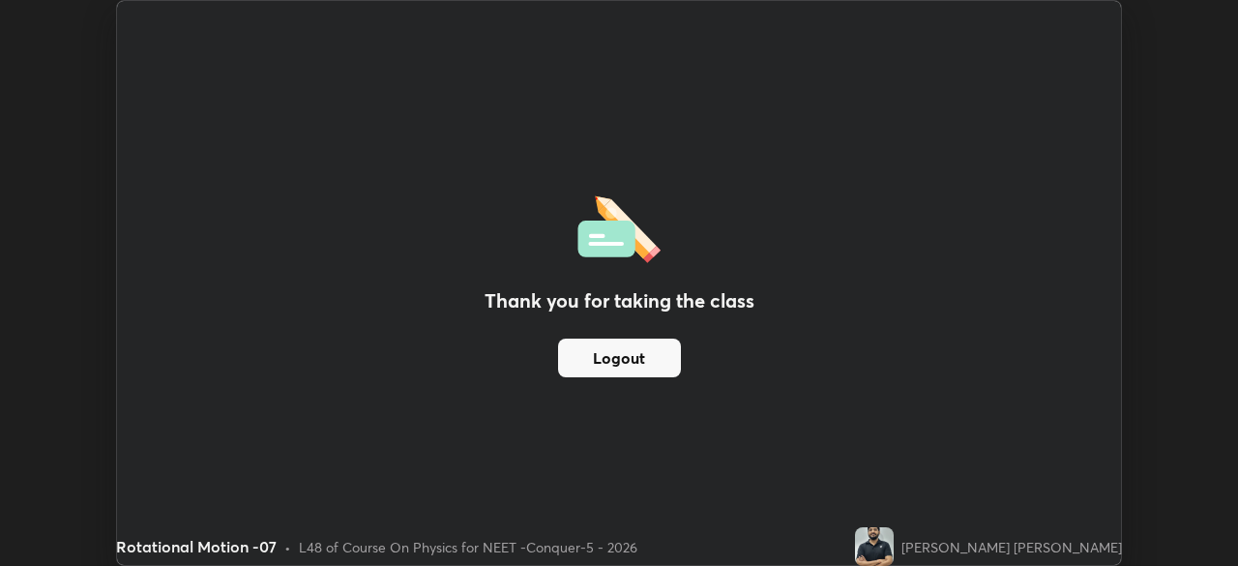
scroll to position [96163, 95491]
